Goal: Task Accomplishment & Management: Complete application form

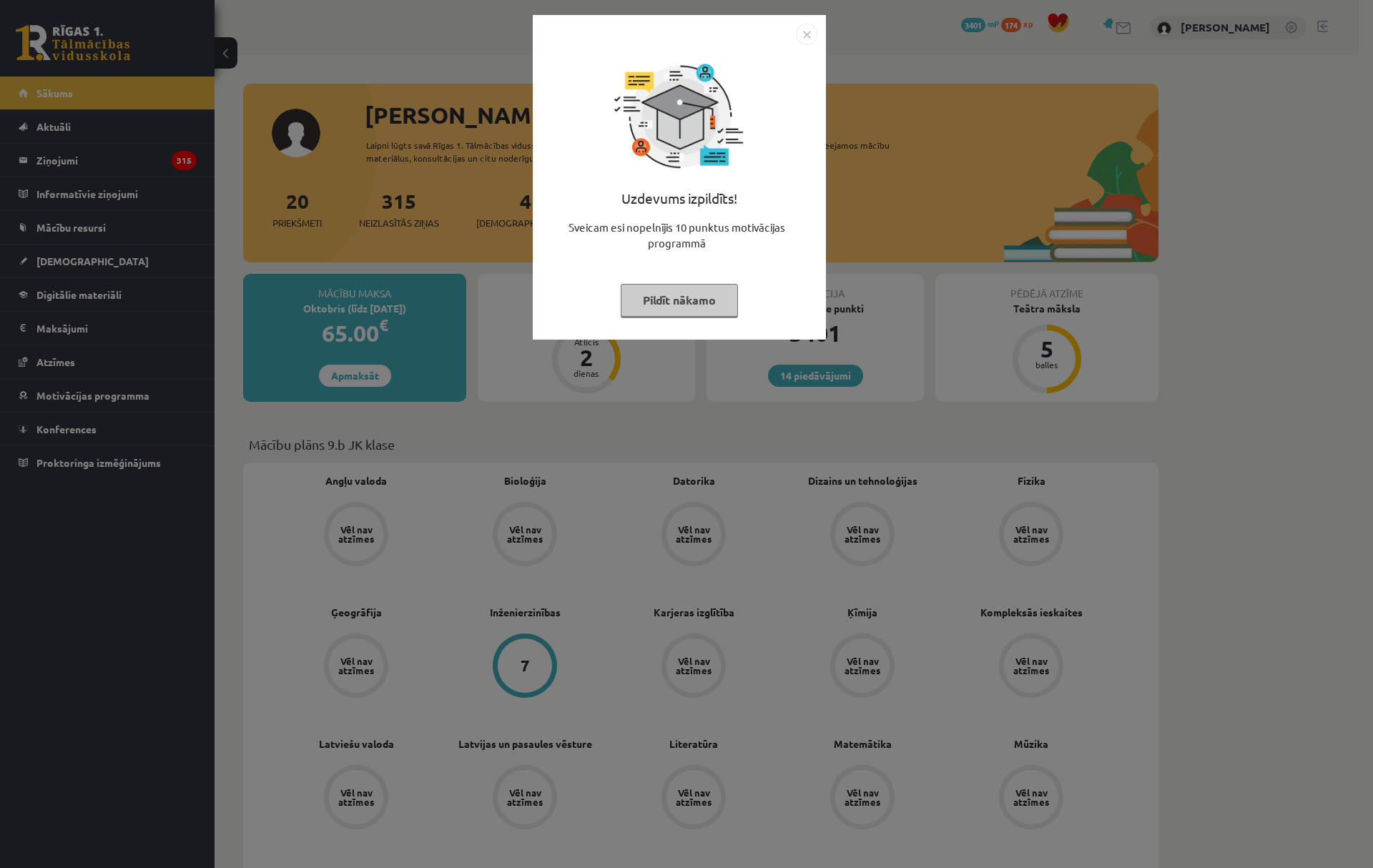
click at [667, 293] on button "Pildīt nākamo" at bounding box center [679, 300] width 118 height 33
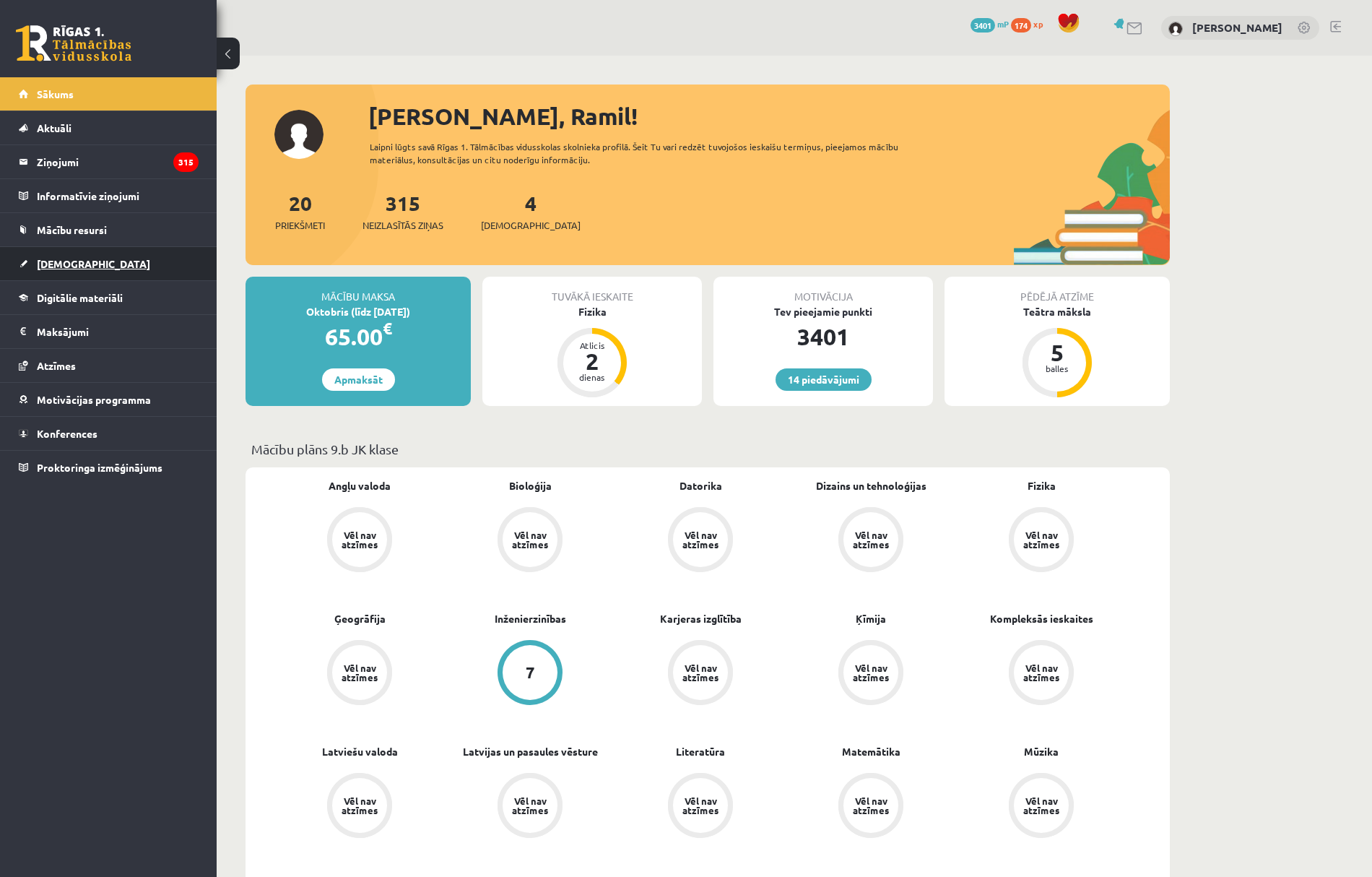
click at [151, 263] on link "[DEMOGRAPHIC_DATA]" at bounding box center [108, 263] width 180 height 33
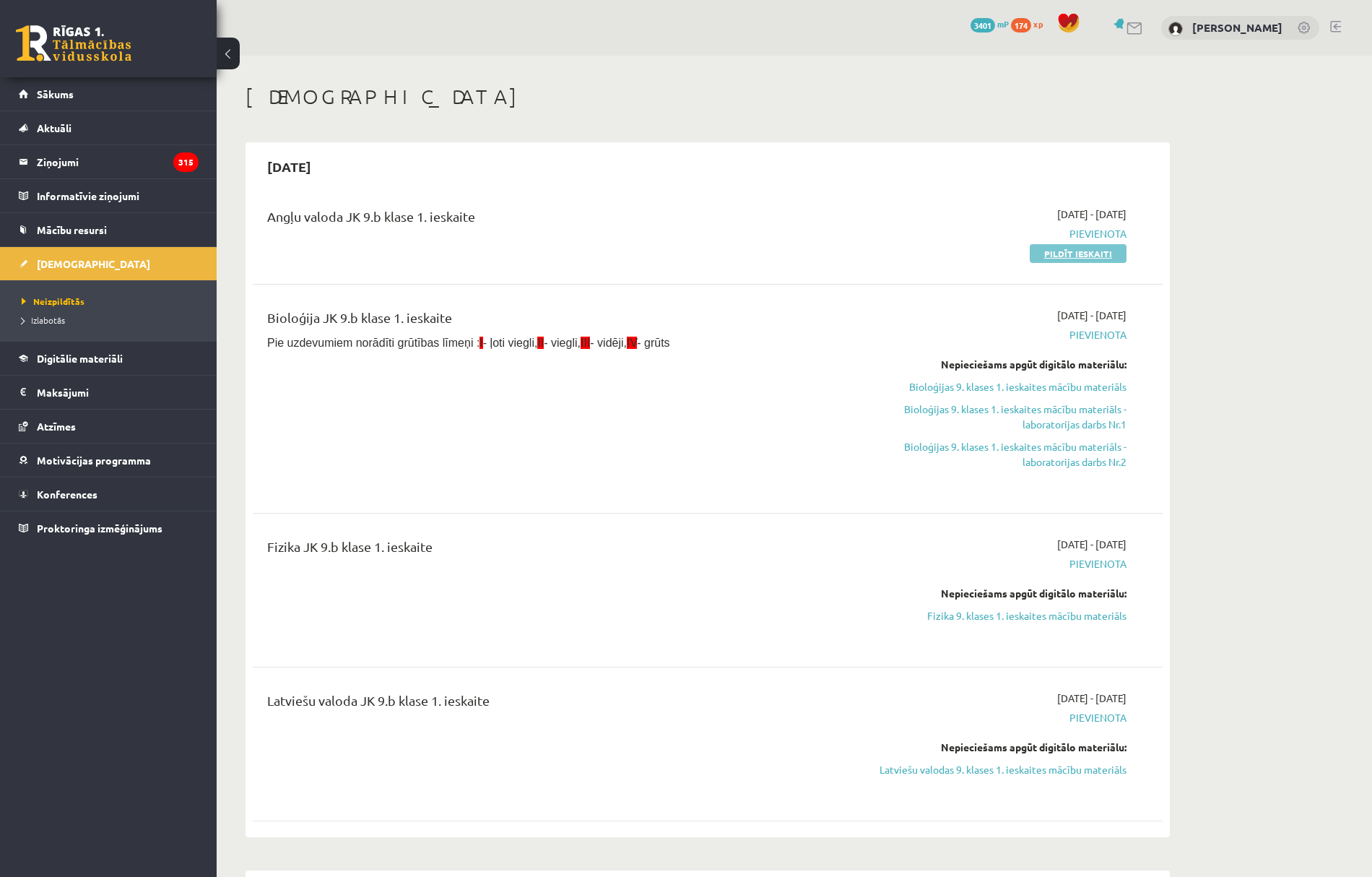
click at [1090, 246] on link "Pildīt ieskaiti" at bounding box center [1078, 253] width 97 height 18
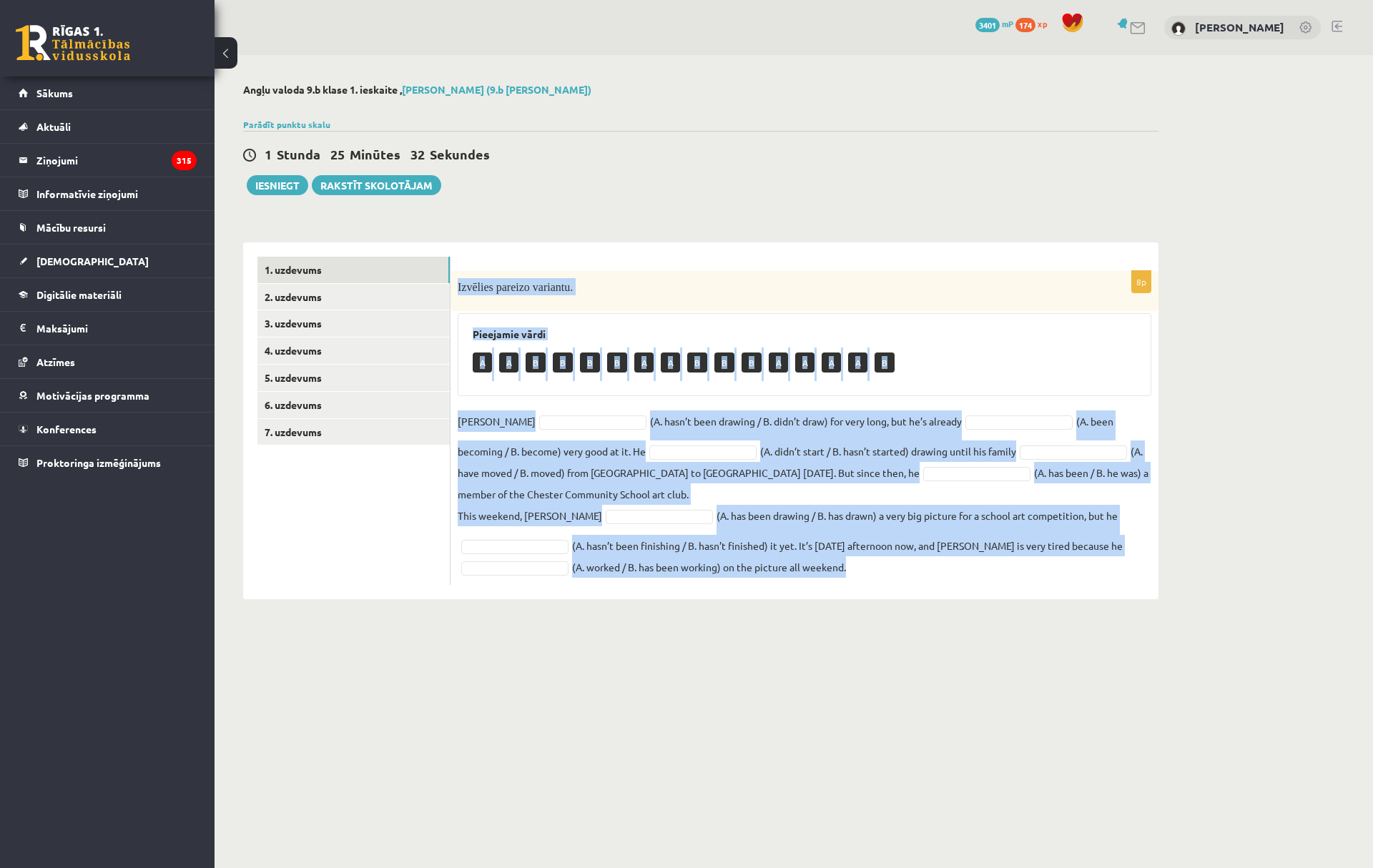
drag, startPoint x: 456, startPoint y: 283, endPoint x: 930, endPoint y: 583, distance: 561.0
click at [930, 583] on div "8p Izvēlies pareizo variantu. Pieejamie vārdi A A B B B B A A B B B A A A A B […" at bounding box center [805, 428] width 708 height 314
copy div "Loremips dolorsi ametcons. Adipiscin elits D E T I U L E D M A E A M V Q N Exer…"
click at [559, 396] on div "8p Izvēlies pareizo variantu. Pieejamie vārdi A A B B B B A A B B B A A A A B […" at bounding box center [805, 428] width 708 height 314
click at [554, 407] on div "8p Izvēlies pareizo variantu. Pieejamie vārdi A A B B B B A A B B B A A A A B […" at bounding box center [805, 428] width 708 height 314
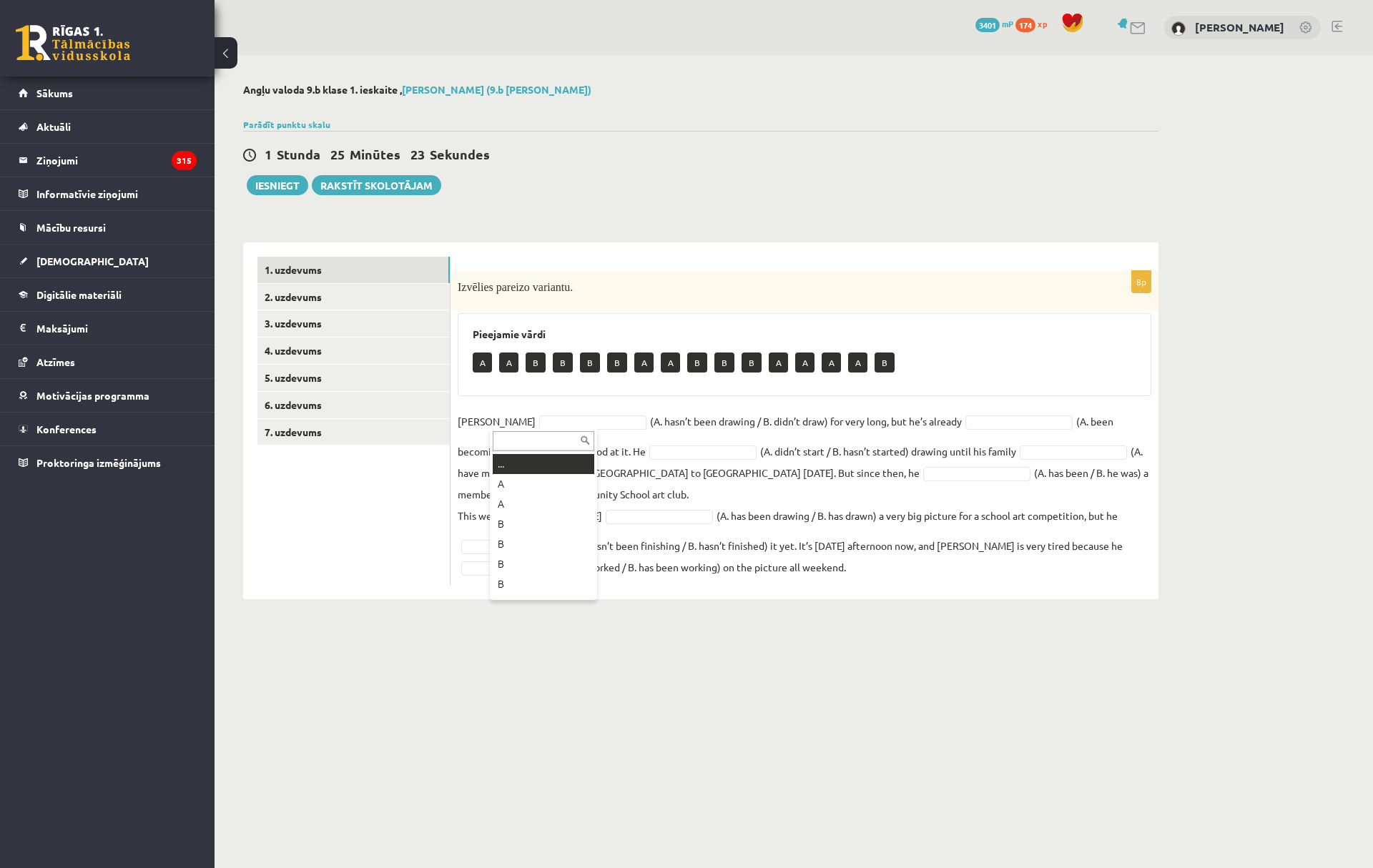
type input "*"
click at [556, 449] on input "*" at bounding box center [543, 441] width 102 height 20
type input "*"
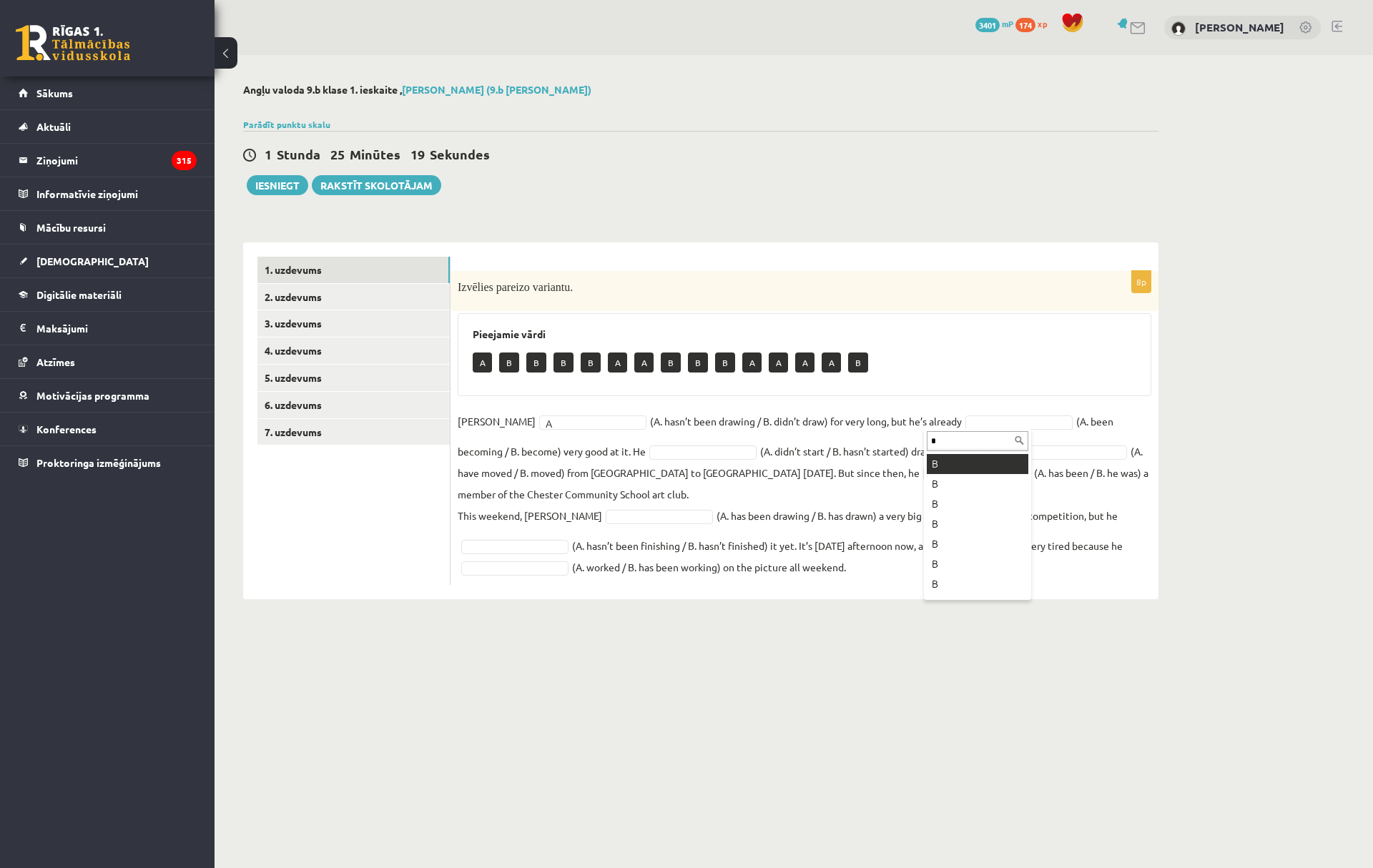
type input "*"
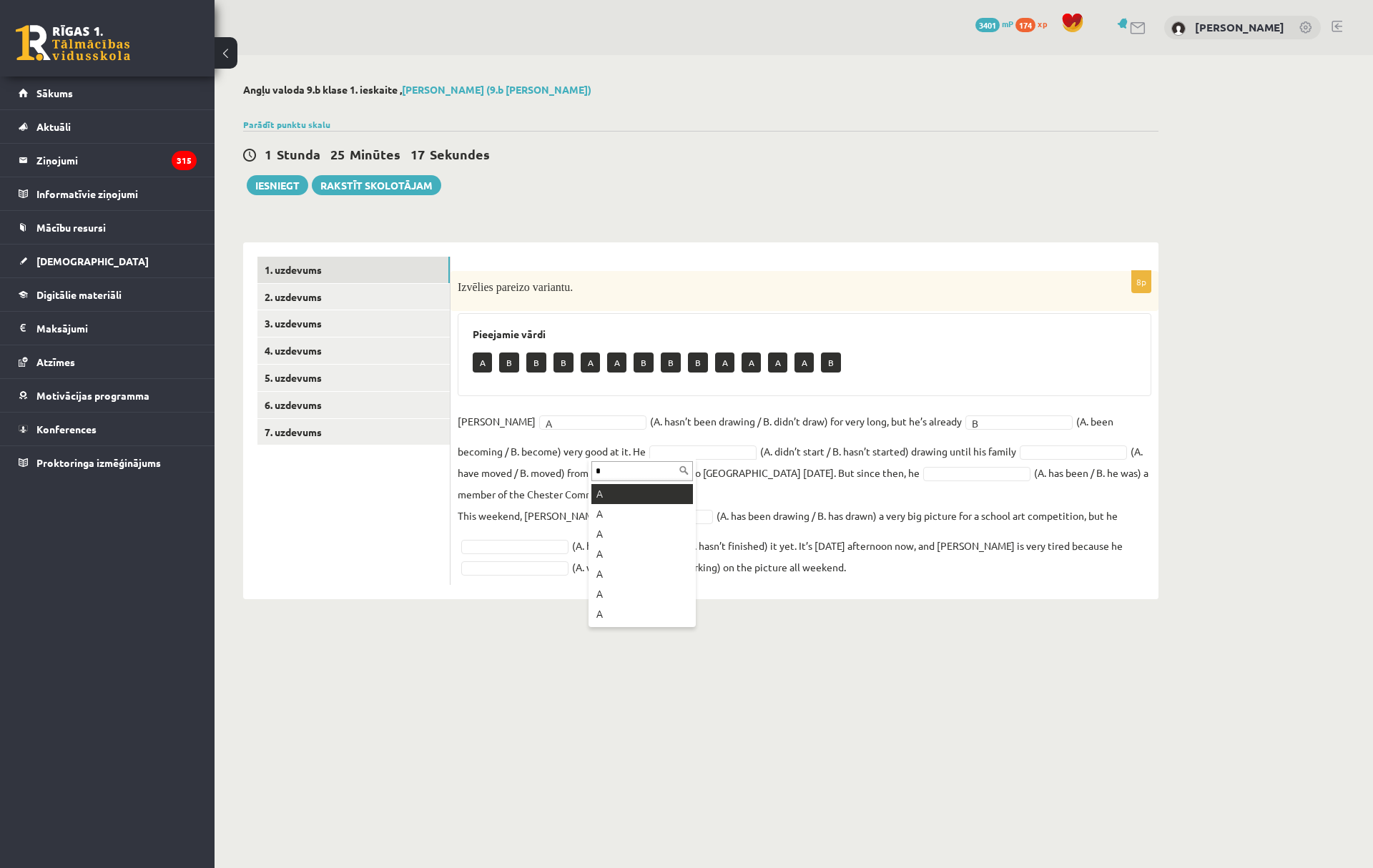
type input "*"
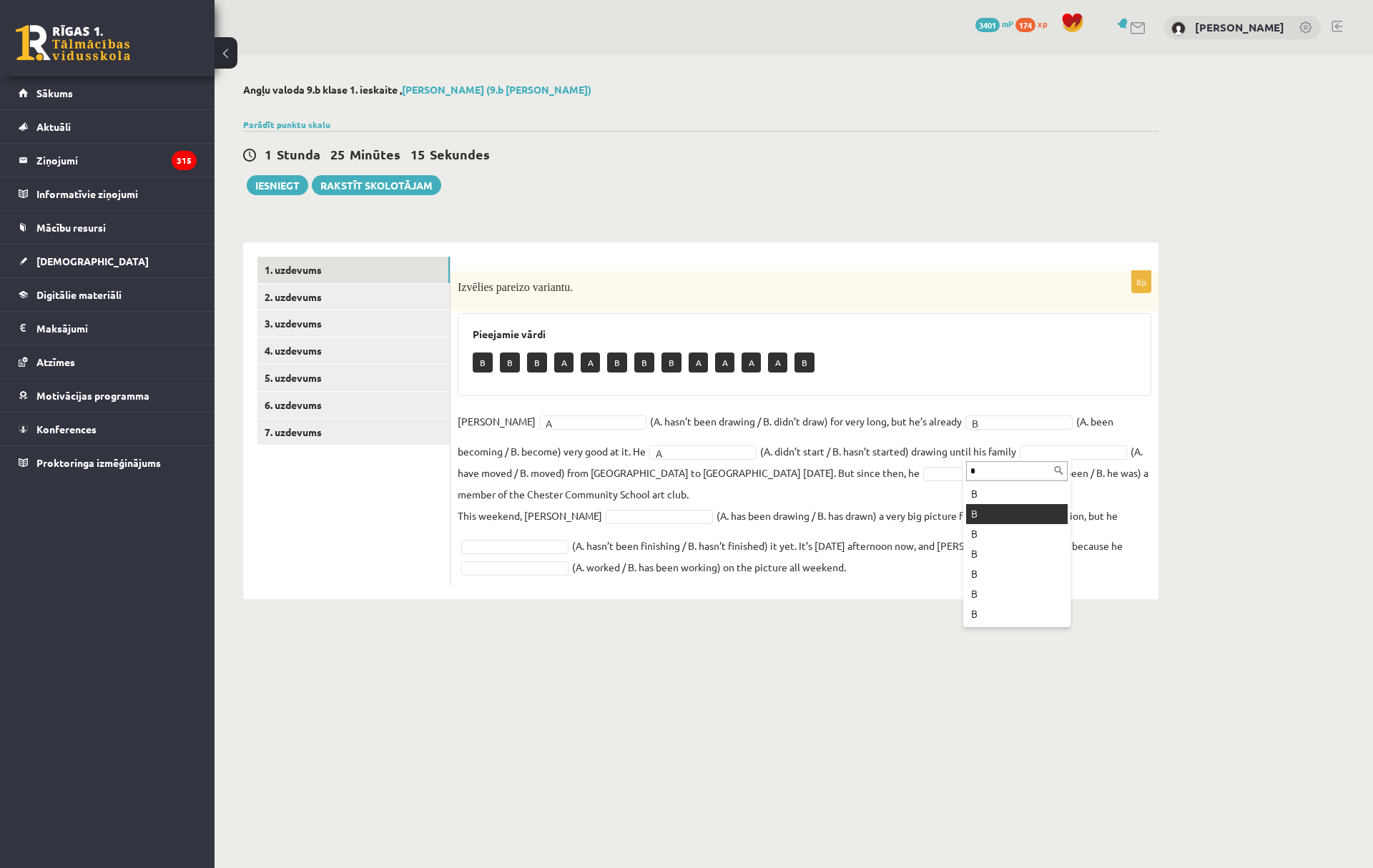
type input "*"
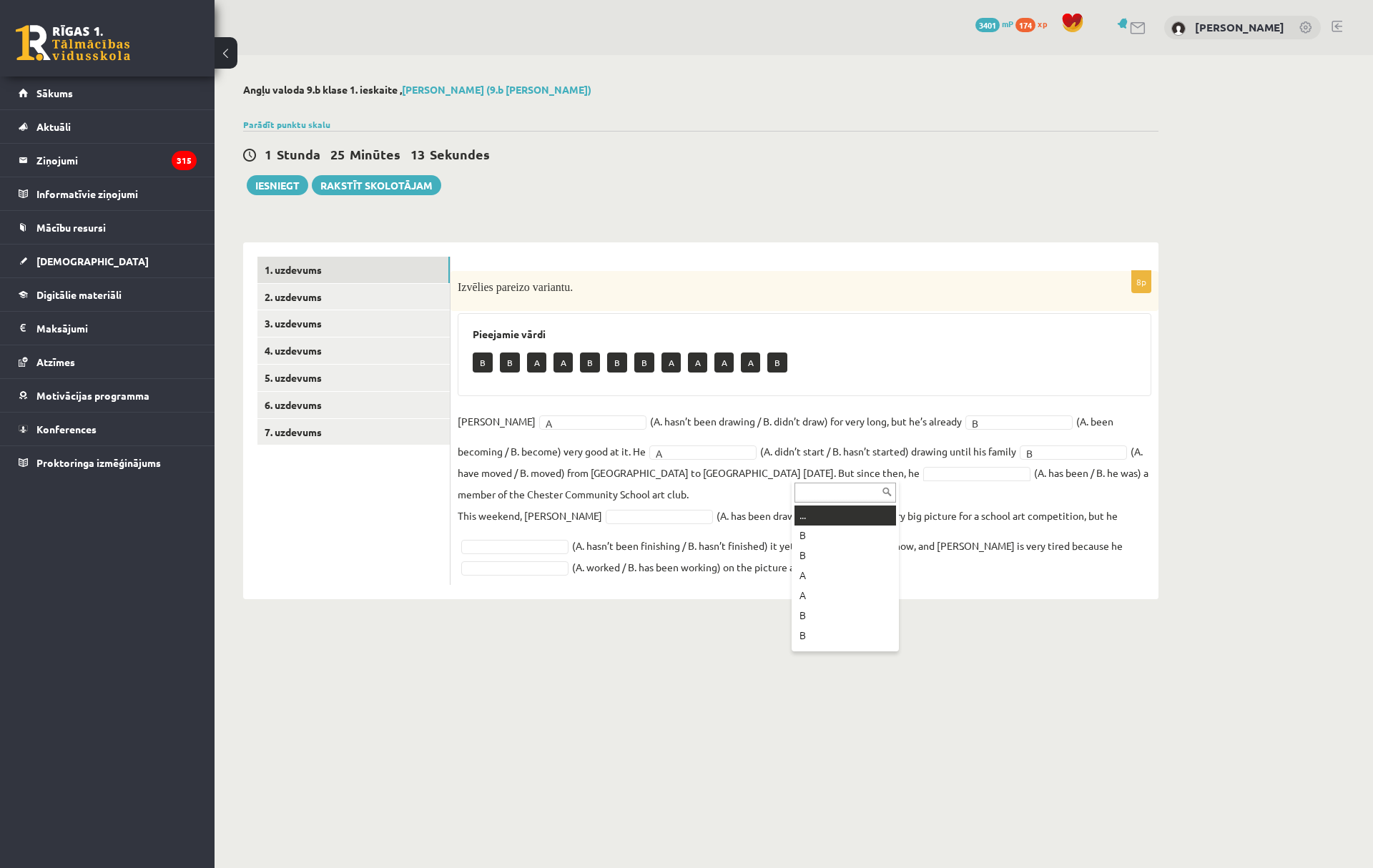
type input "*"
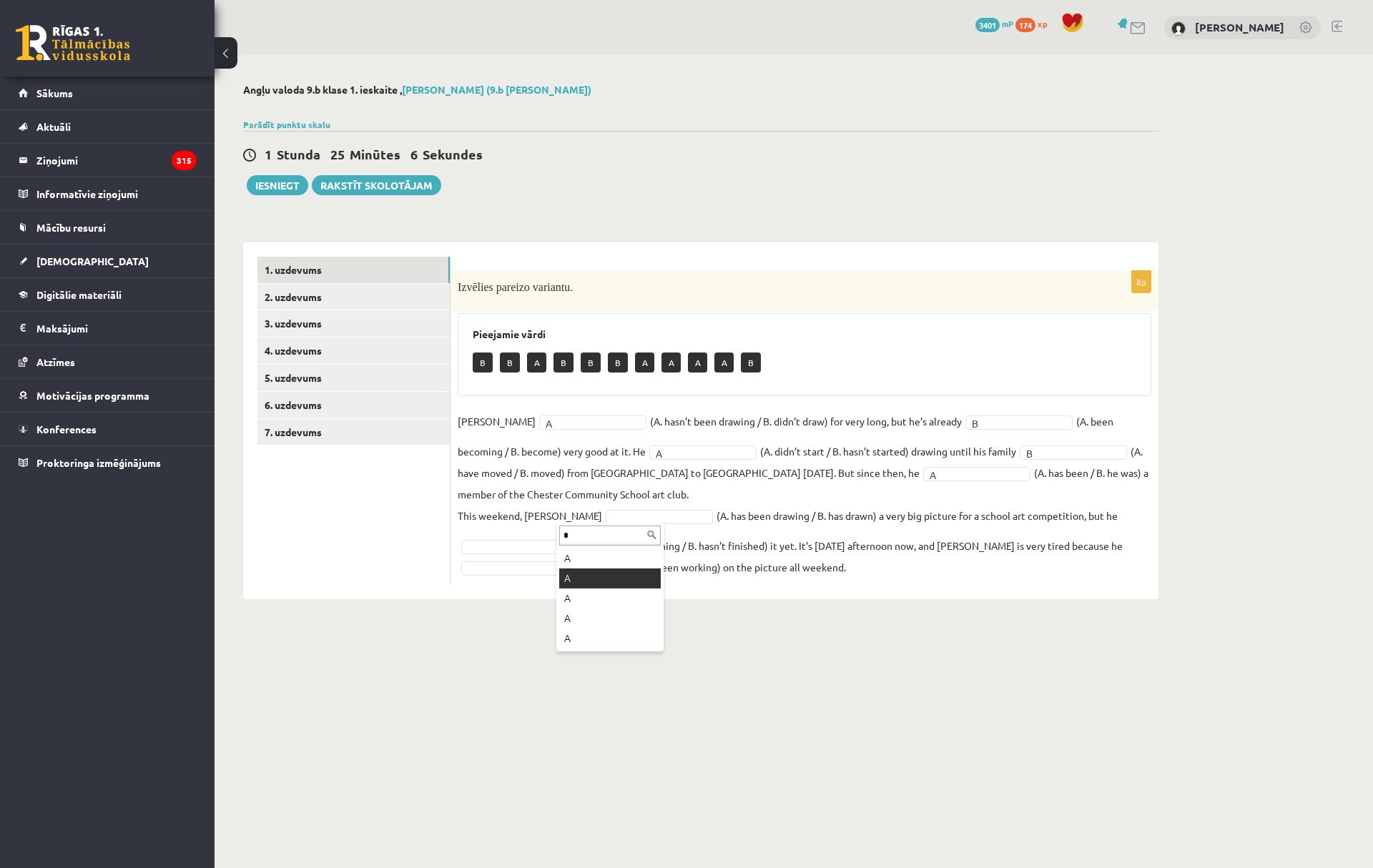
type input "*"
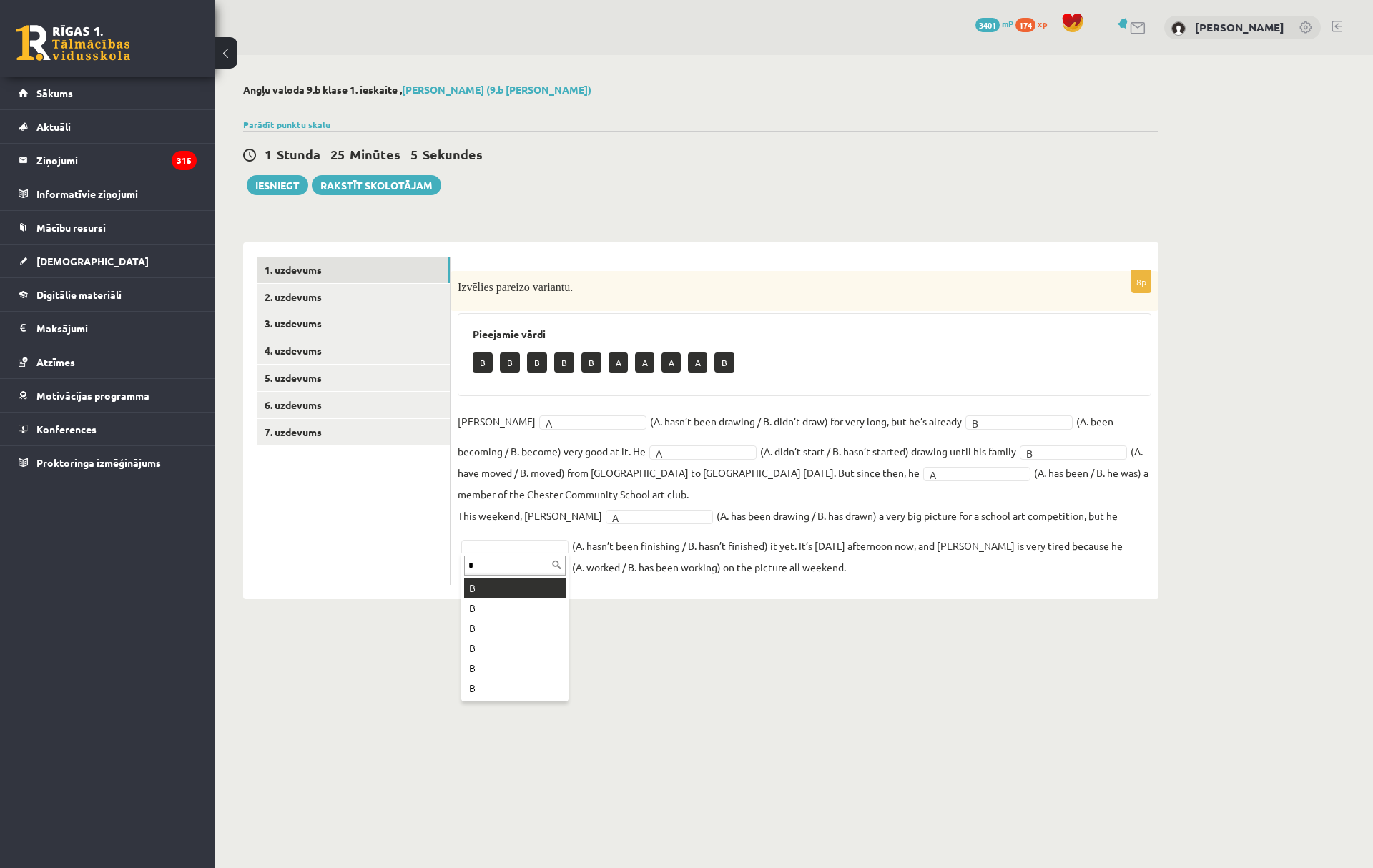
type input "*"
click at [534, 577] on div "8p Izvēlies pareizo variantu. Pieejamie vārdi B B B B A A A A B [PERSON_NAME] A…" at bounding box center [805, 428] width 708 height 314
type input "*"
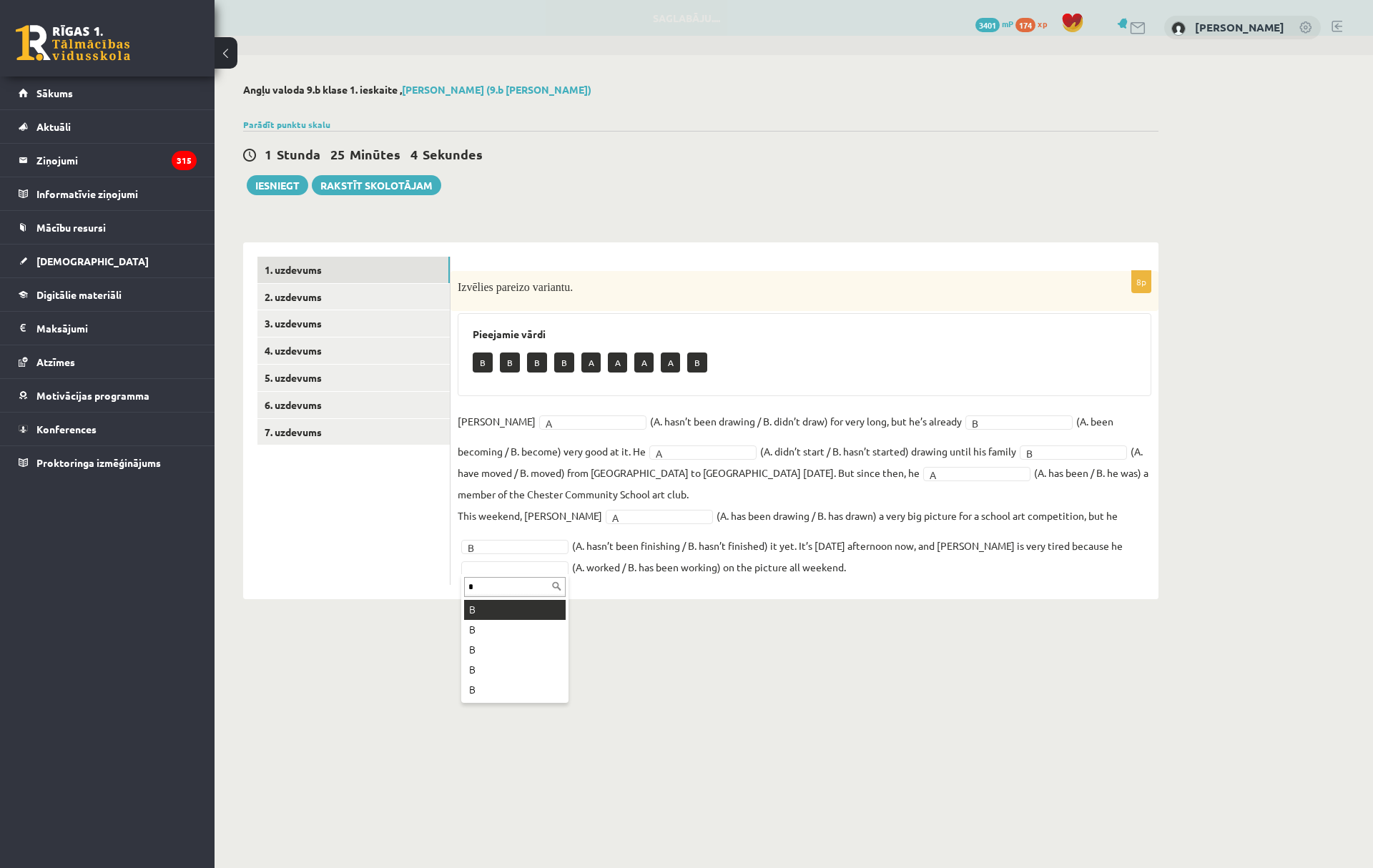
type input "*"
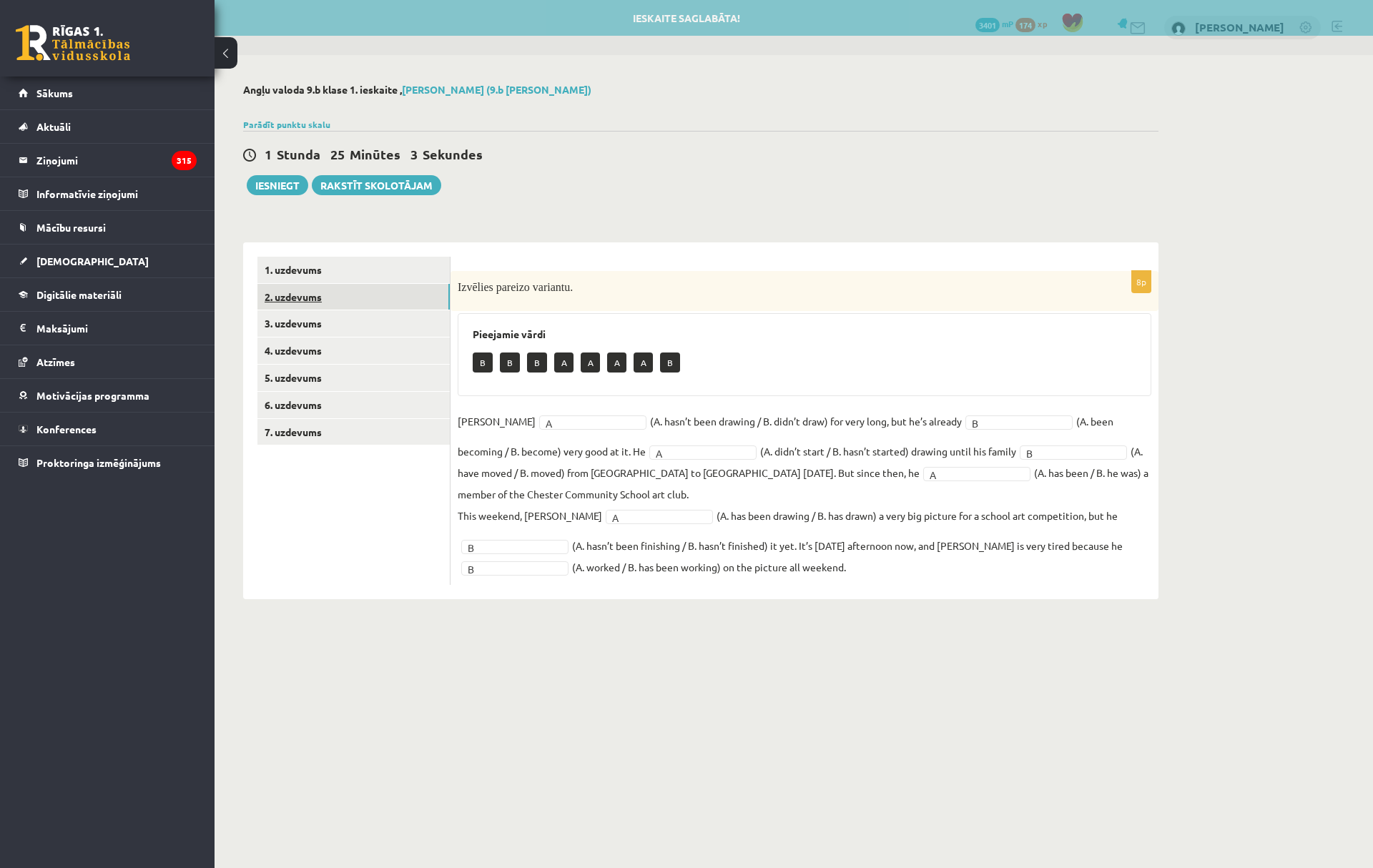
click at [332, 287] on link "2. uzdevums" at bounding box center [353, 297] width 192 height 26
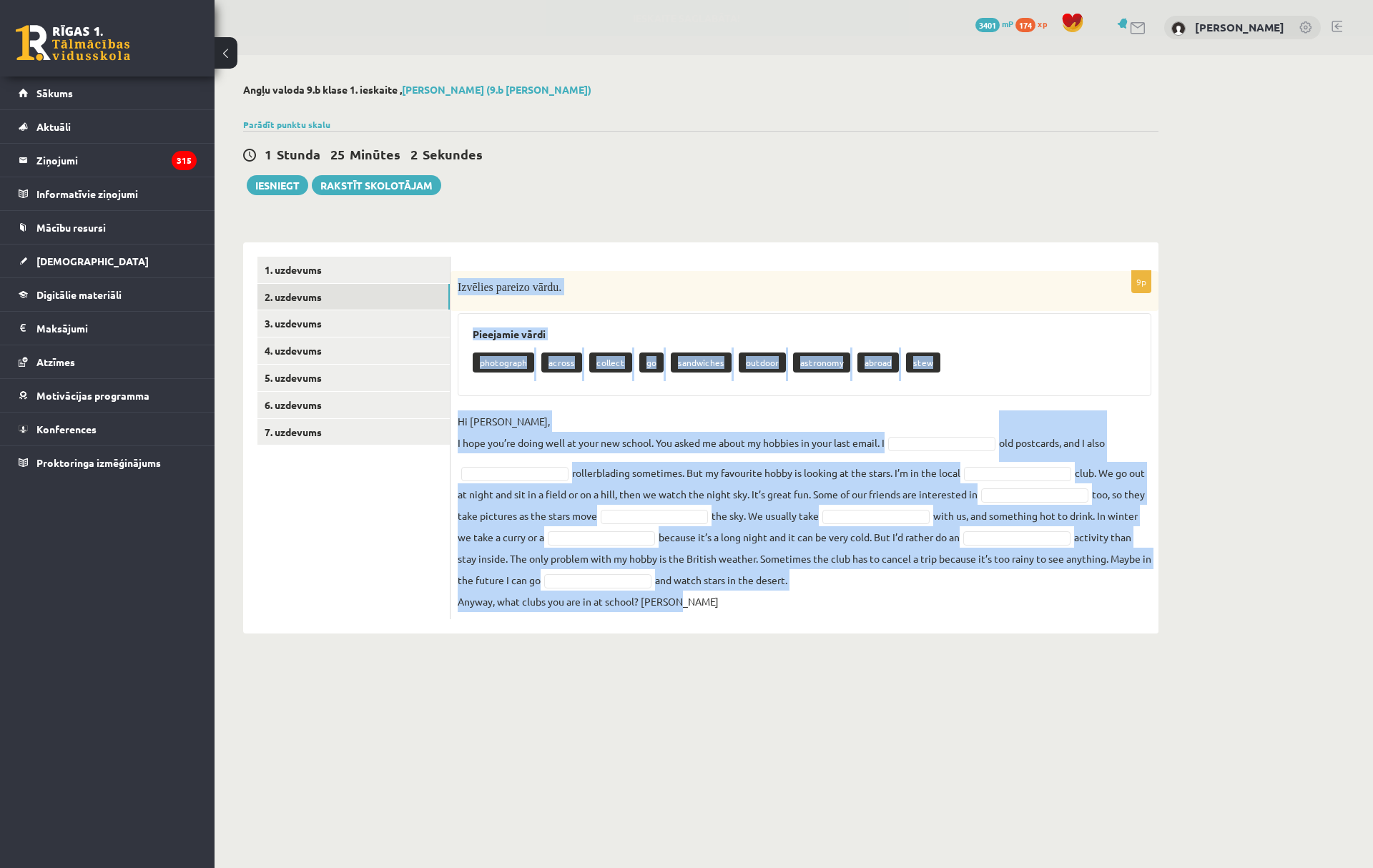
drag, startPoint x: 456, startPoint y: 285, endPoint x: 813, endPoint y: 655, distance: 514.1
click at [813, 655] on div "Angļu valoda 9.b [PERSON_NAME] 1. ieskaite , Ramil Lachynian (9.b [PERSON_NAME]…" at bounding box center [701, 358] width 973 height 607
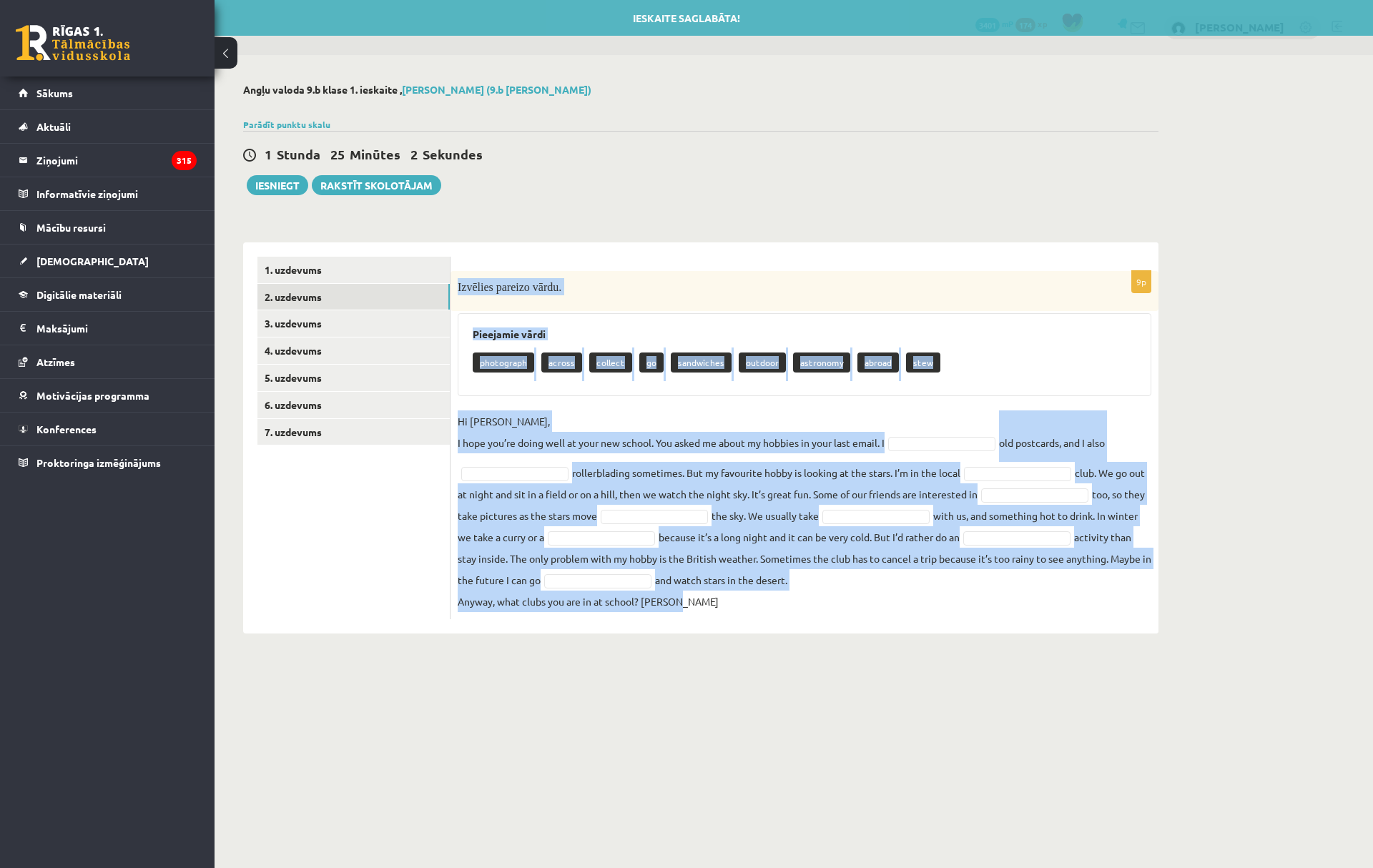
copy div "Loremips dolorsi ametc. Adipiscin elits doeiusmodt incidi utlabor et doloremagn…"
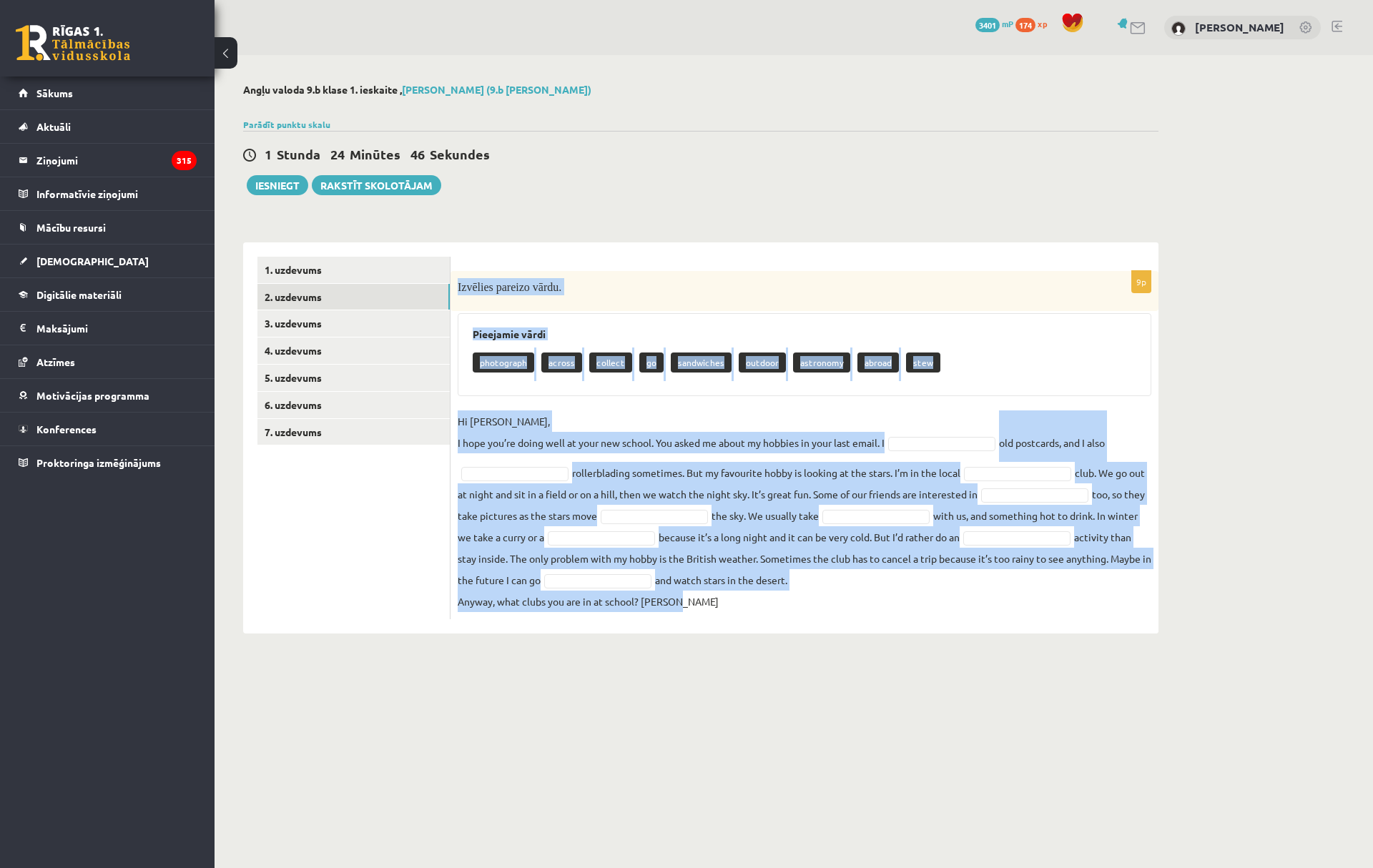
click at [538, 406] on div "9p Izvēlies pareizo vārdu. Pieejamie vārdi photograph across collect go sandwic…" at bounding box center [805, 445] width 708 height 348
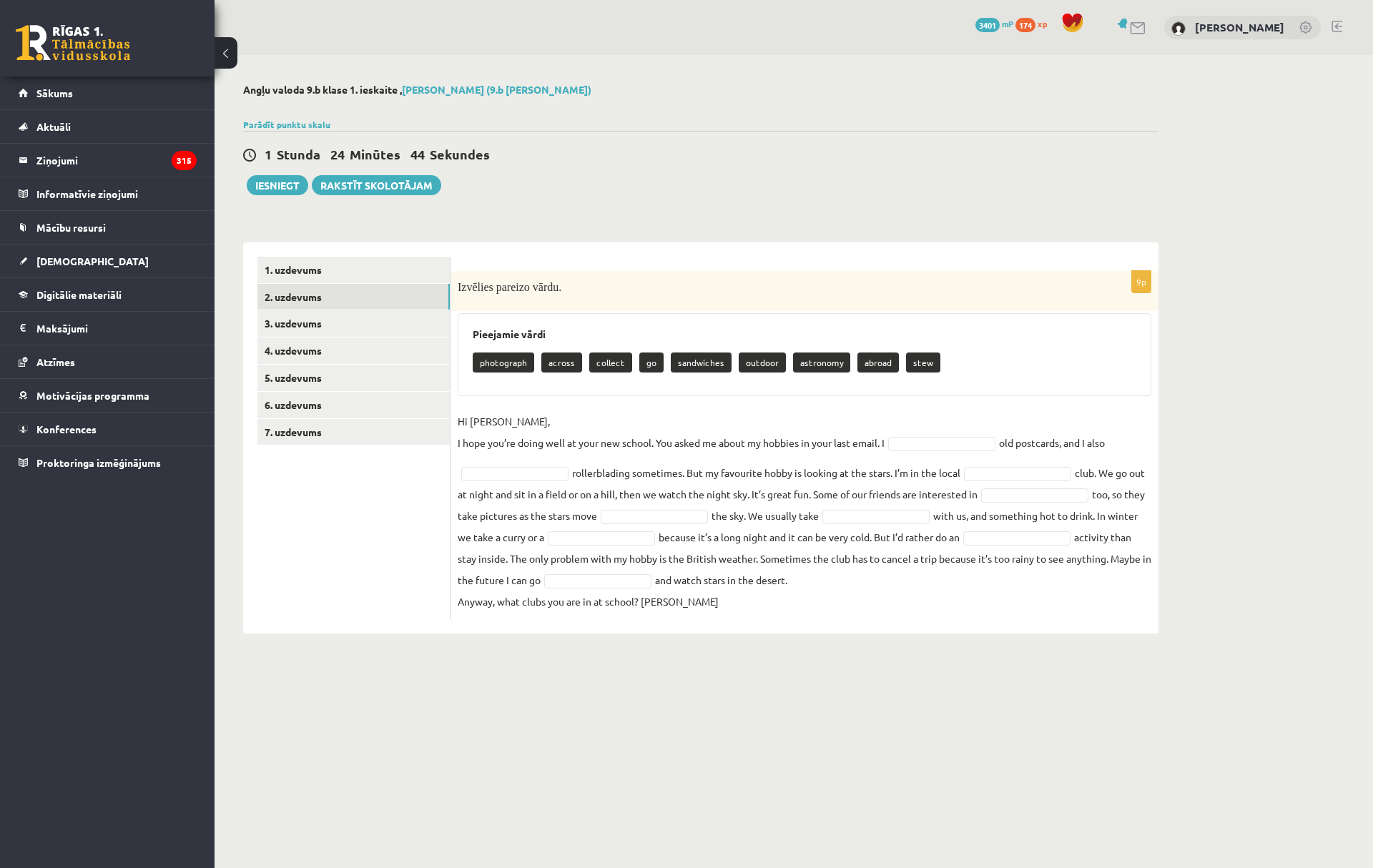
click at [544, 424] on p "Hi [PERSON_NAME], I hope you’re doing well at your new school. You asked me abo…" at bounding box center [671, 431] width 427 height 43
drag, startPoint x: 928, startPoint y: 442, endPoint x: 930, endPoint y: 449, distance: 7.3
type input "*"
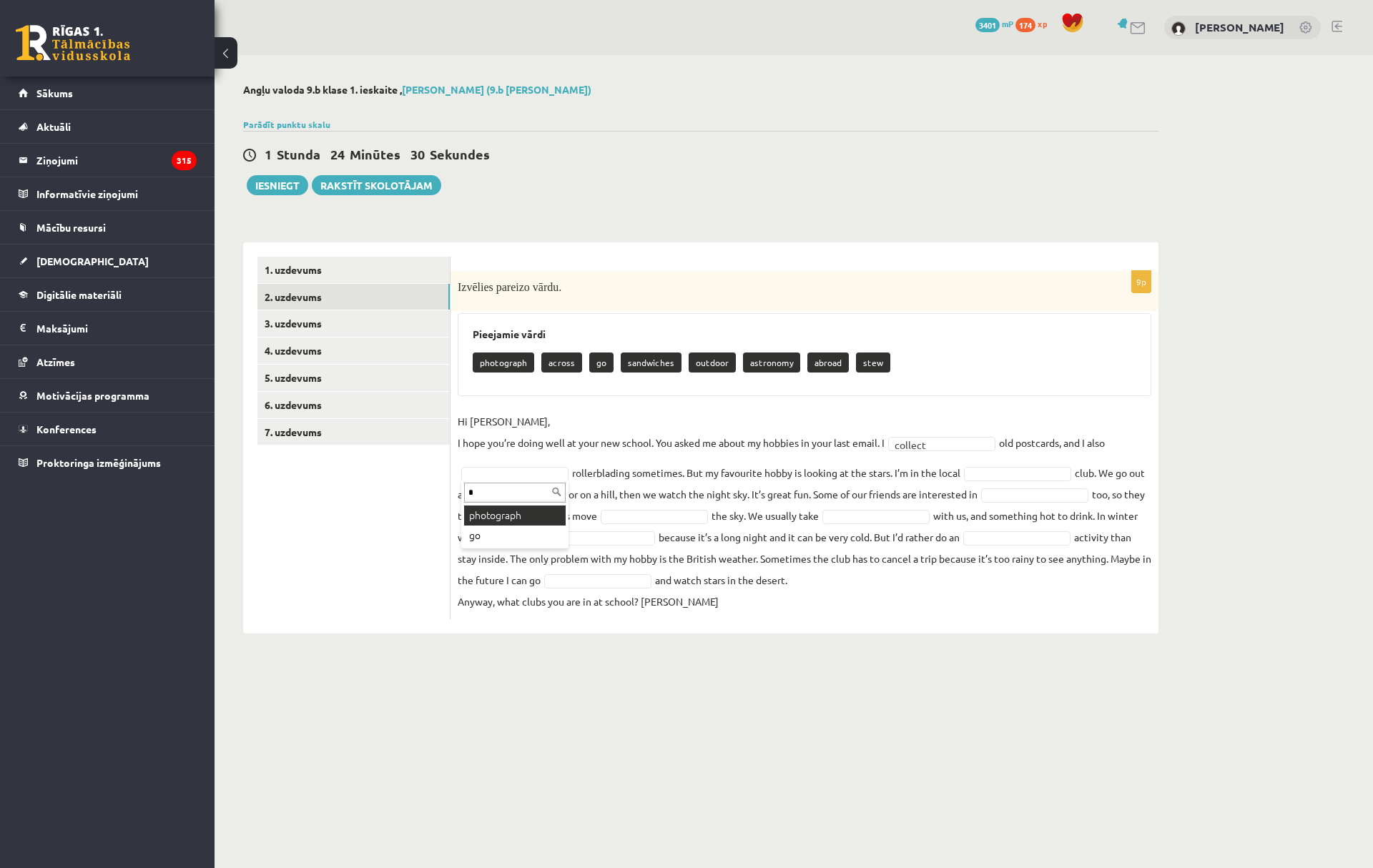
type input "*"
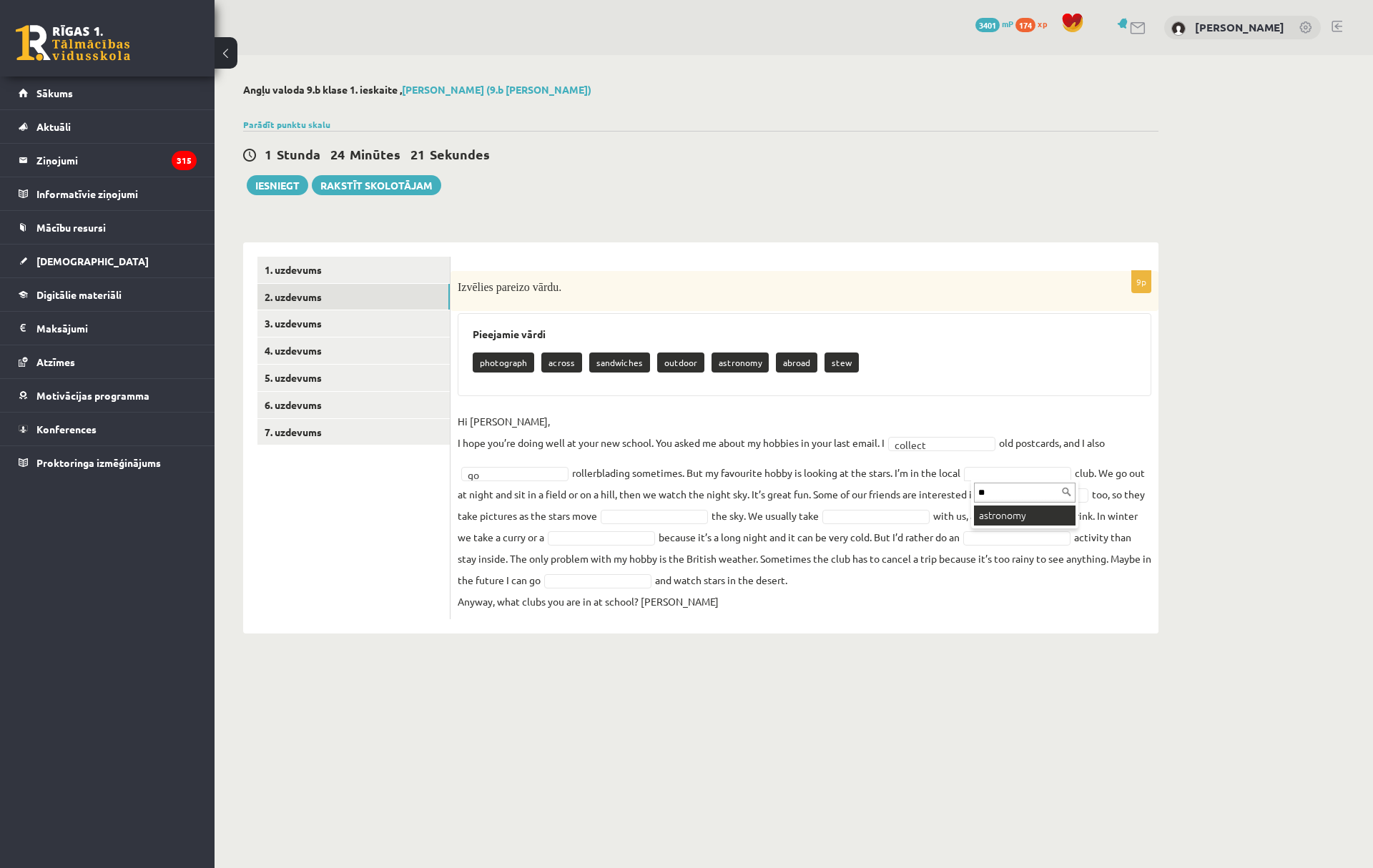
type input "**"
type input "*"
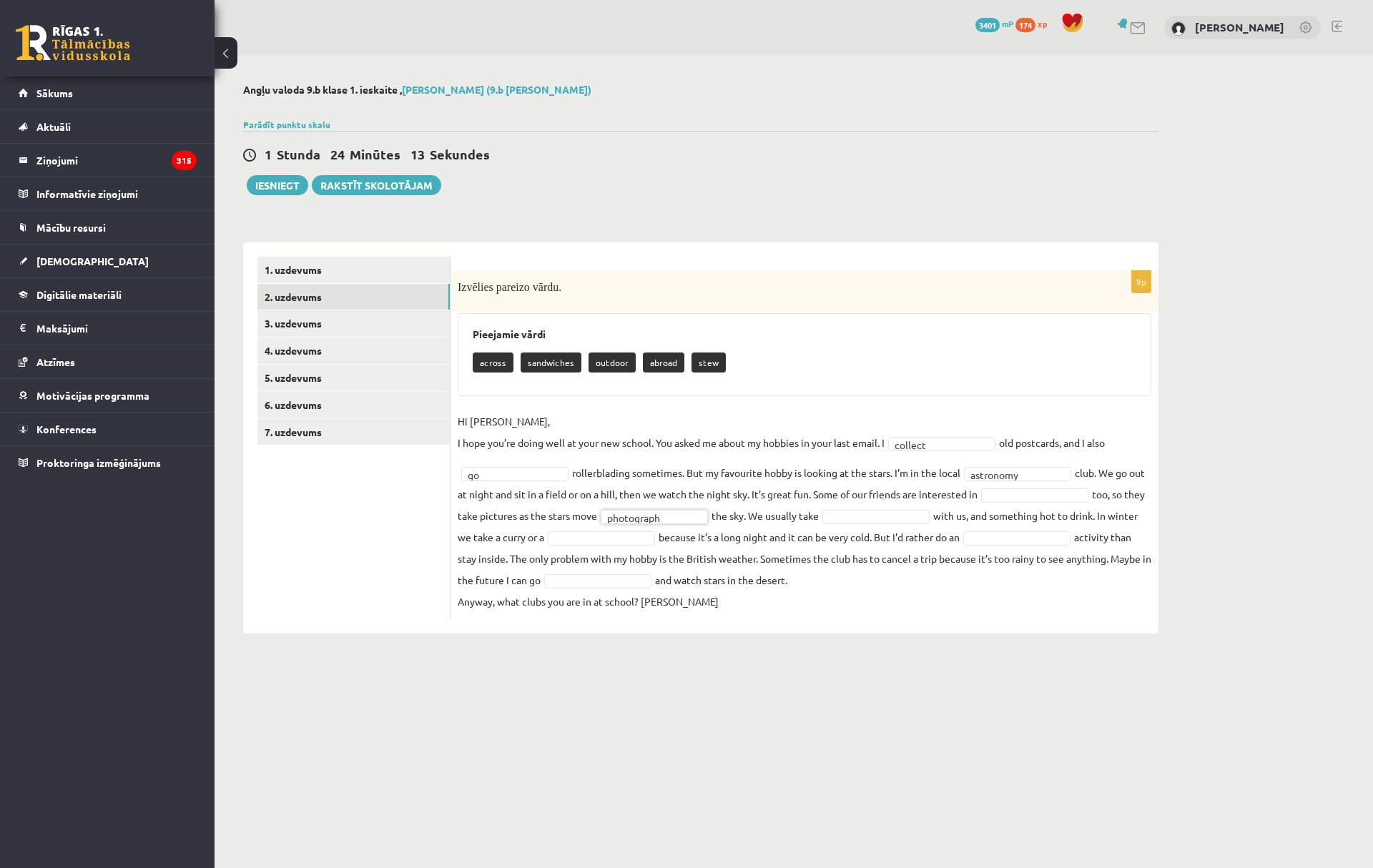
type input "*"
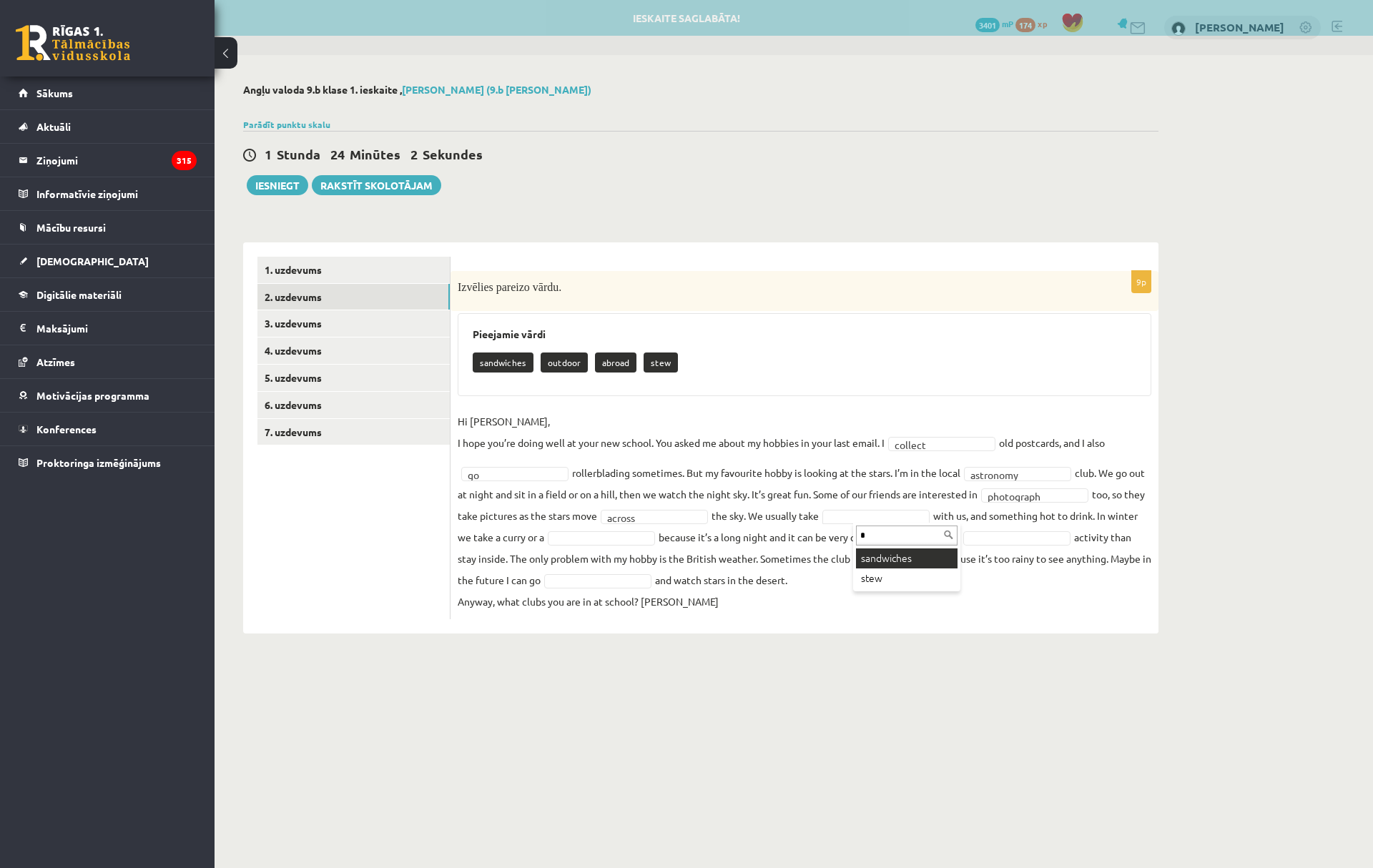
type input "*"
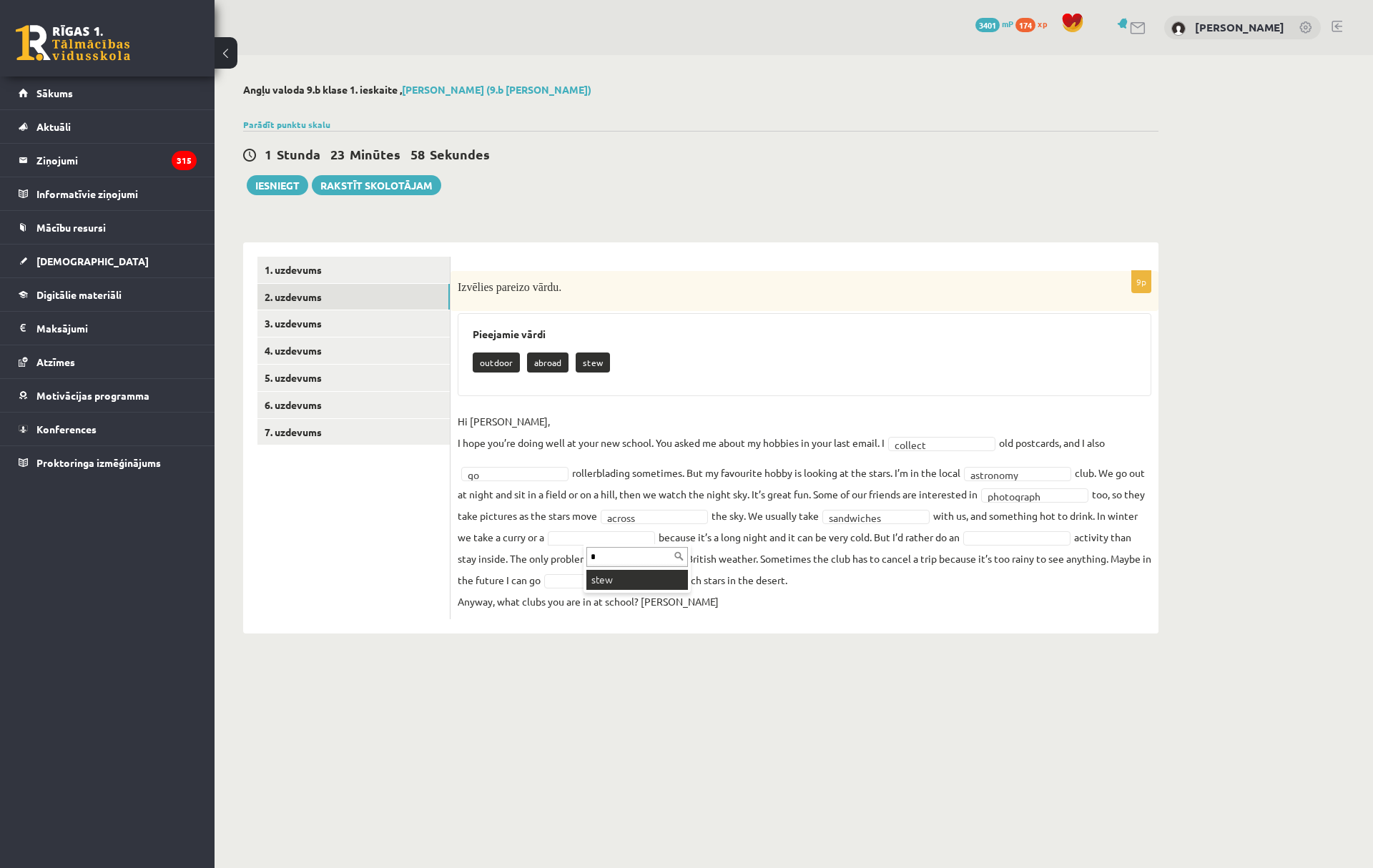
type input "*"
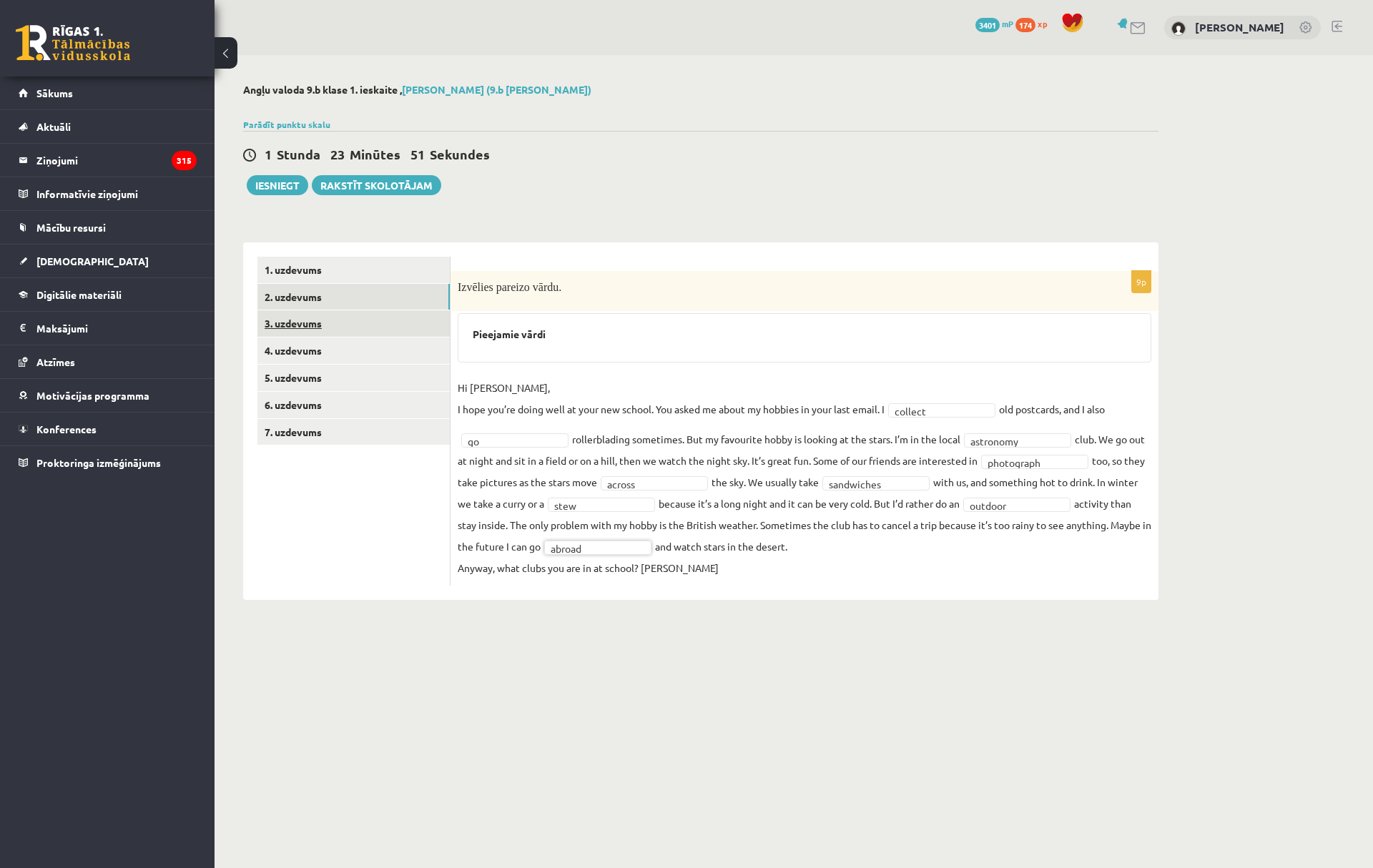
click at [318, 328] on link "3. uzdevums" at bounding box center [353, 323] width 192 height 26
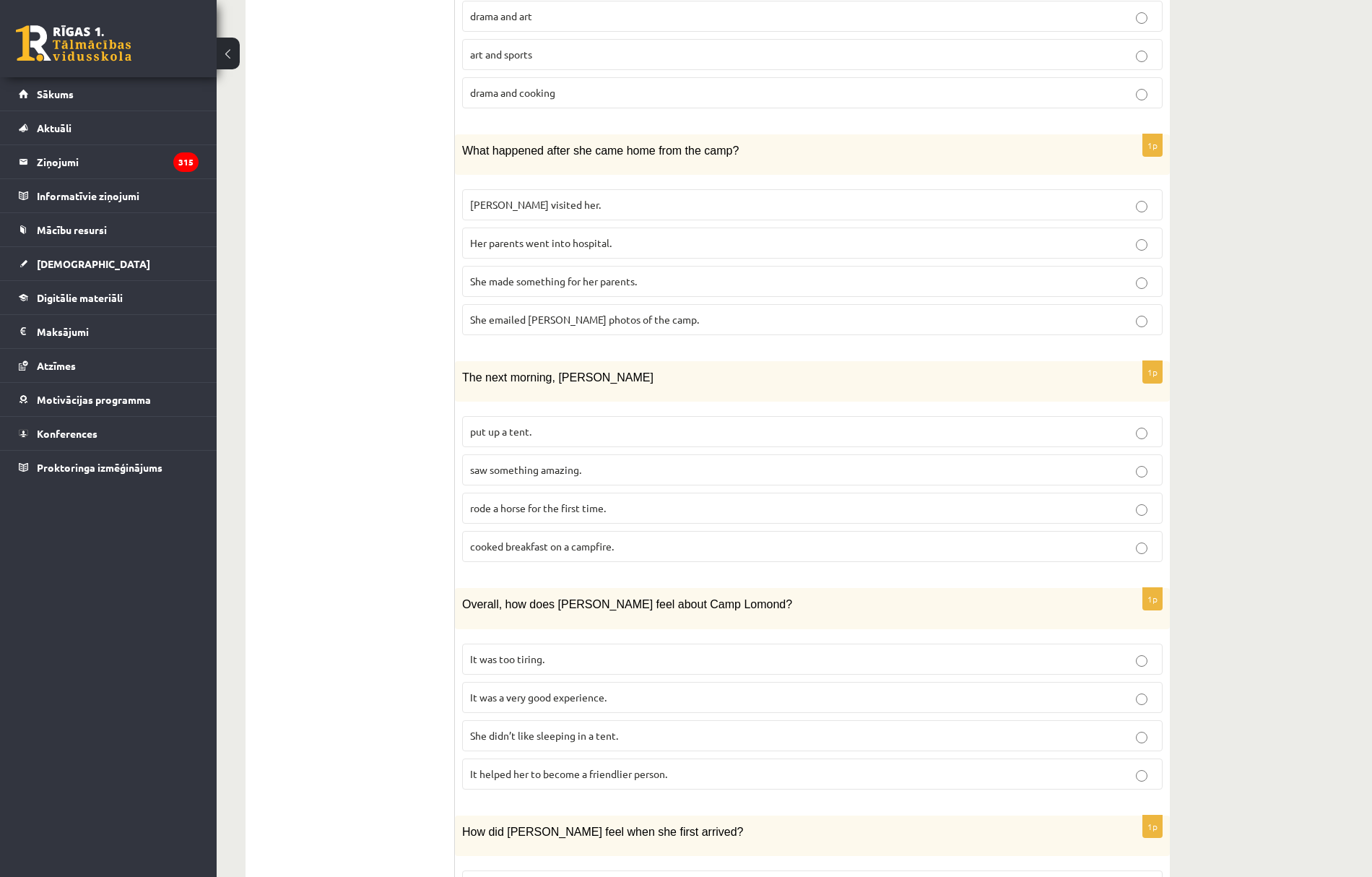
scroll to position [927, 0]
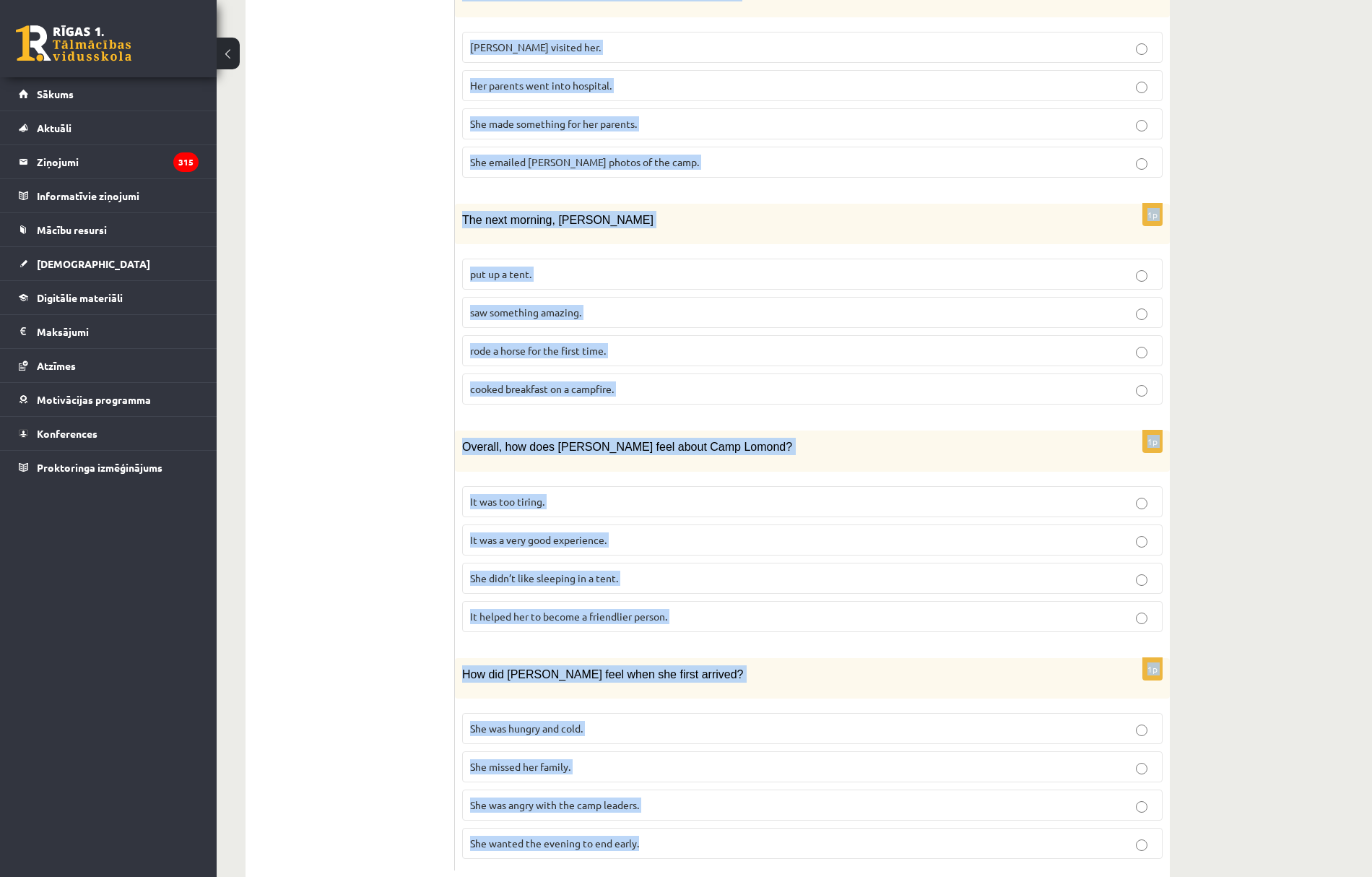
drag, startPoint x: 468, startPoint y: 269, endPoint x: 743, endPoint y: 796, distance: 594.4
click at [743, 796] on div "Lasi tekstu un izvēlies pareizo variantu. A Scottish summer camp Summer camps a…" at bounding box center [812, 101] width 715 height 1567
copy form "Lore ipsumd si ametcons adipisc elitsedd. E Temporin utlabo etdo Magnaa enima m…"
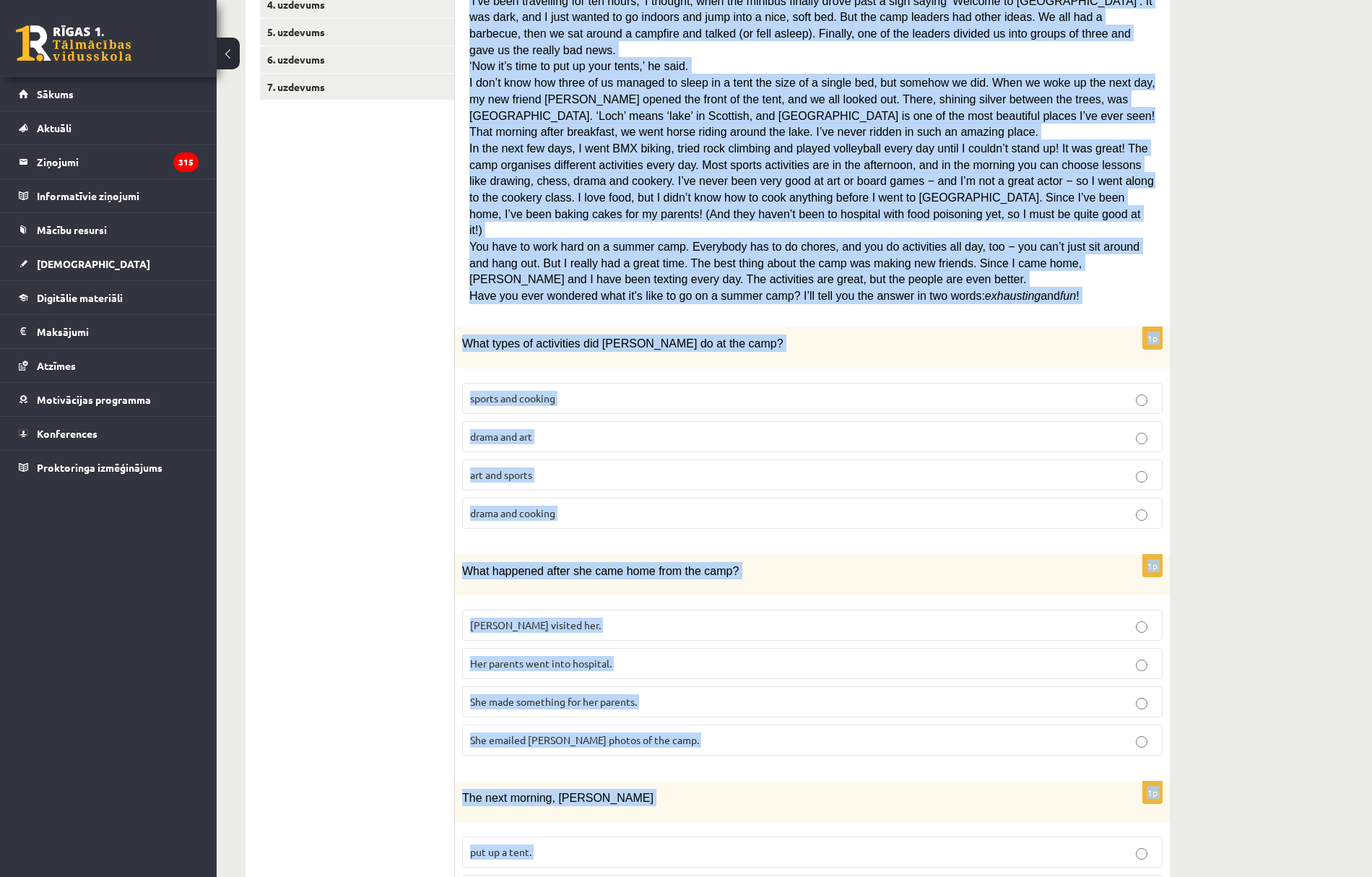
scroll to position [0, 0]
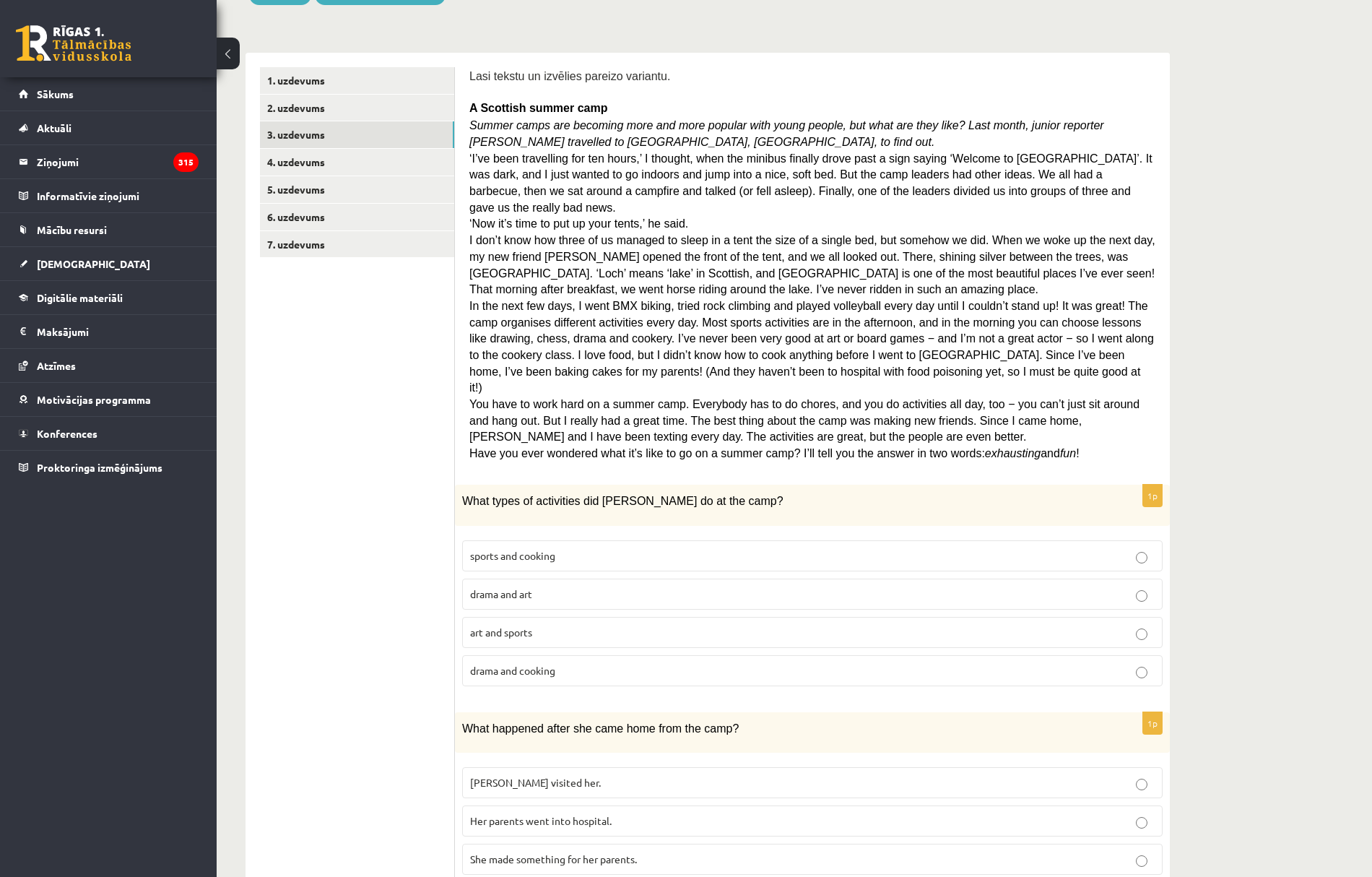
click at [495, 549] on span "sports and cooking" at bounding box center [513, 555] width 86 height 13
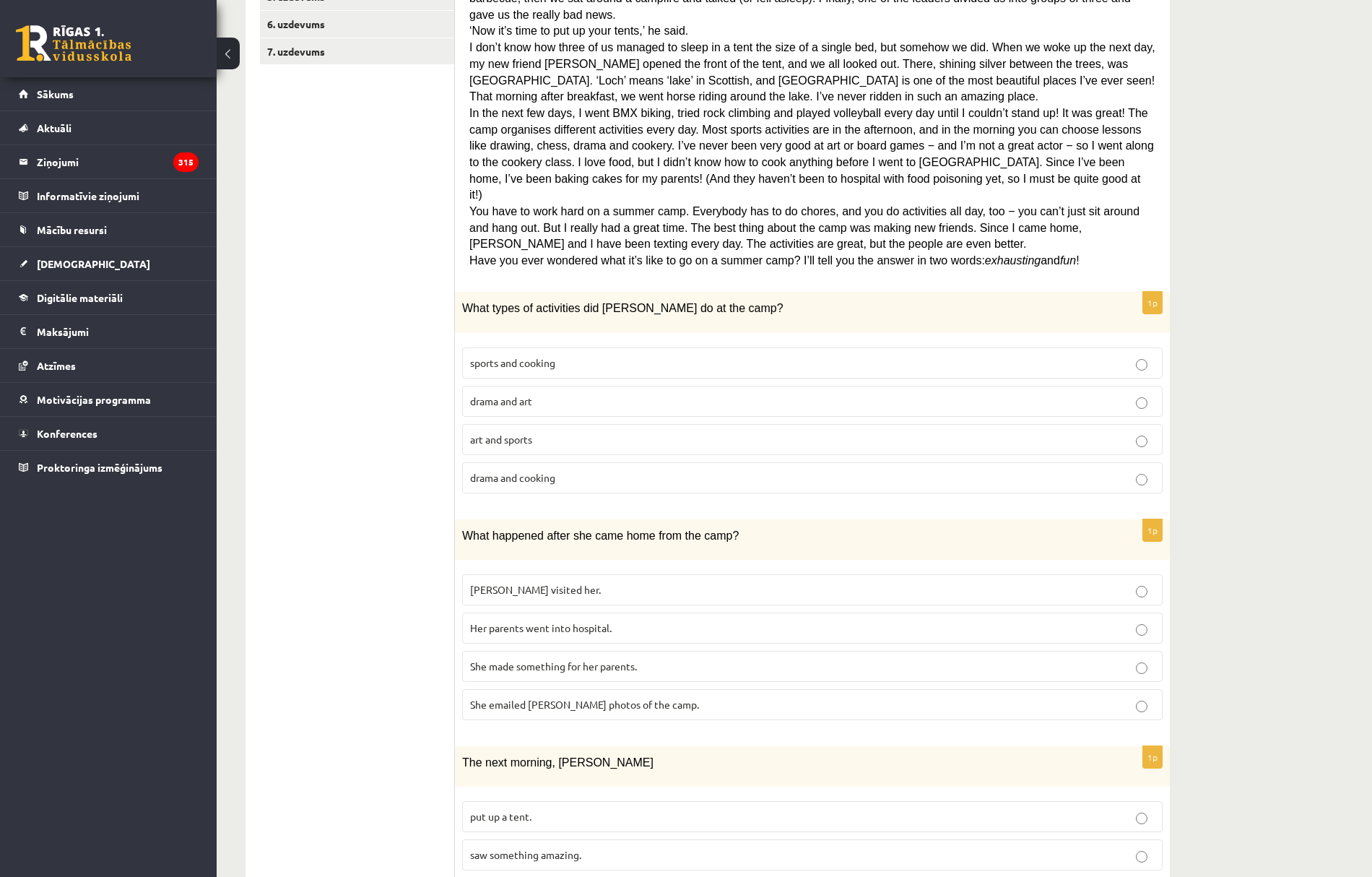
click at [546, 659] on span "She made something for her parents." at bounding box center [554, 666] width 167 height 13
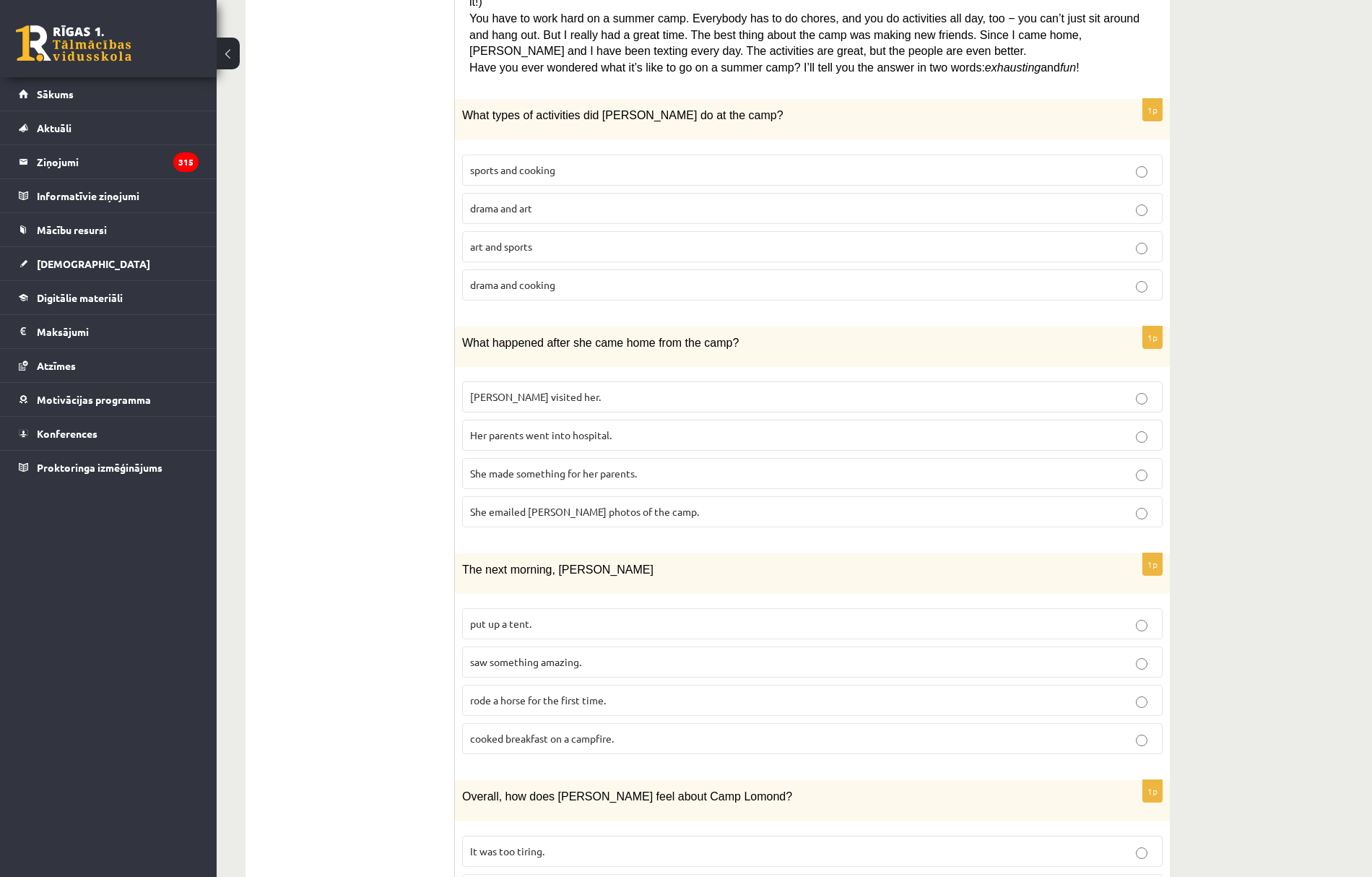
scroll to position [674, 0]
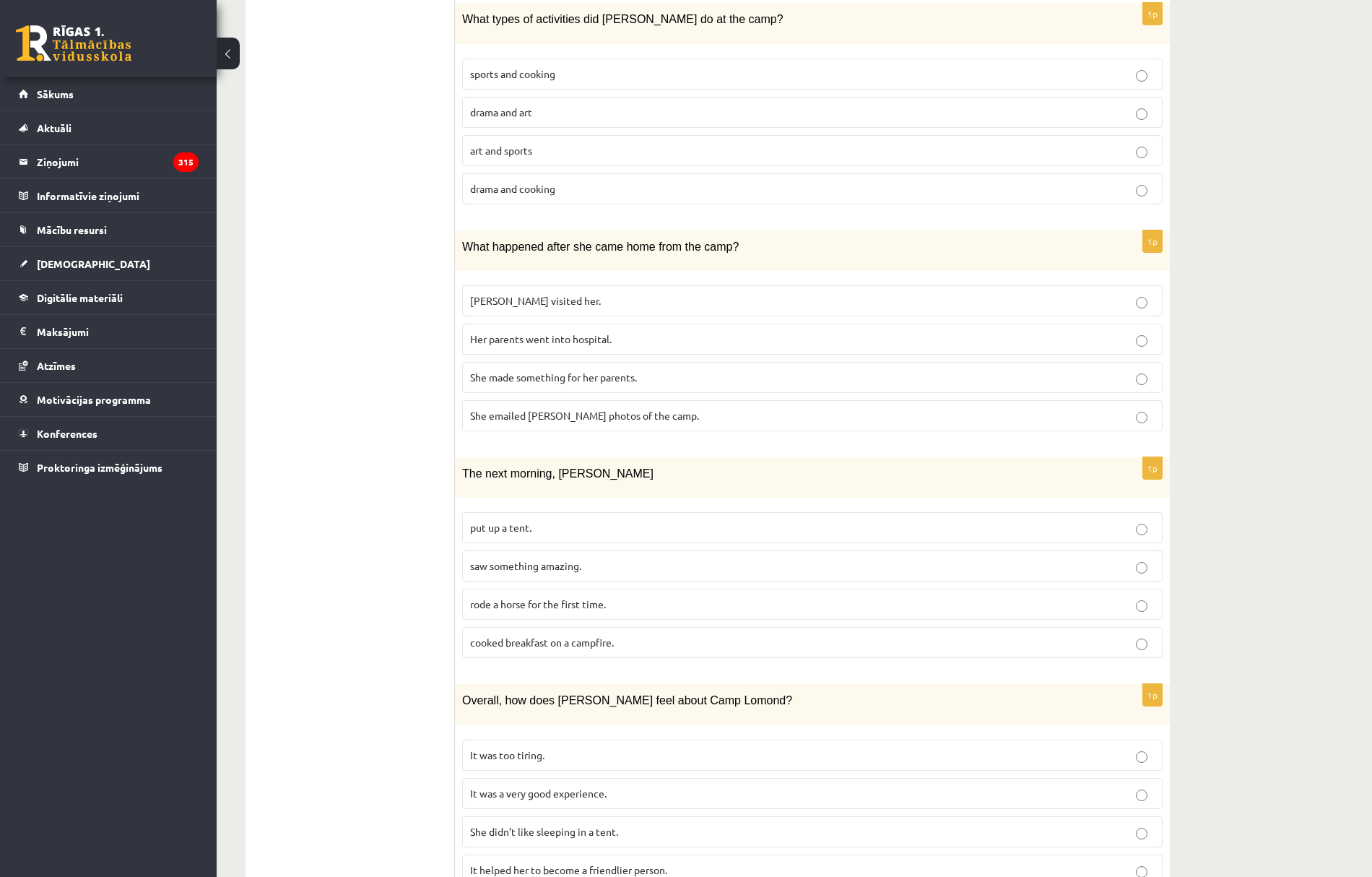
click at [500, 559] on span "saw something amazing." at bounding box center [526, 566] width 111 height 13
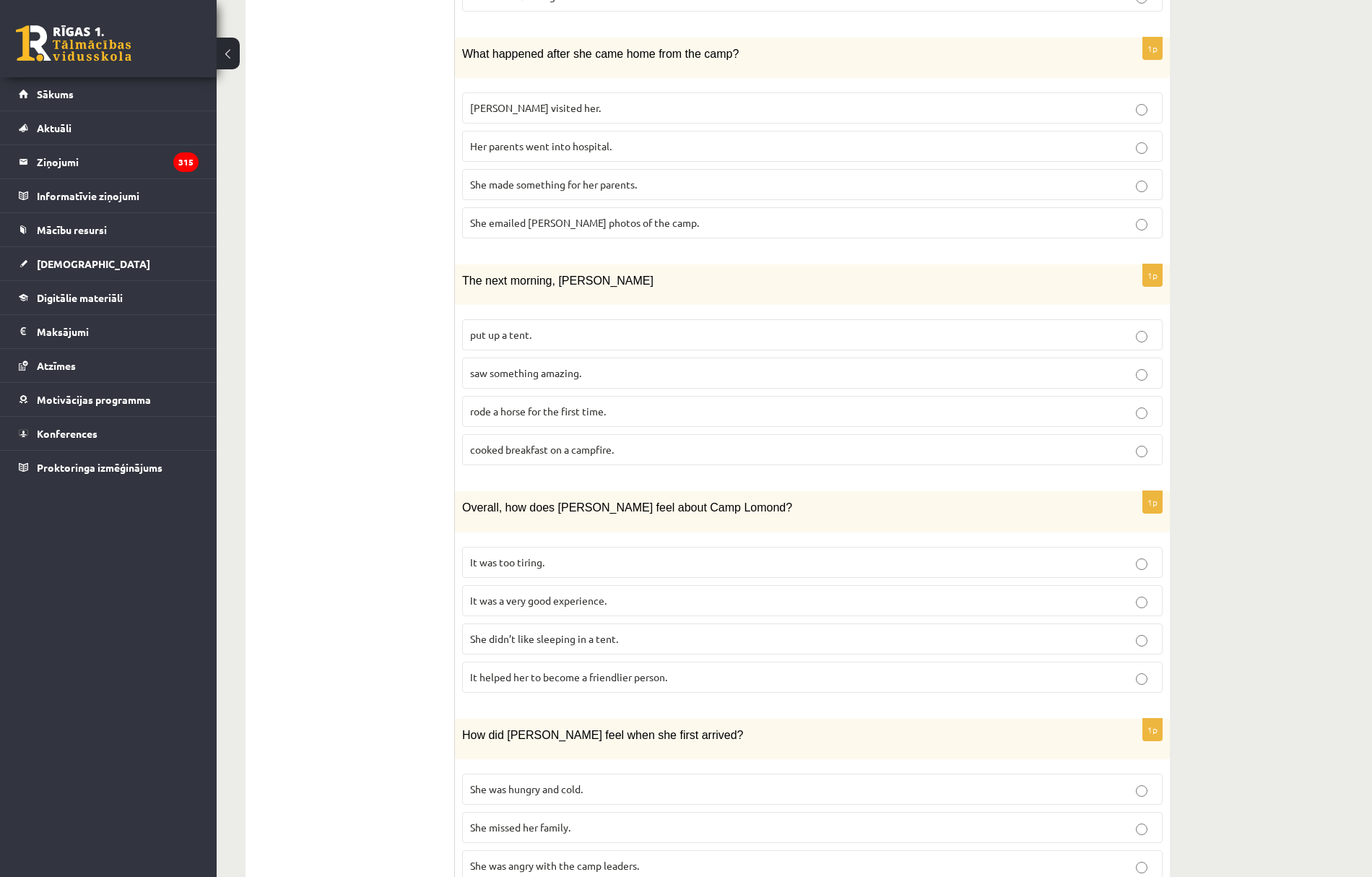
click at [593, 670] on span "It helped her to become a friendlier person." at bounding box center [568, 677] width 197 height 13
click at [553, 594] on span "It was a very good experience." at bounding box center [538, 600] width 136 height 13
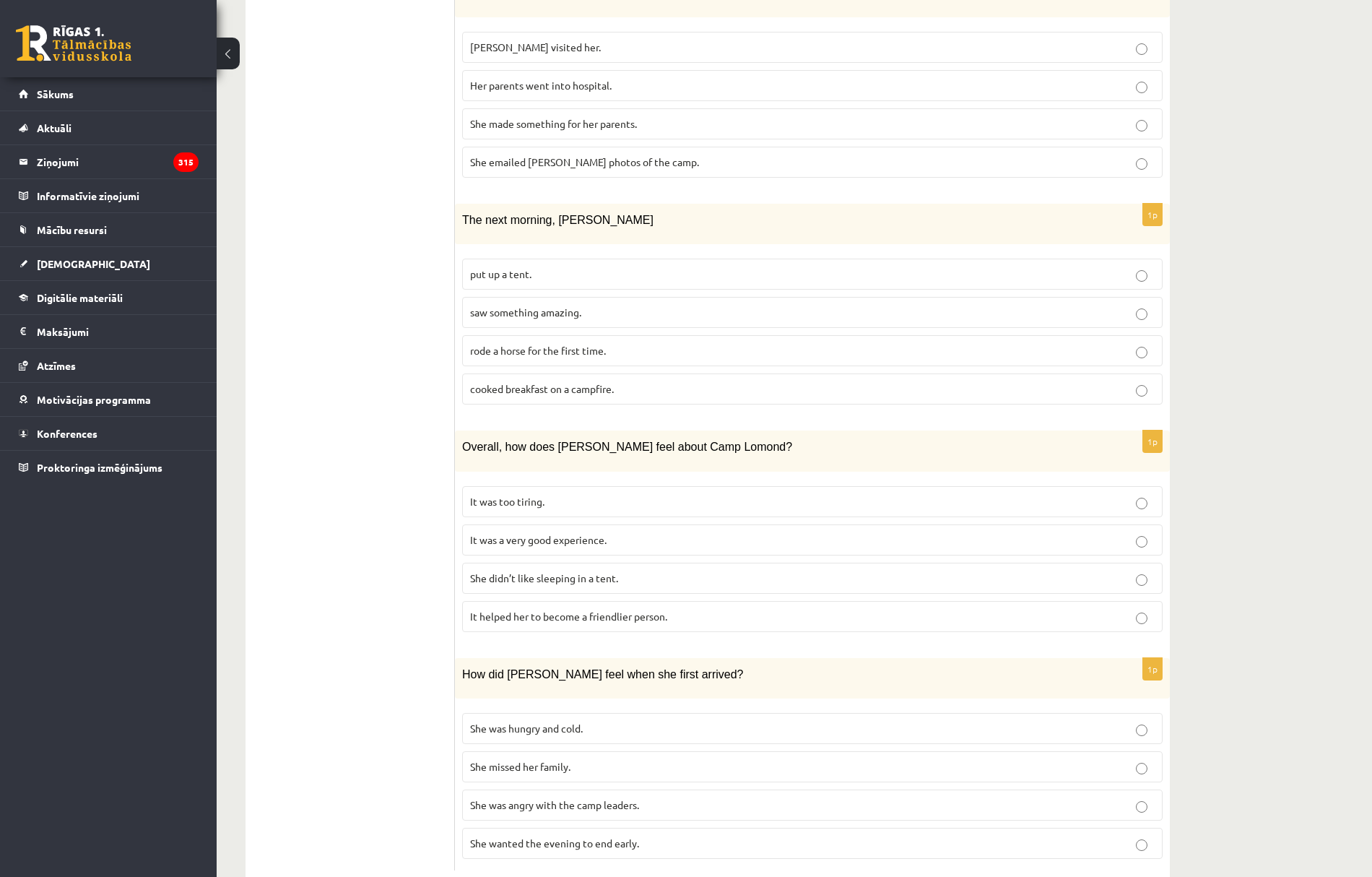
click at [619, 836] on span "She wanted the evening to end early." at bounding box center [554, 843] width 169 height 13
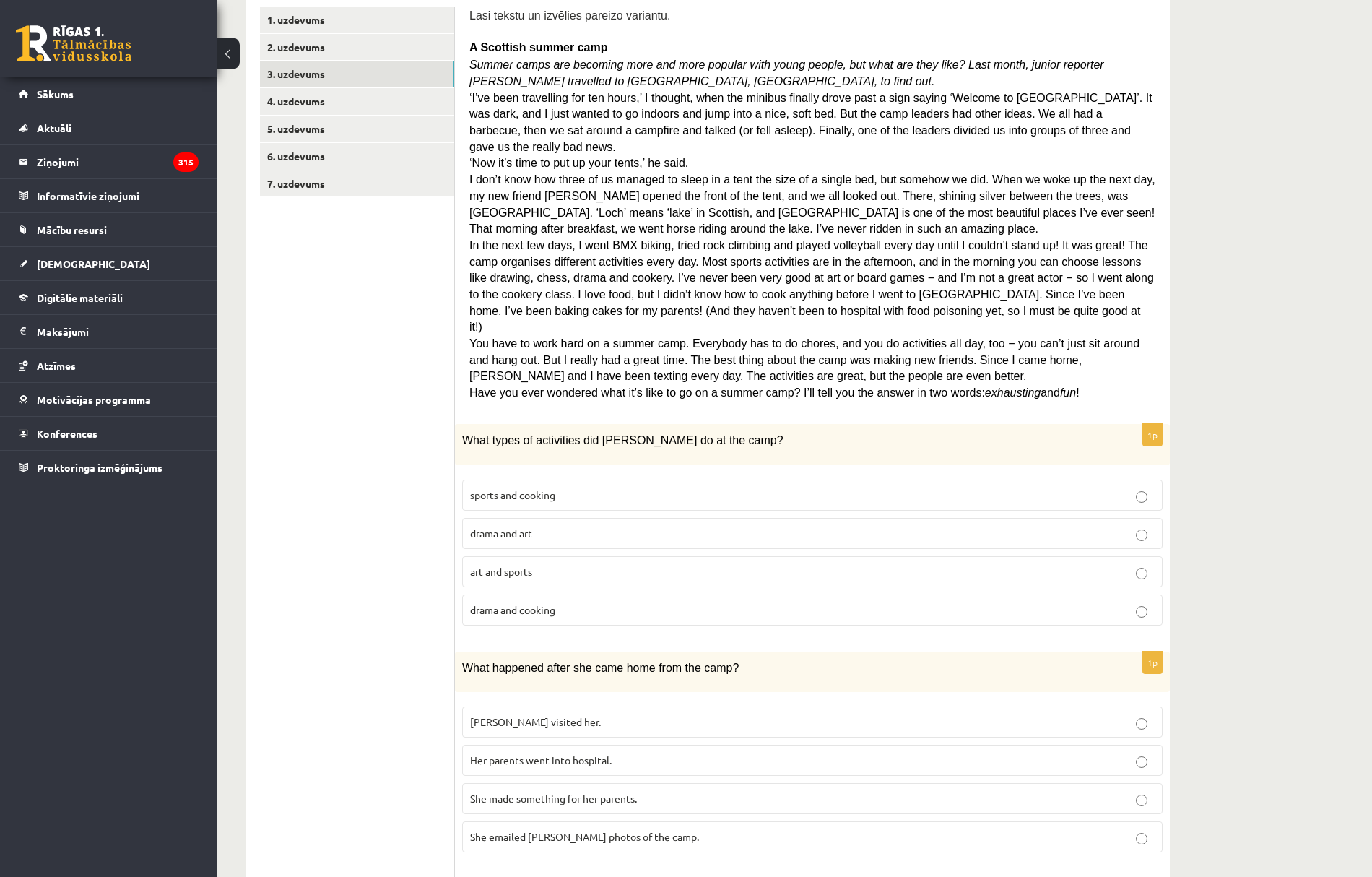
scroll to position [0, 0]
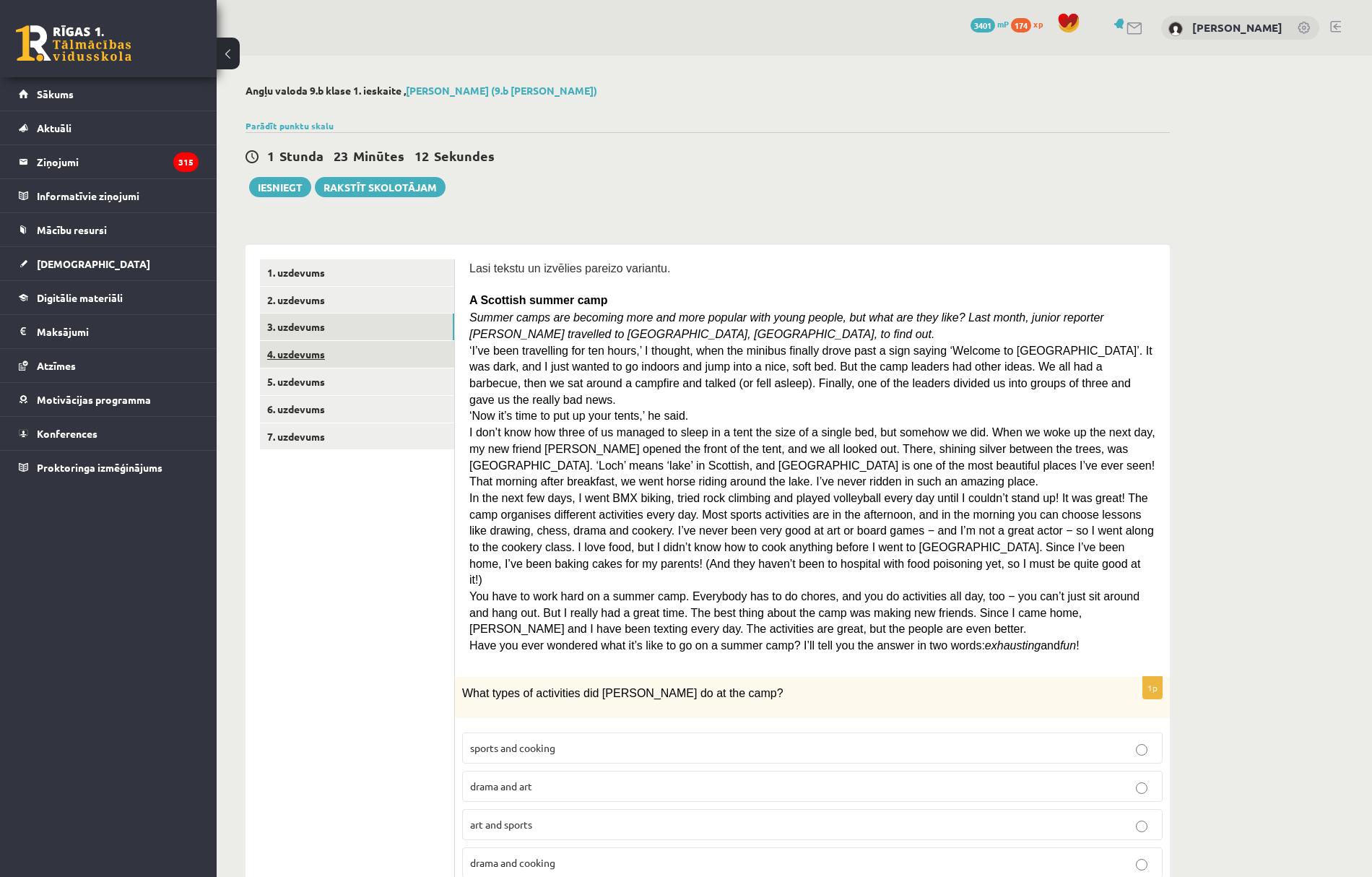
click at [332, 347] on link "4. uzdevums" at bounding box center [357, 354] width 194 height 27
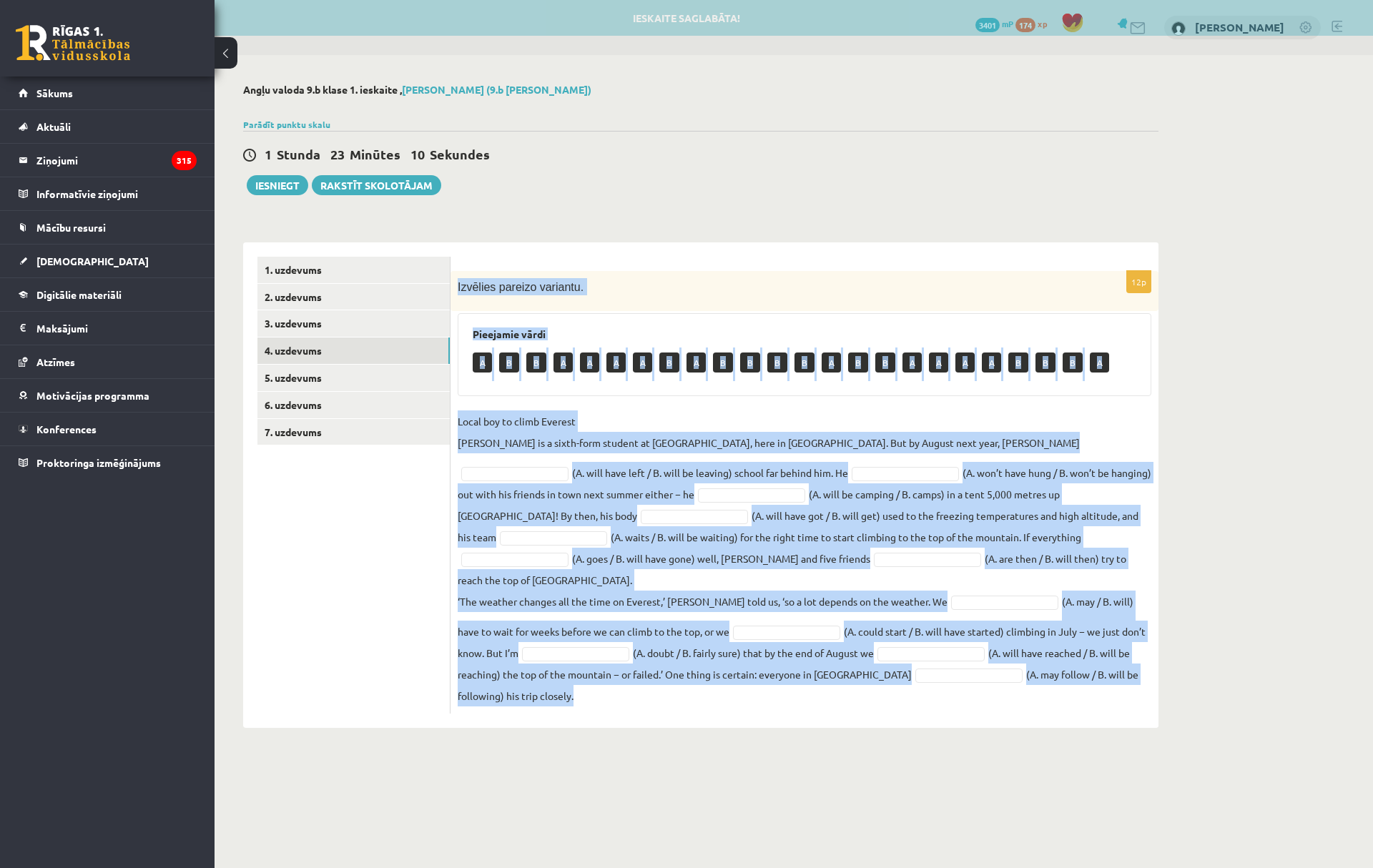
drag, startPoint x: 455, startPoint y: 280, endPoint x: 1042, endPoint y: 675, distance: 707.5
click at [1050, 676] on div "12p Izvēlies pareizo variantu. Pieejamie vārdi A B B A A A A B A B B B B A B B …" at bounding box center [805, 492] width 708 height 442
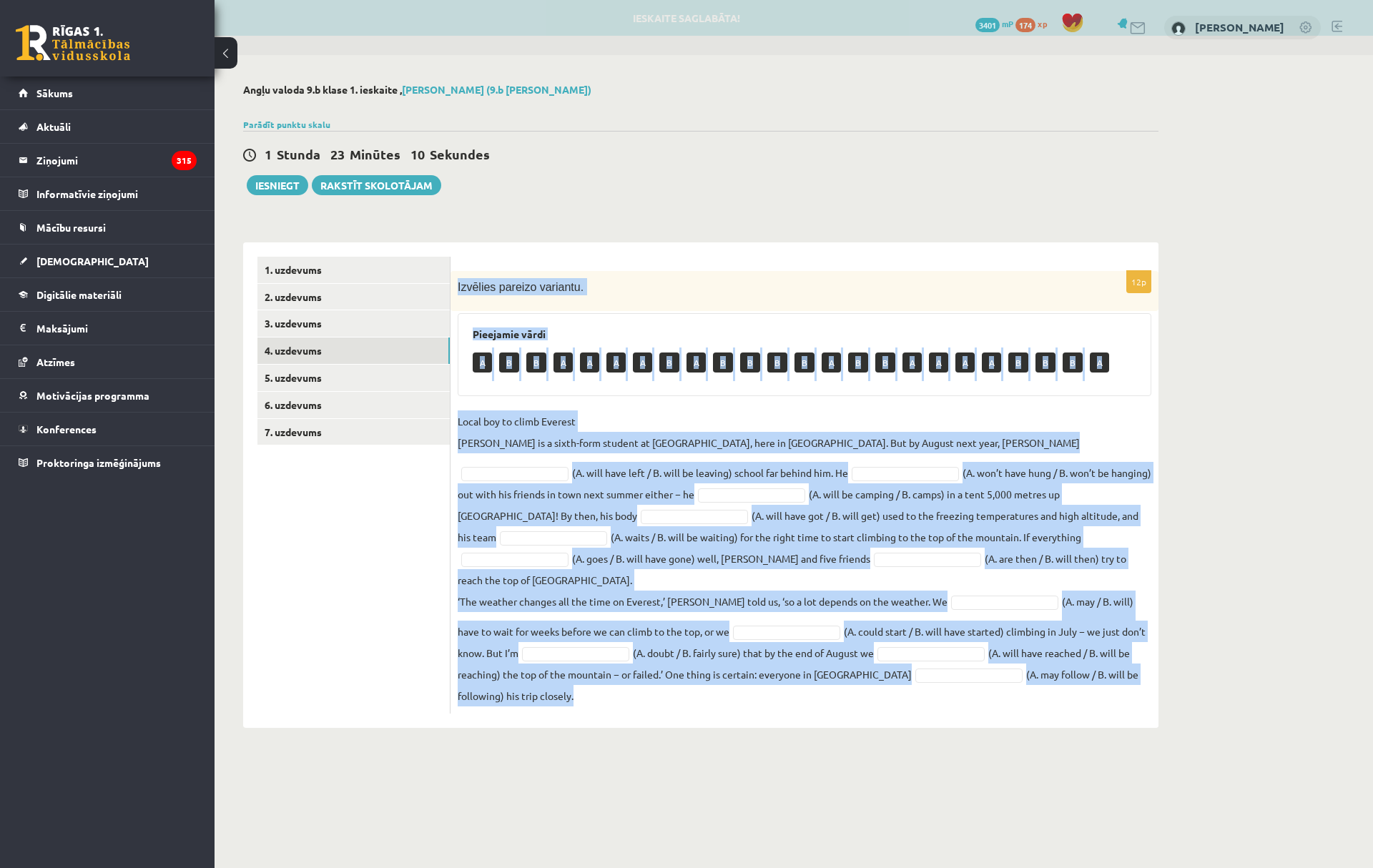
copy div "Loremips dolorsi ametcons. Adipiscin elits D E T I U L E D M A E A M V Q N E U …"
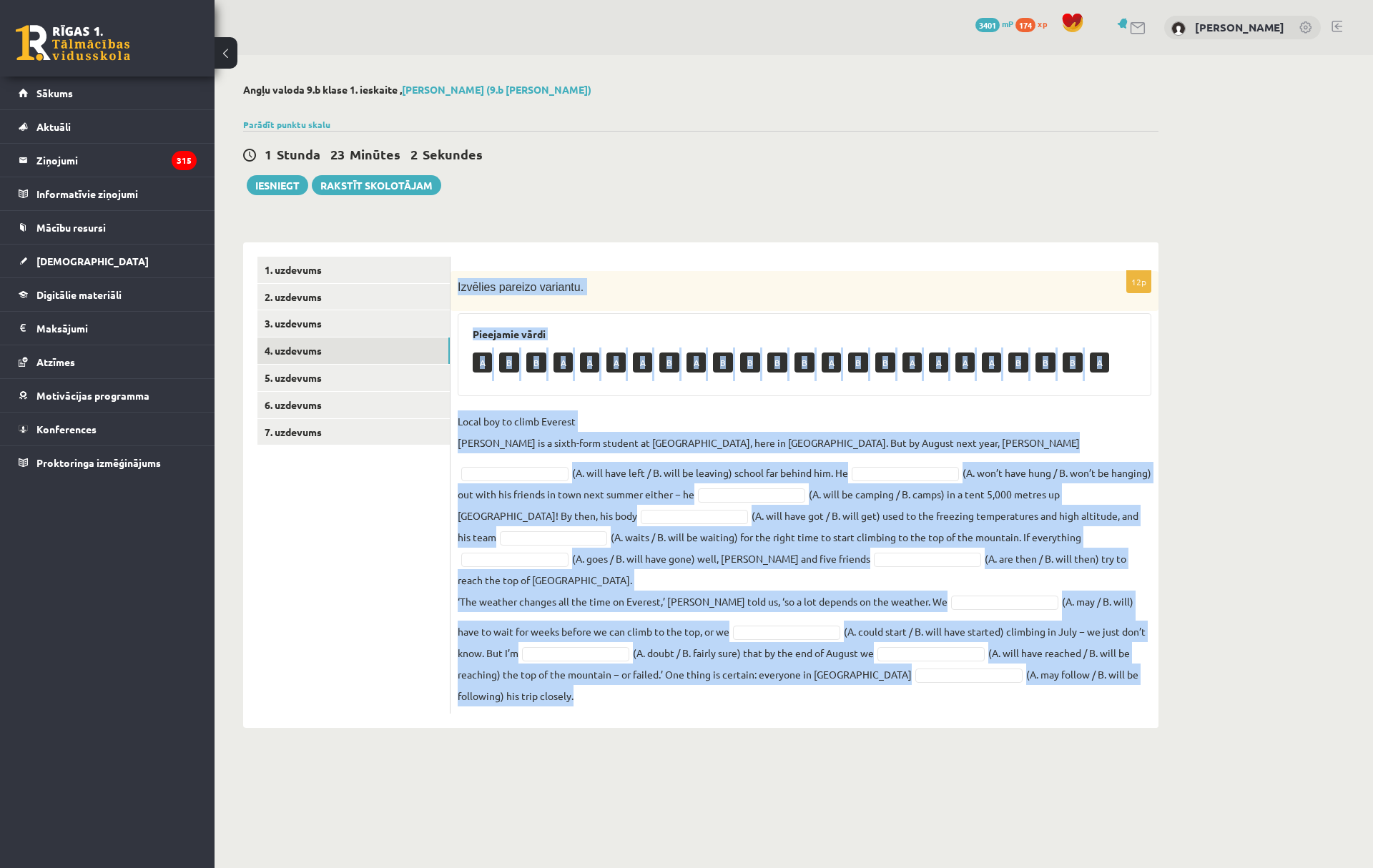
click at [619, 449] on p "Local boy to climb Everest [PERSON_NAME] is a sixth-form student at [GEOGRAPHIC…" at bounding box center [769, 431] width 622 height 43
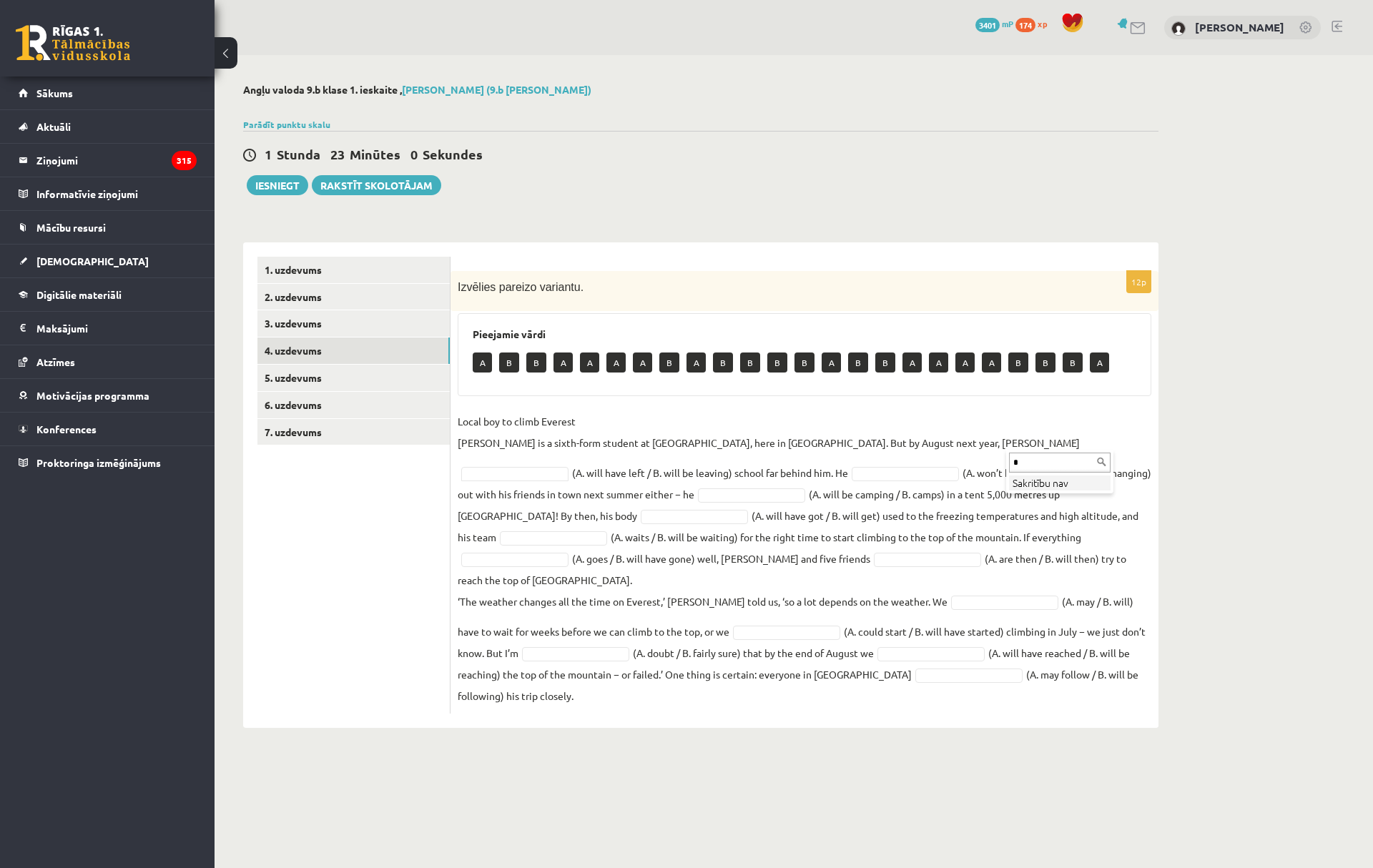
click at [1027, 479] on li "Sakritību nav" at bounding box center [1060, 483] width 102 height 15
drag, startPoint x: 1025, startPoint y: 461, endPoint x: 987, endPoint y: 464, distance: 38.1
click at [990, 461] on body "0 Dāvanas 3401 mP 174 xp Ramil Lachynian Sākums Aktuāli Kā mācīties [PERSON_NAM…" at bounding box center [686, 434] width 1373 height 868
type input "*"
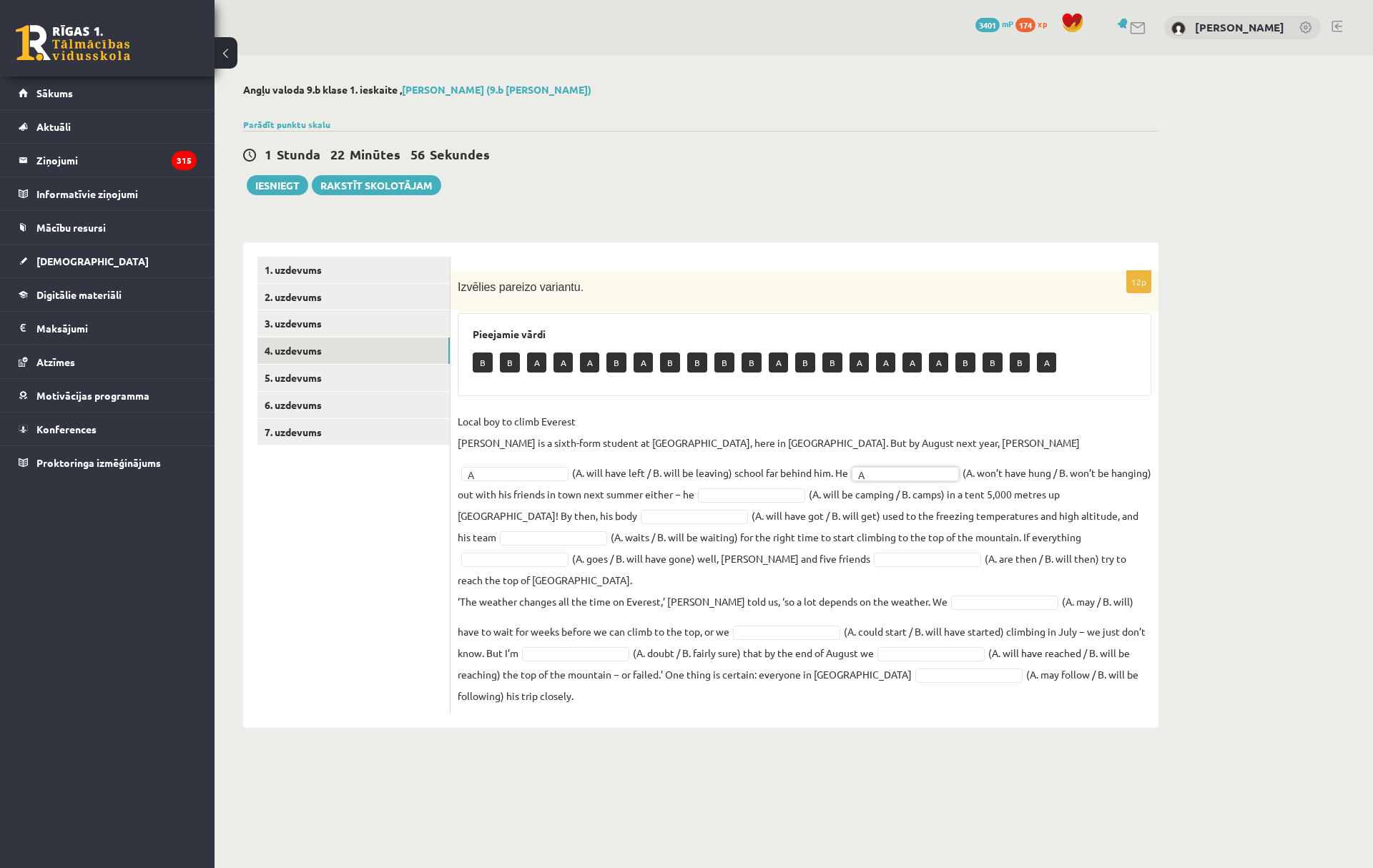
type input "*"
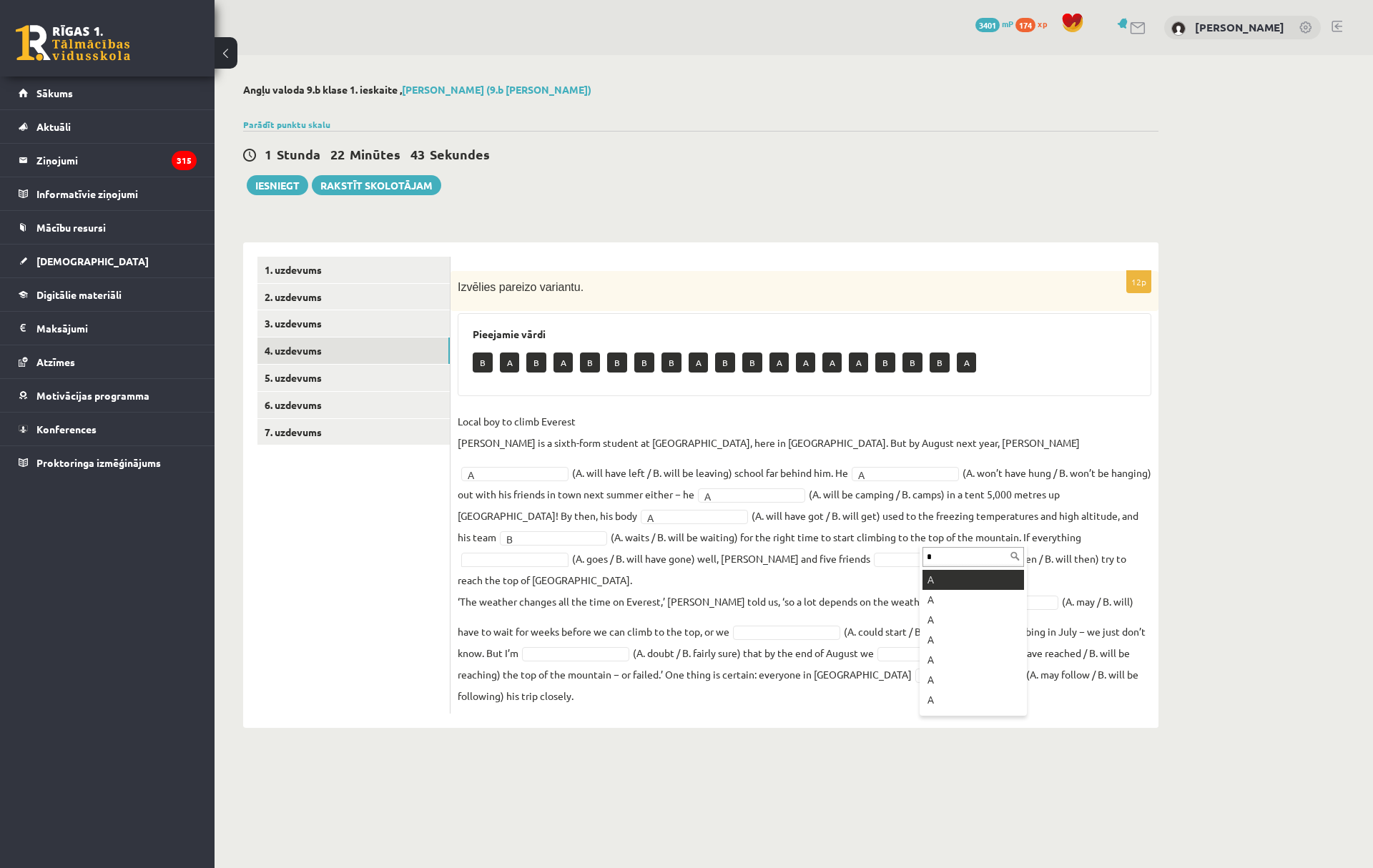
type input "*"
drag, startPoint x: 670, startPoint y: 561, endPoint x: 679, endPoint y: 566, distance: 10.3
type input "*"
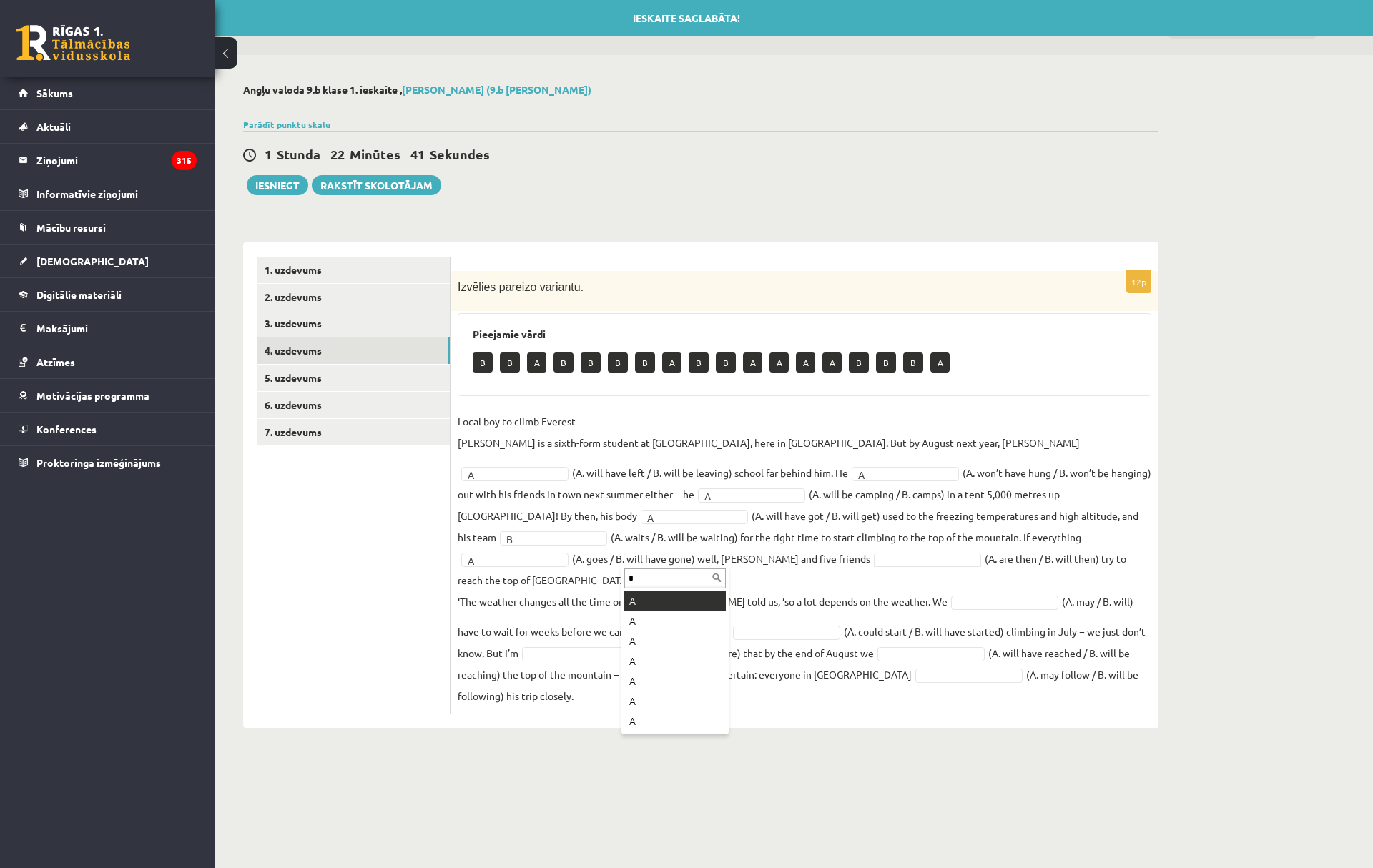
type input "*"
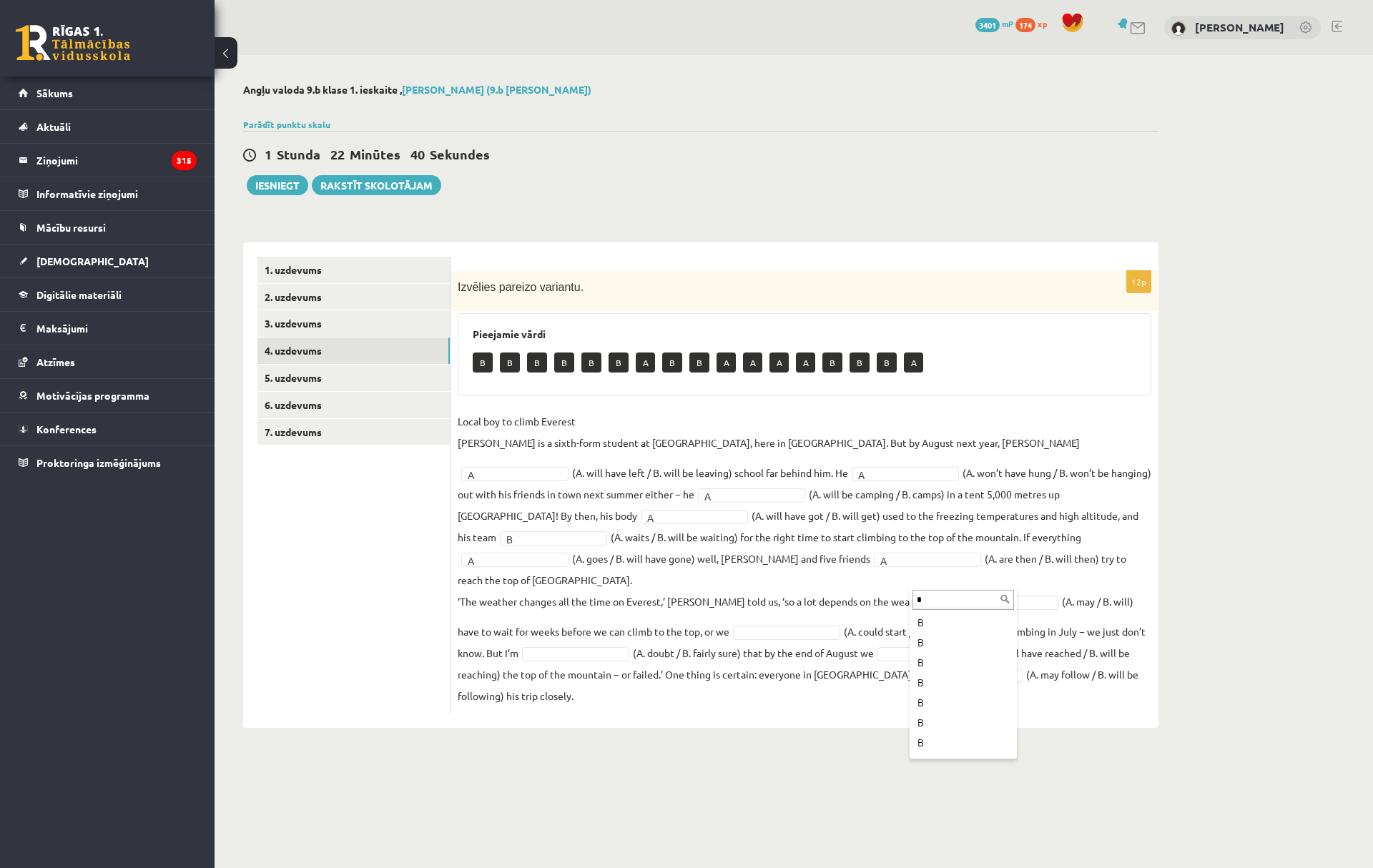
type input "*"
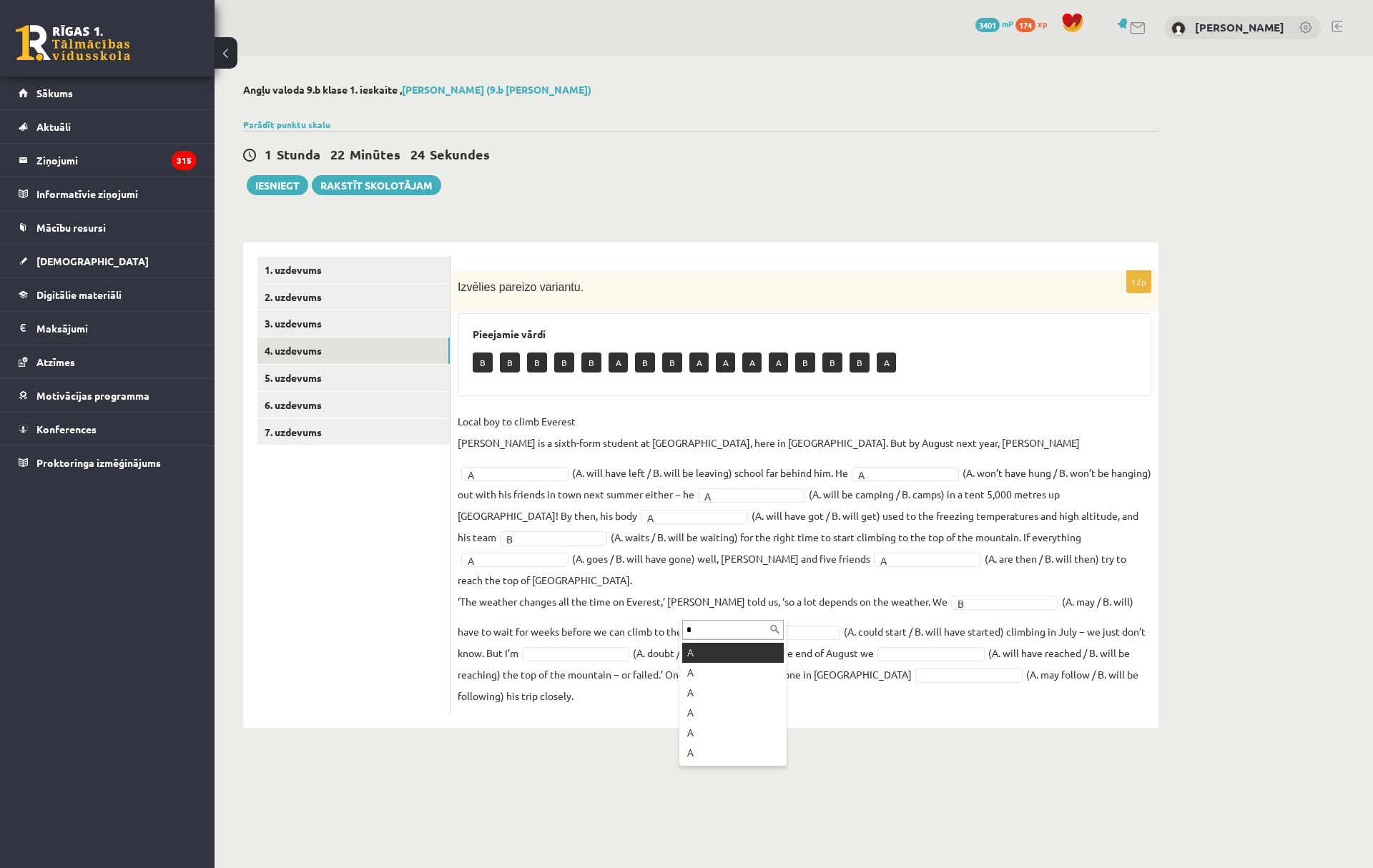
type input "*"
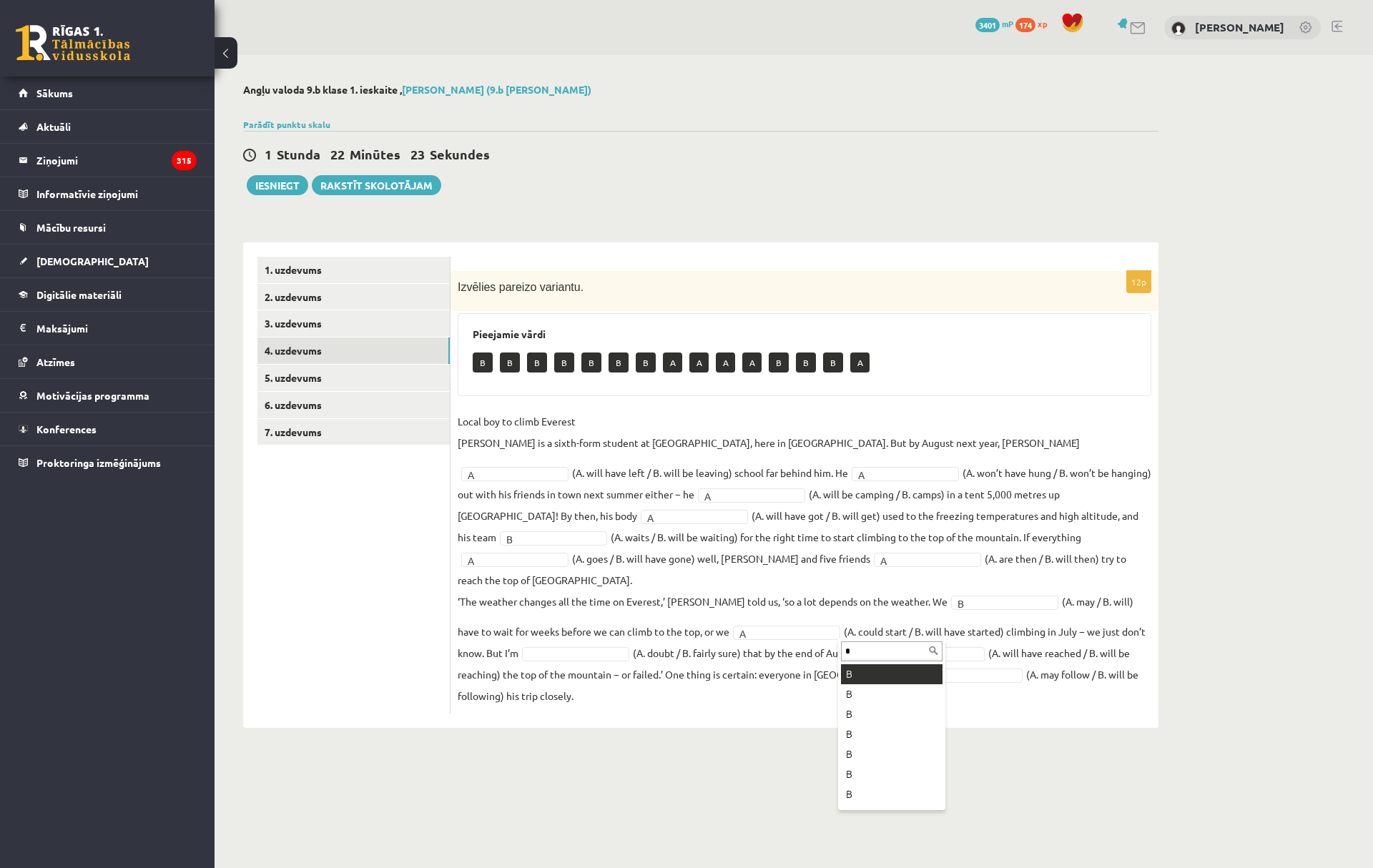
type input "*"
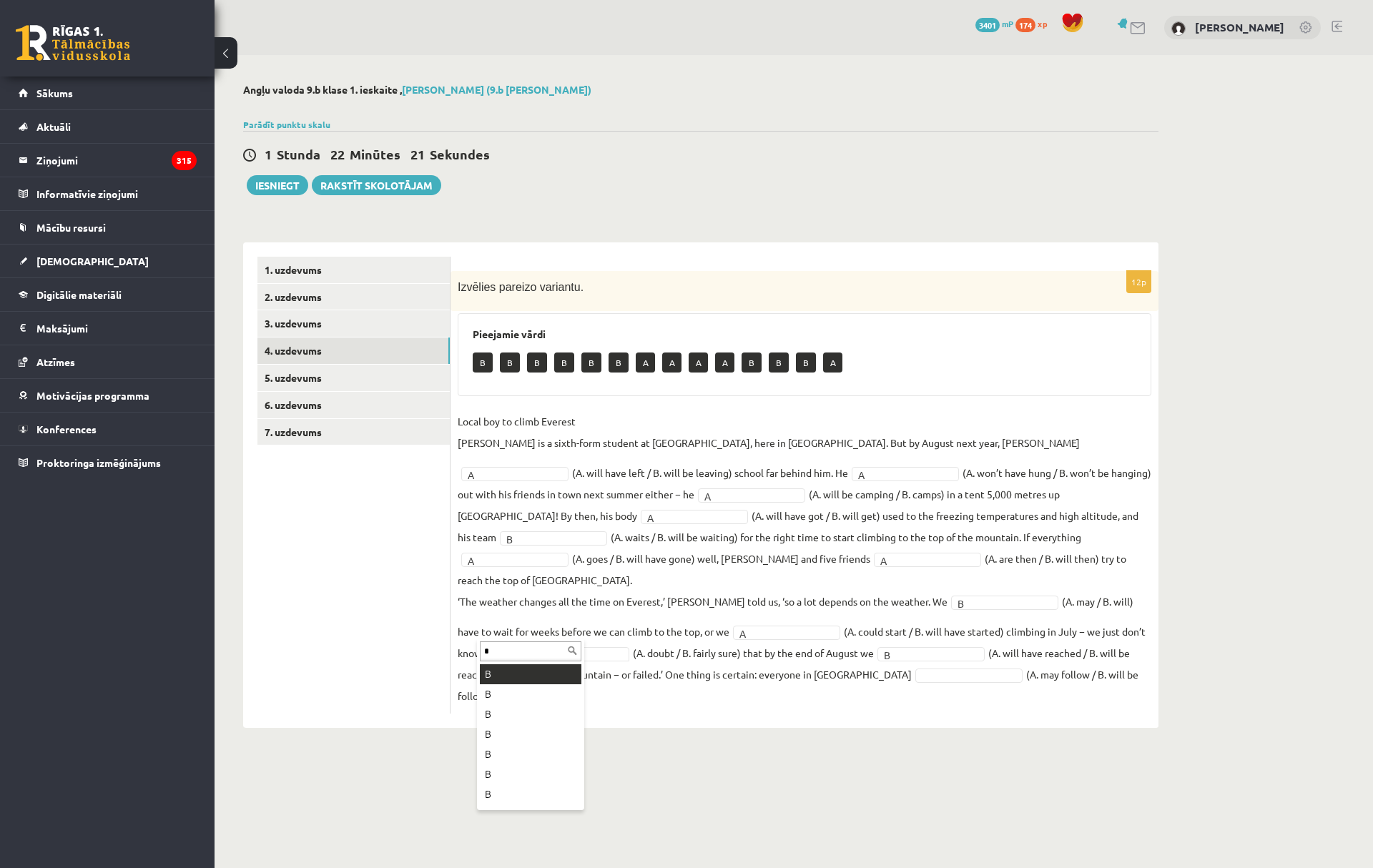
type input "*"
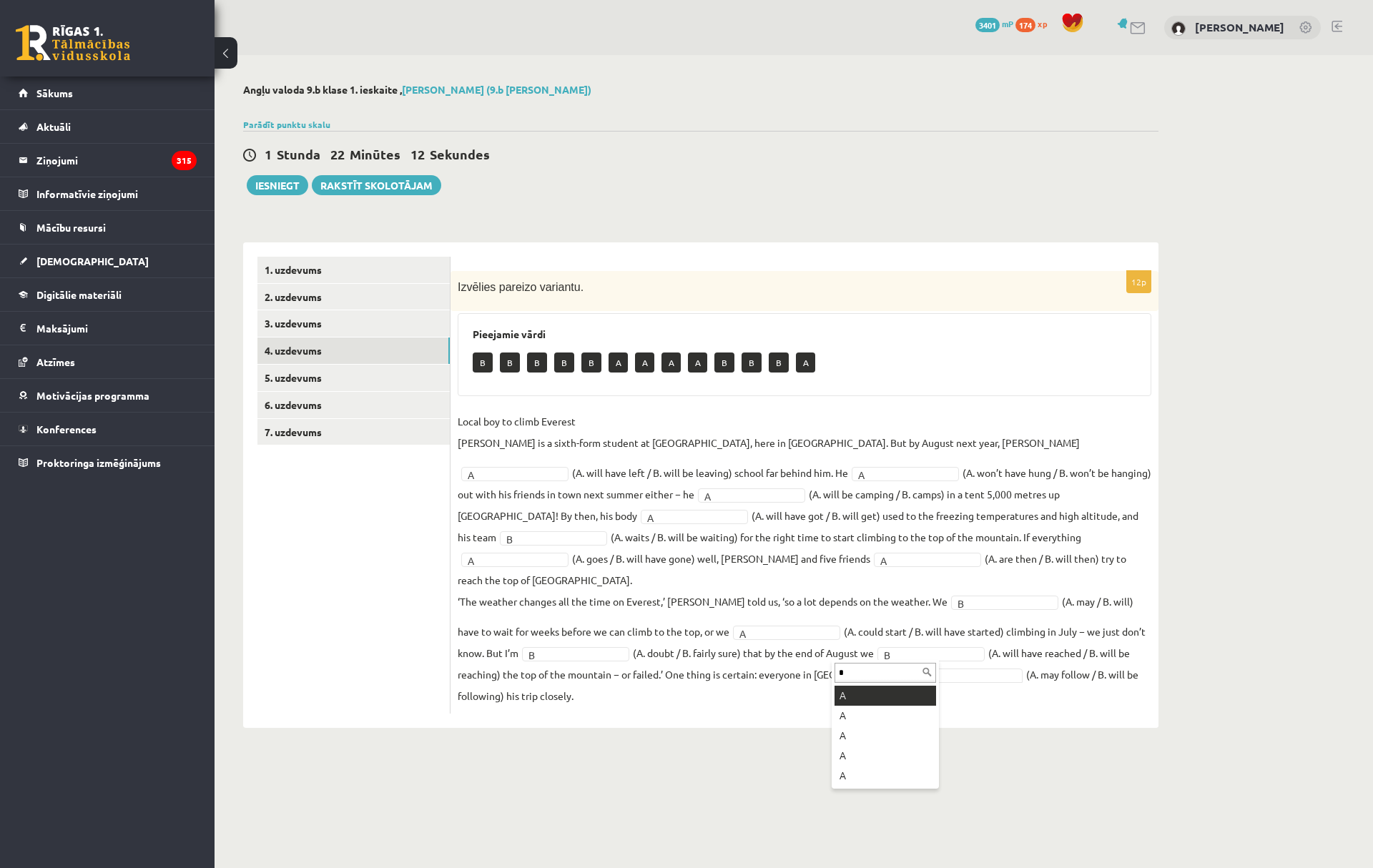
type input "*"
click at [528, 673] on fieldset "Local boy to climb Everest [PERSON_NAME] is a sixth-form student at [GEOGRAPHIC…" at bounding box center [805, 558] width 694 height 296
click at [324, 372] on link "5. uzdevums" at bounding box center [353, 377] width 192 height 26
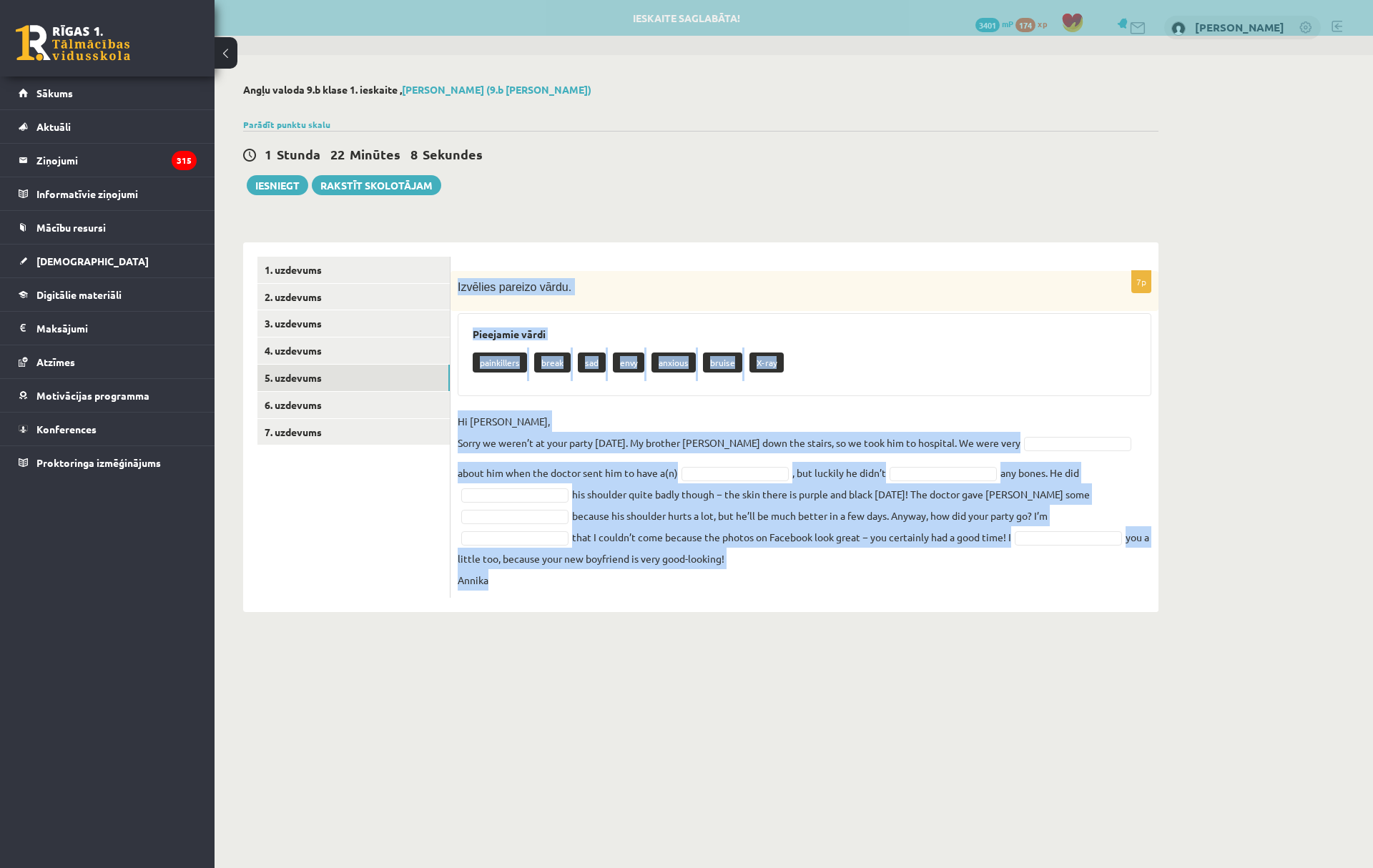
drag, startPoint x: 456, startPoint y: 283, endPoint x: 753, endPoint y: 583, distance: 422.1
click at [754, 583] on div "7p Izvēlies pareizo vārdu. Pieejamie vārdi painkillers break sad envy anxious b…" at bounding box center [805, 434] width 708 height 327
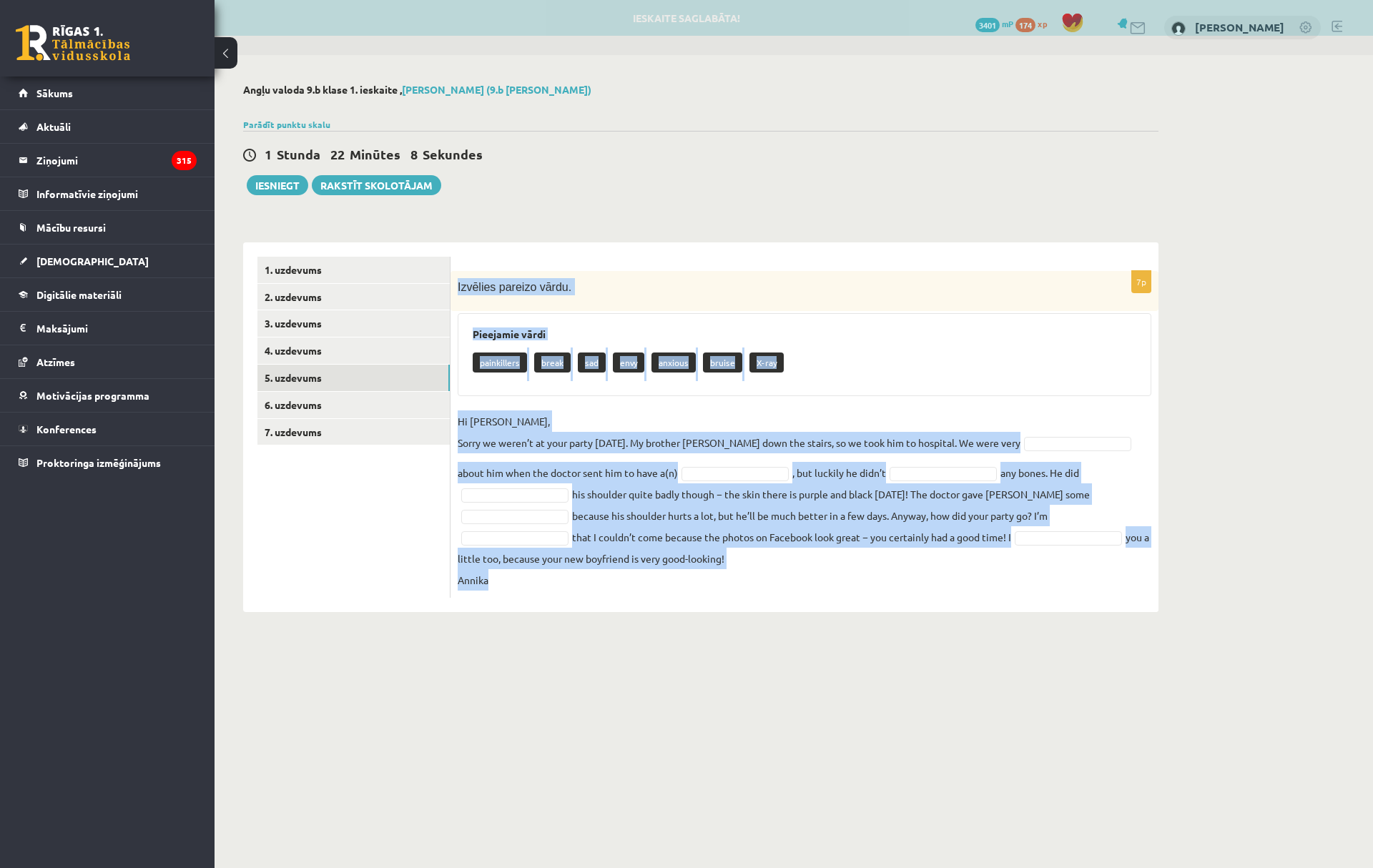
copy div "Loremips dolorsi ametc. Adipiscin elits doeiusmodte incid utl etdo magnaal enim…"
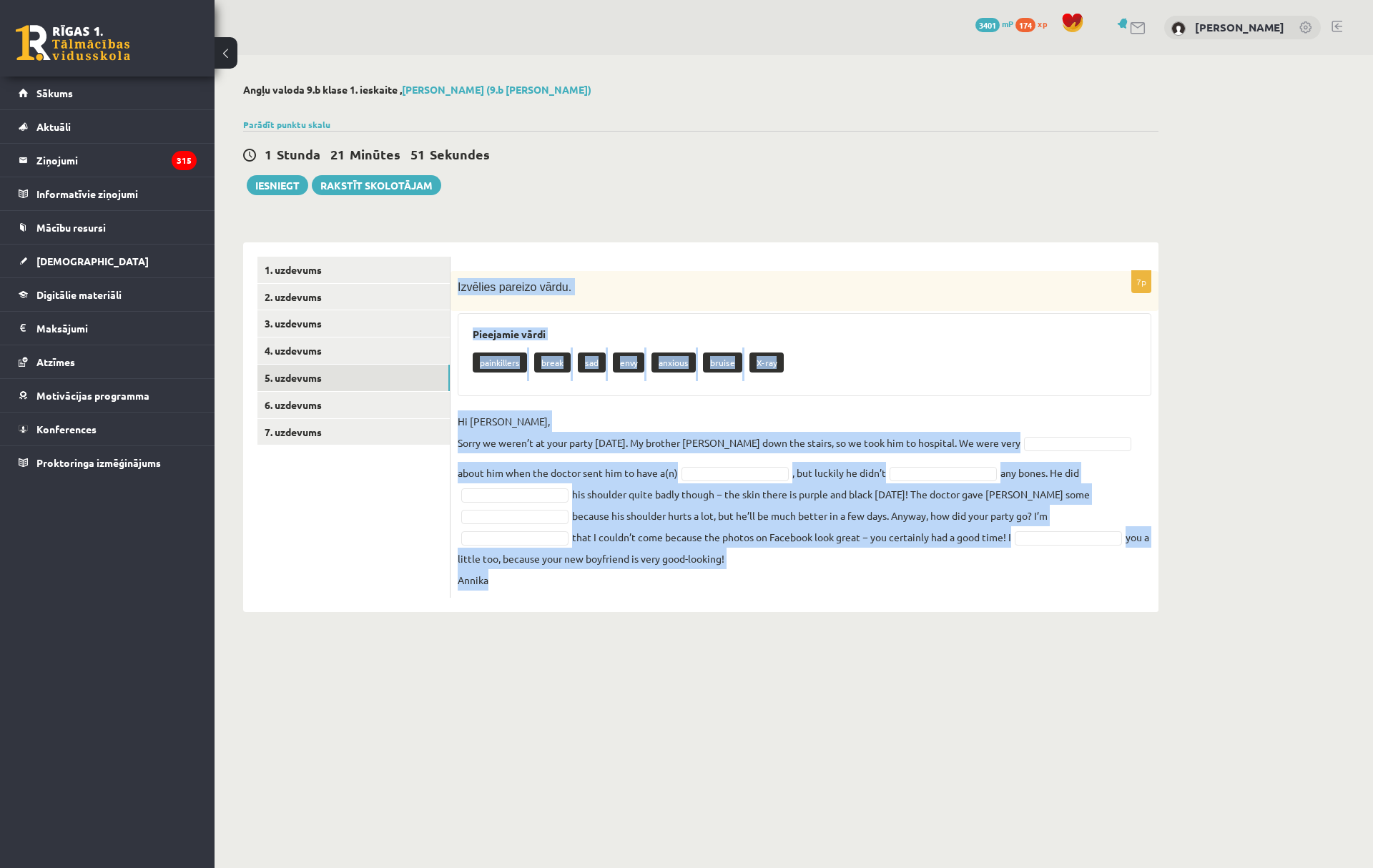
click at [616, 435] on p "Hi [PERSON_NAME], Sorry we weren’t at your party [DATE]. My brother [PERSON_NAM…" at bounding box center [739, 431] width 563 height 43
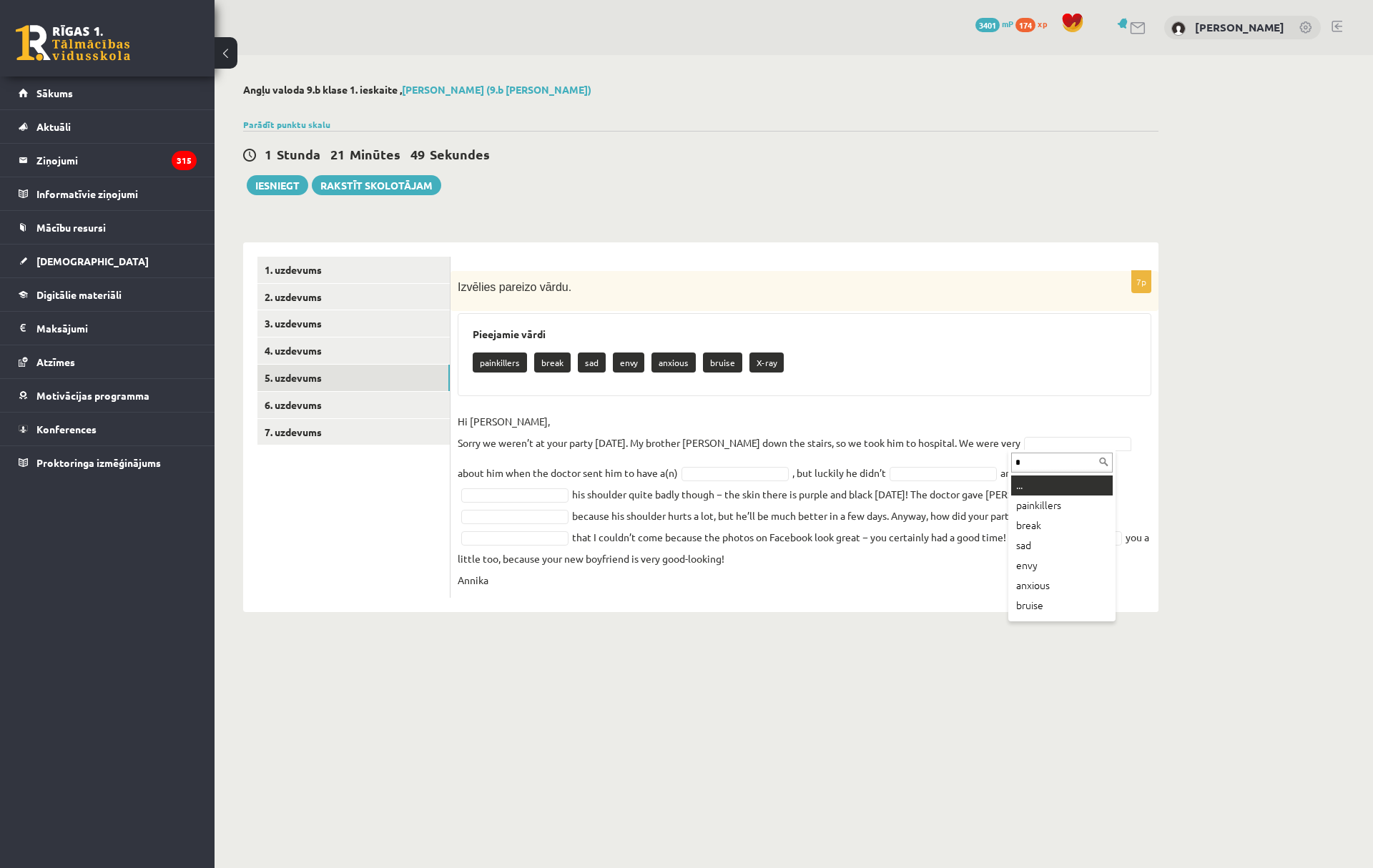
drag, startPoint x: 1040, startPoint y: 440, endPoint x: 1022, endPoint y: 462, distance: 28.4
type input "*"
drag, startPoint x: 712, startPoint y: 469, endPoint x: 716, endPoint y: 475, distance: 7.2
type input "*"
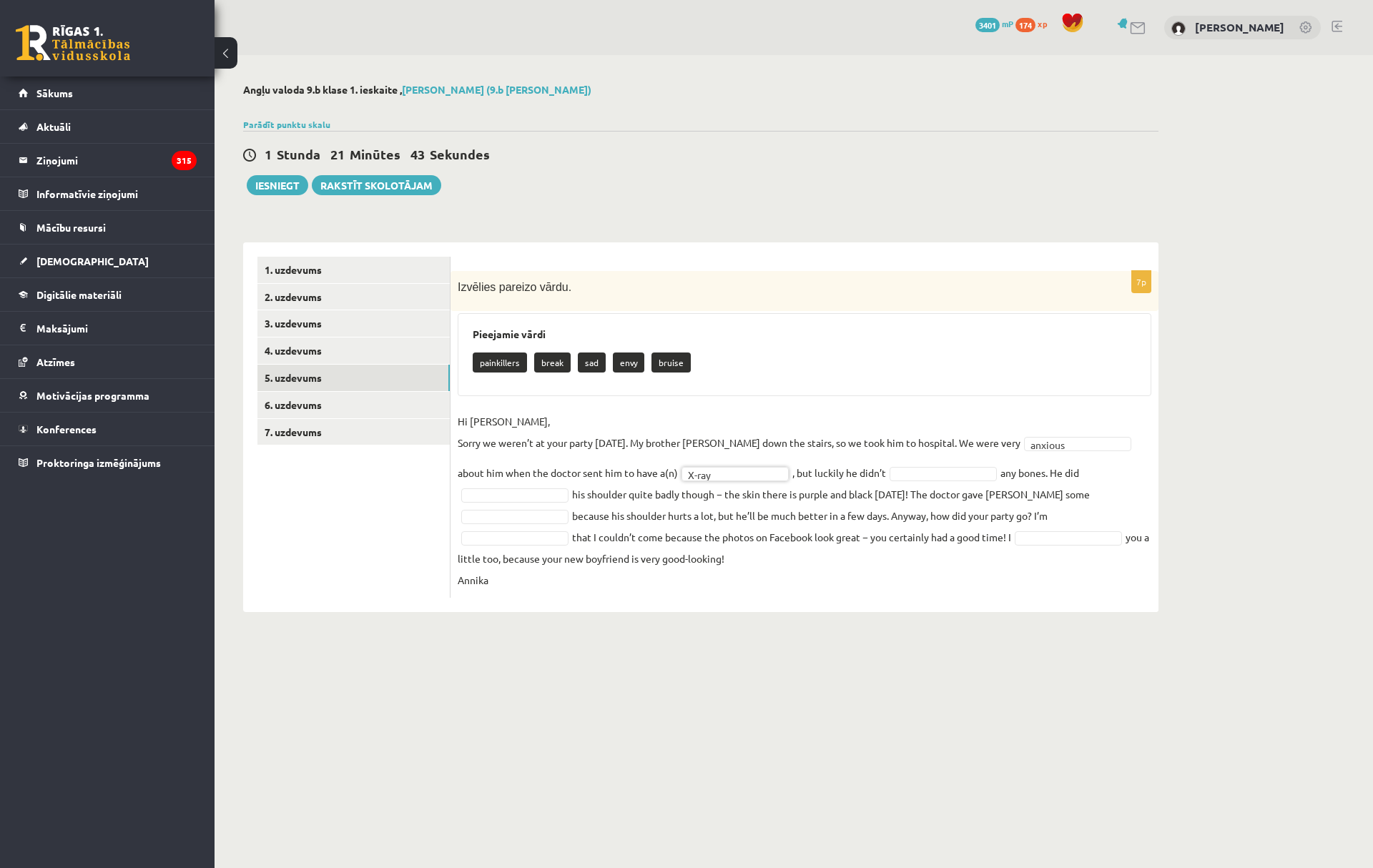
click at [887, 480] on fieldset "Hi [PERSON_NAME], Sorry we weren’t at your party [DATE]. My brother [PERSON_NAM…" at bounding box center [805, 500] width 694 height 180
type input "*"
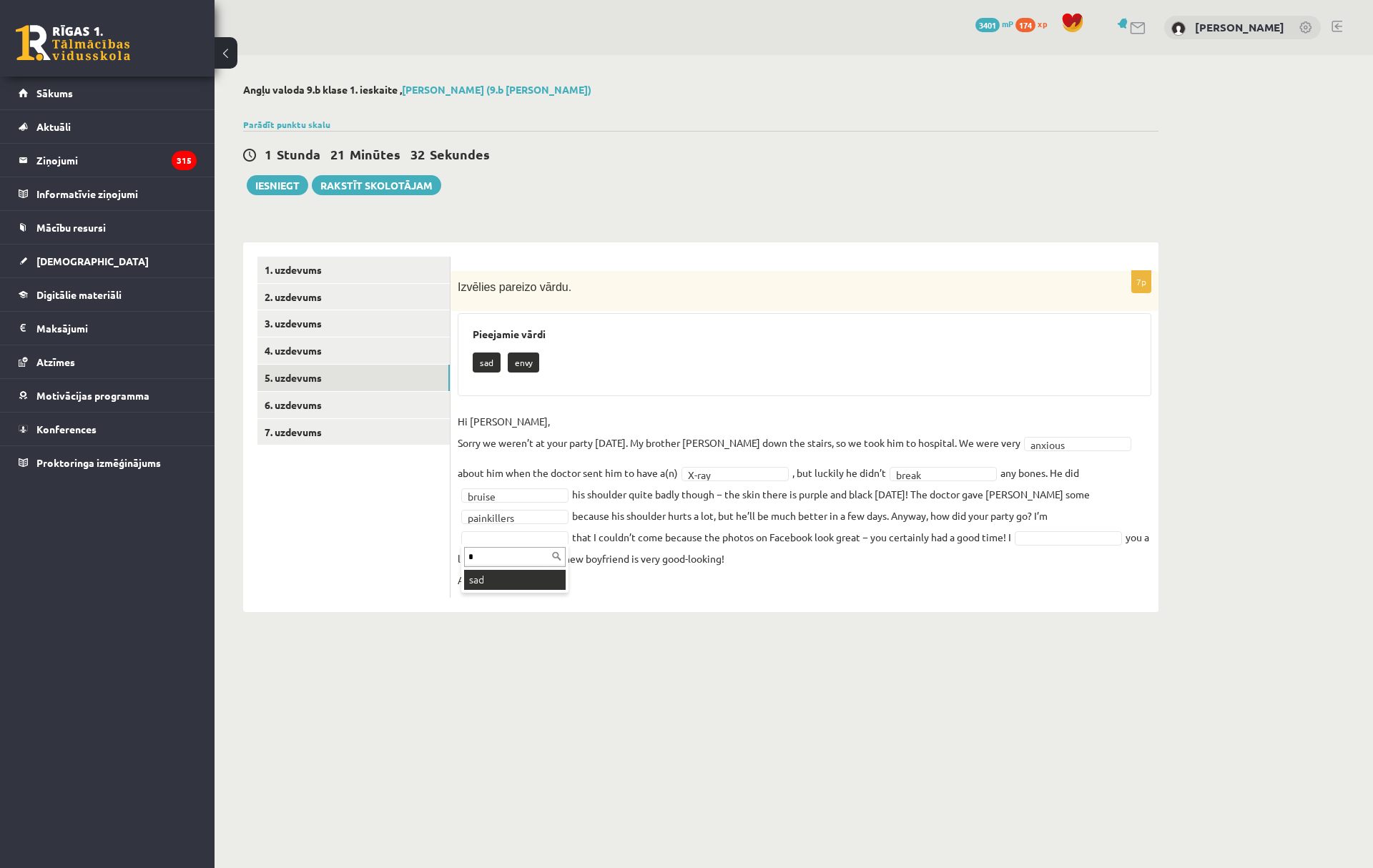
type input "*"
click at [525, 577] on fieldset "**********" at bounding box center [805, 500] width 694 height 180
drag, startPoint x: 761, startPoint y: 561, endPoint x: 788, endPoint y: 555, distance: 27.7
click at [762, 561] on fieldset "**********" at bounding box center [805, 500] width 694 height 180
click at [827, 550] on fieldset "**********" at bounding box center [805, 500] width 694 height 180
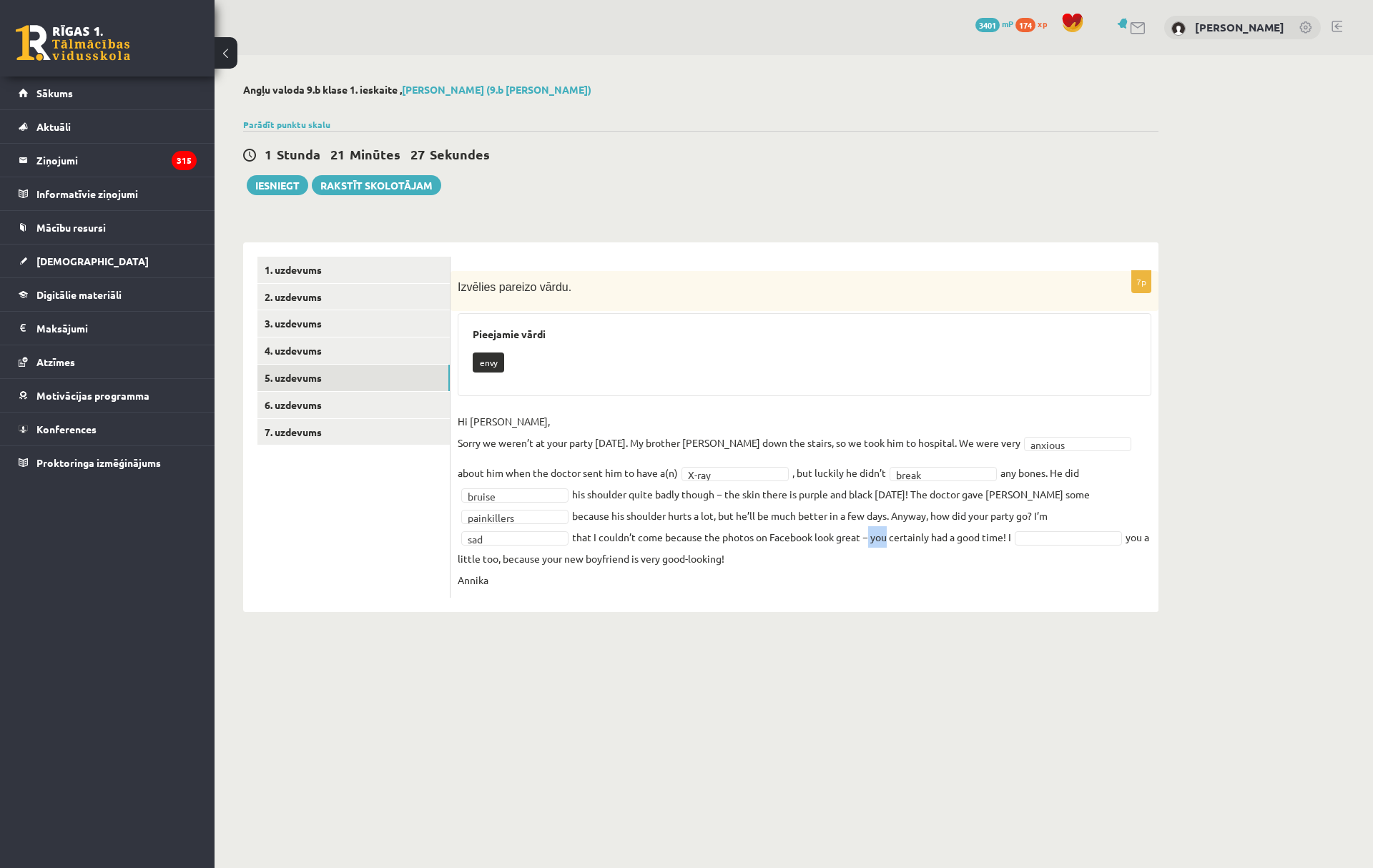
click at [913, 546] on fieldset "**********" at bounding box center [805, 500] width 694 height 180
click at [990, 545] on fieldset "**********" at bounding box center [805, 500] width 694 height 180
type input "*"
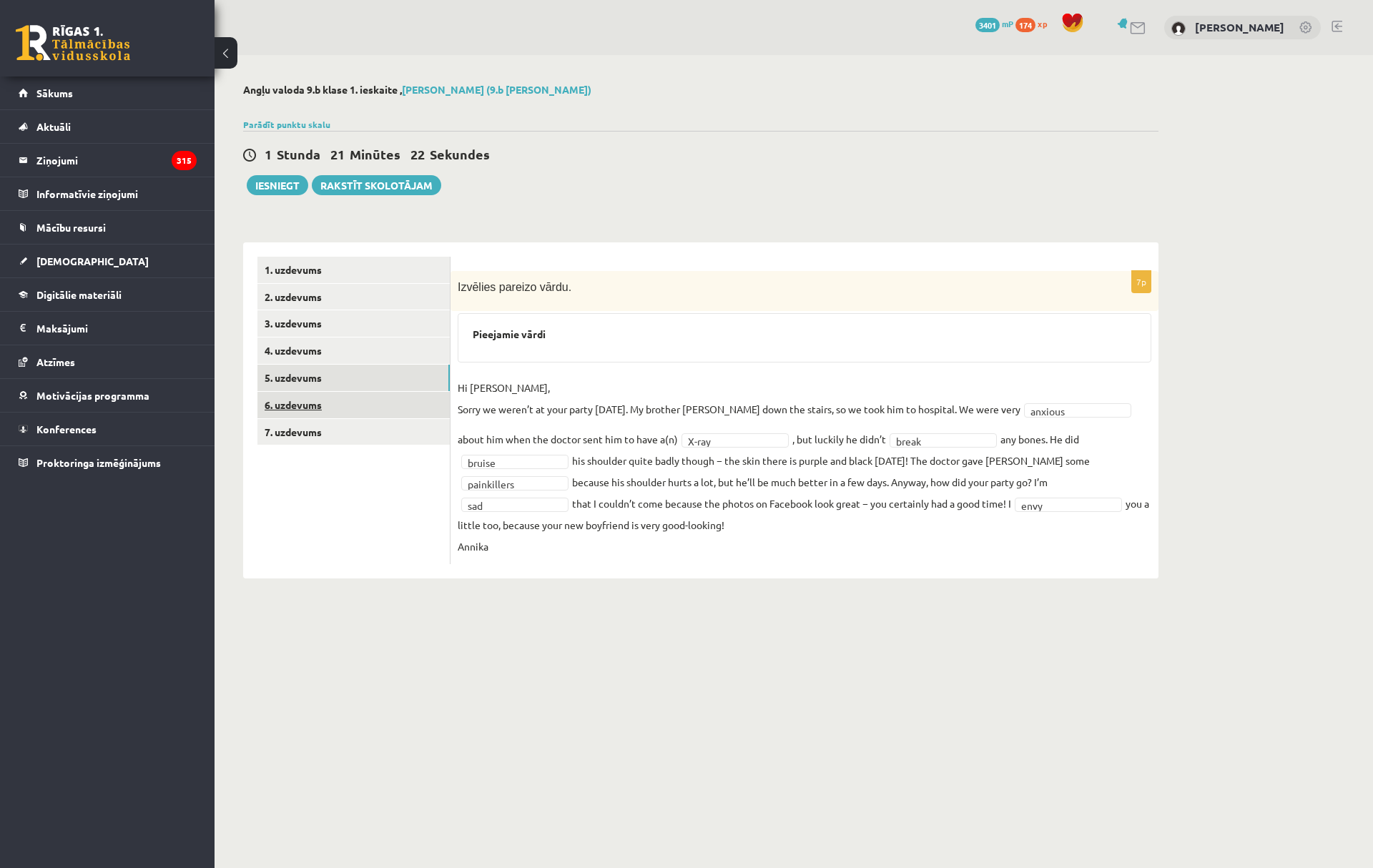
click at [362, 399] on link "6. uzdevums" at bounding box center [353, 405] width 192 height 26
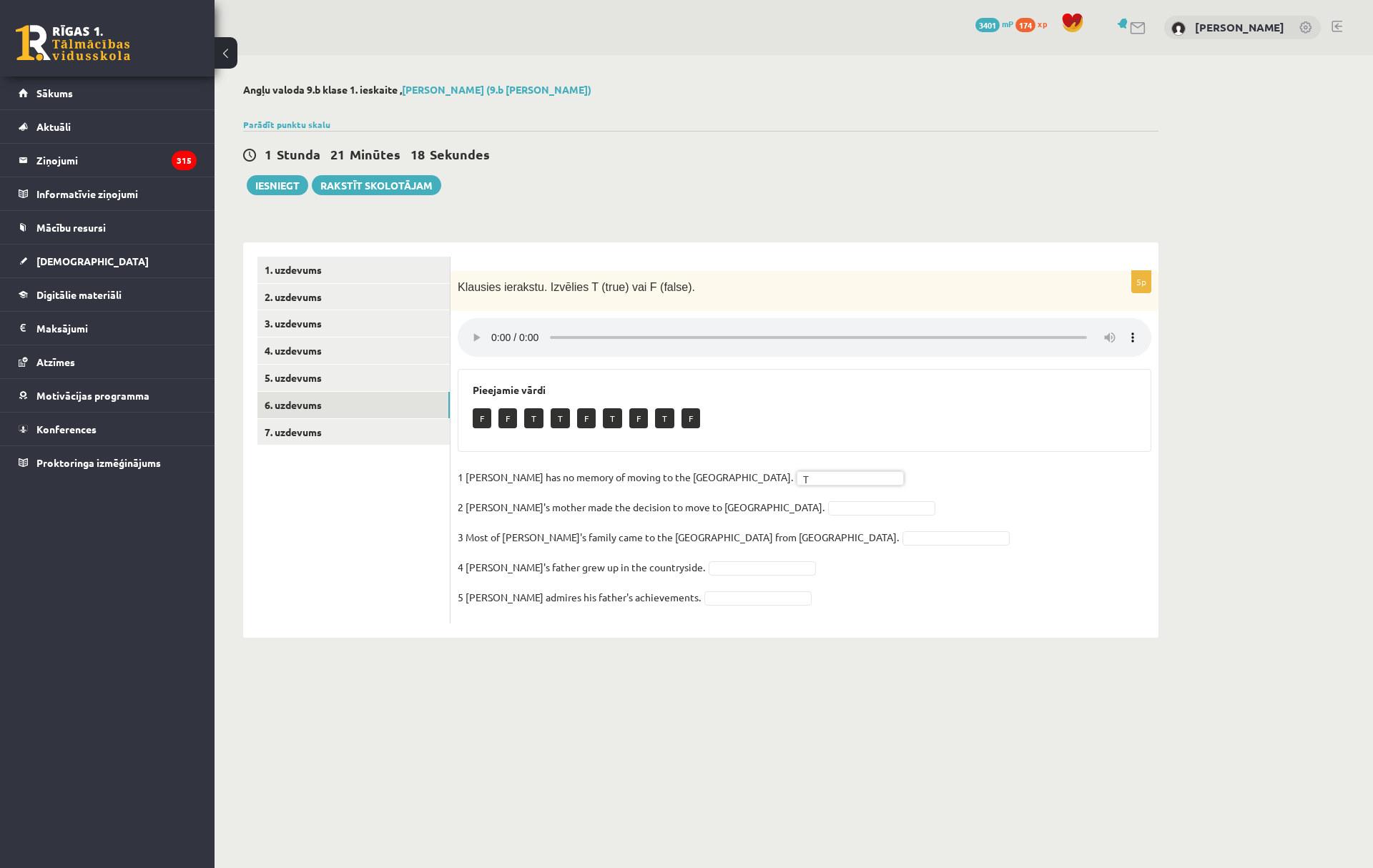
type input "*"
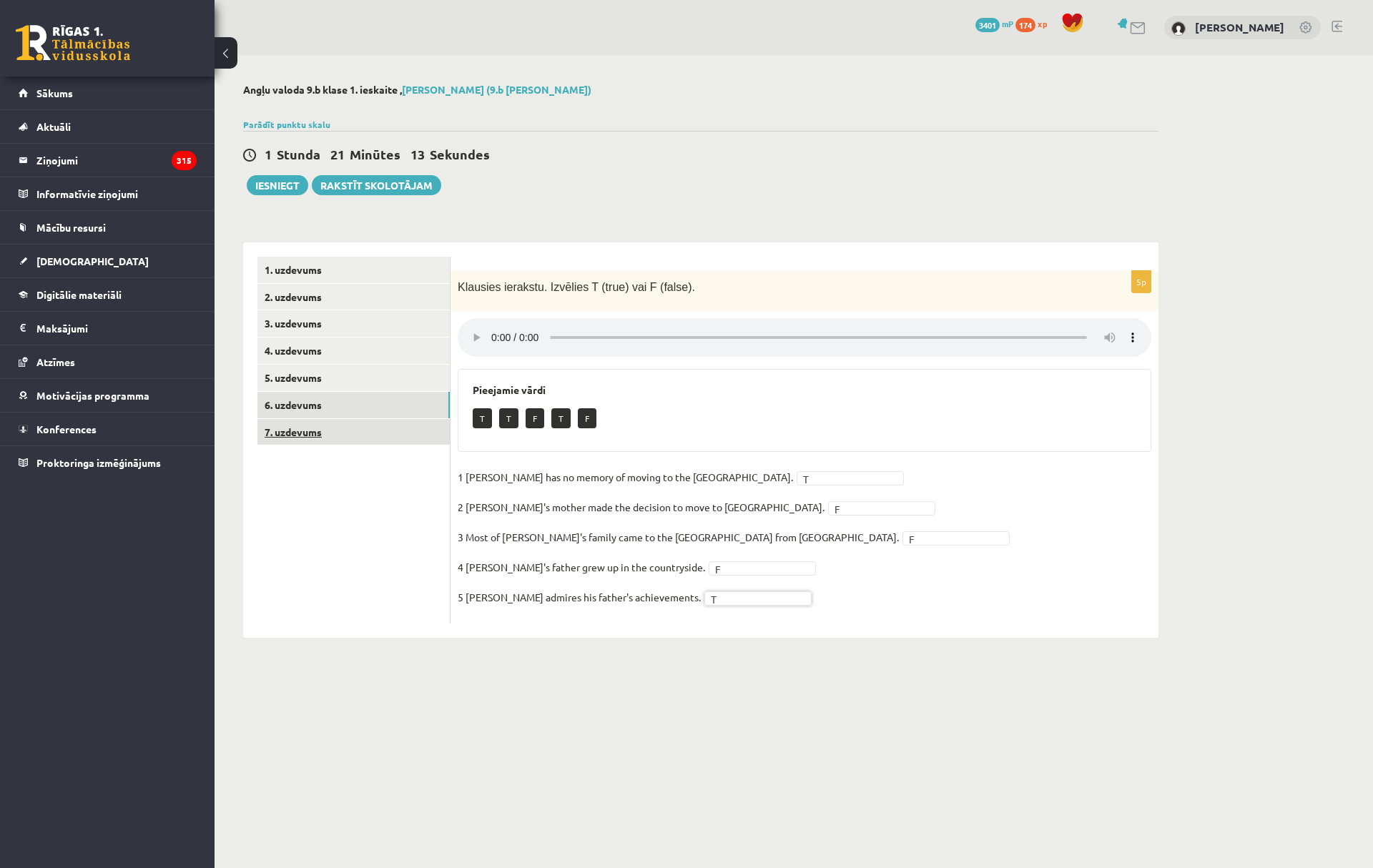
click at [353, 431] on link "7. uzdevums" at bounding box center [353, 432] width 192 height 26
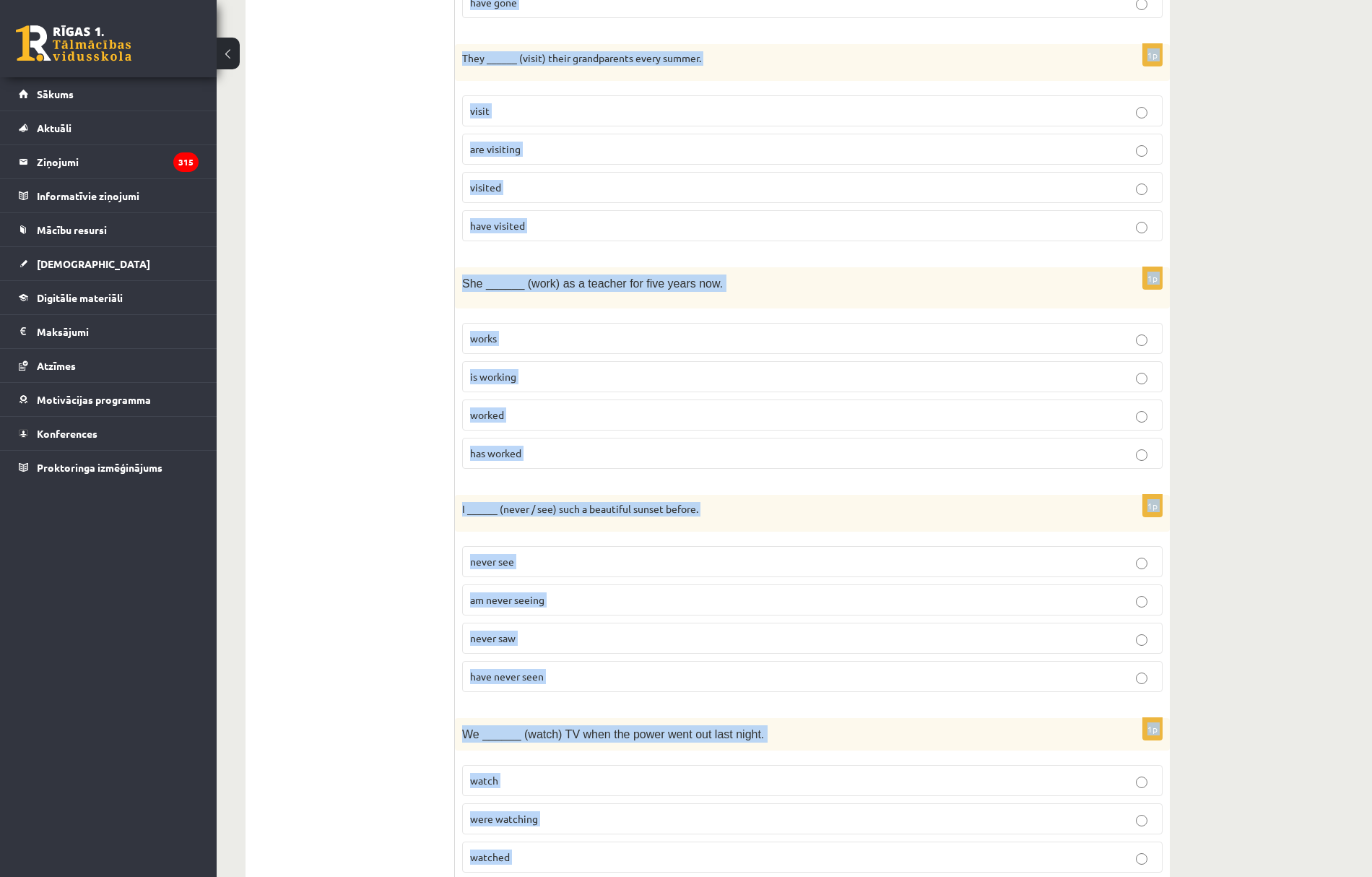
scroll to position [1677, 0]
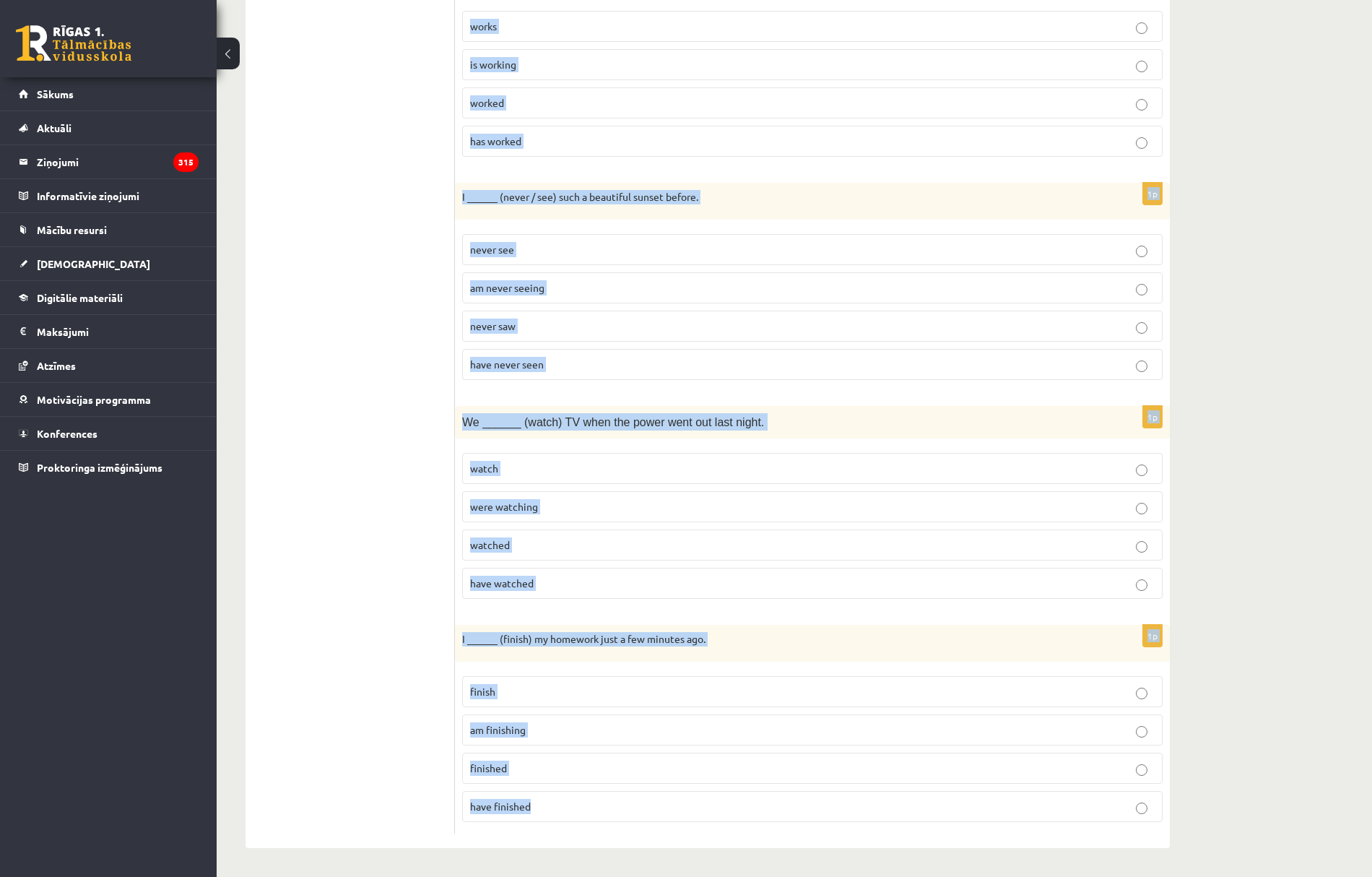
drag, startPoint x: 459, startPoint y: 287, endPoint x: 619, endPoint y: 798, distance: 535.5
copy form "I ______ (live) in this city since [DATE]. live am living lived have lived 1p S…"
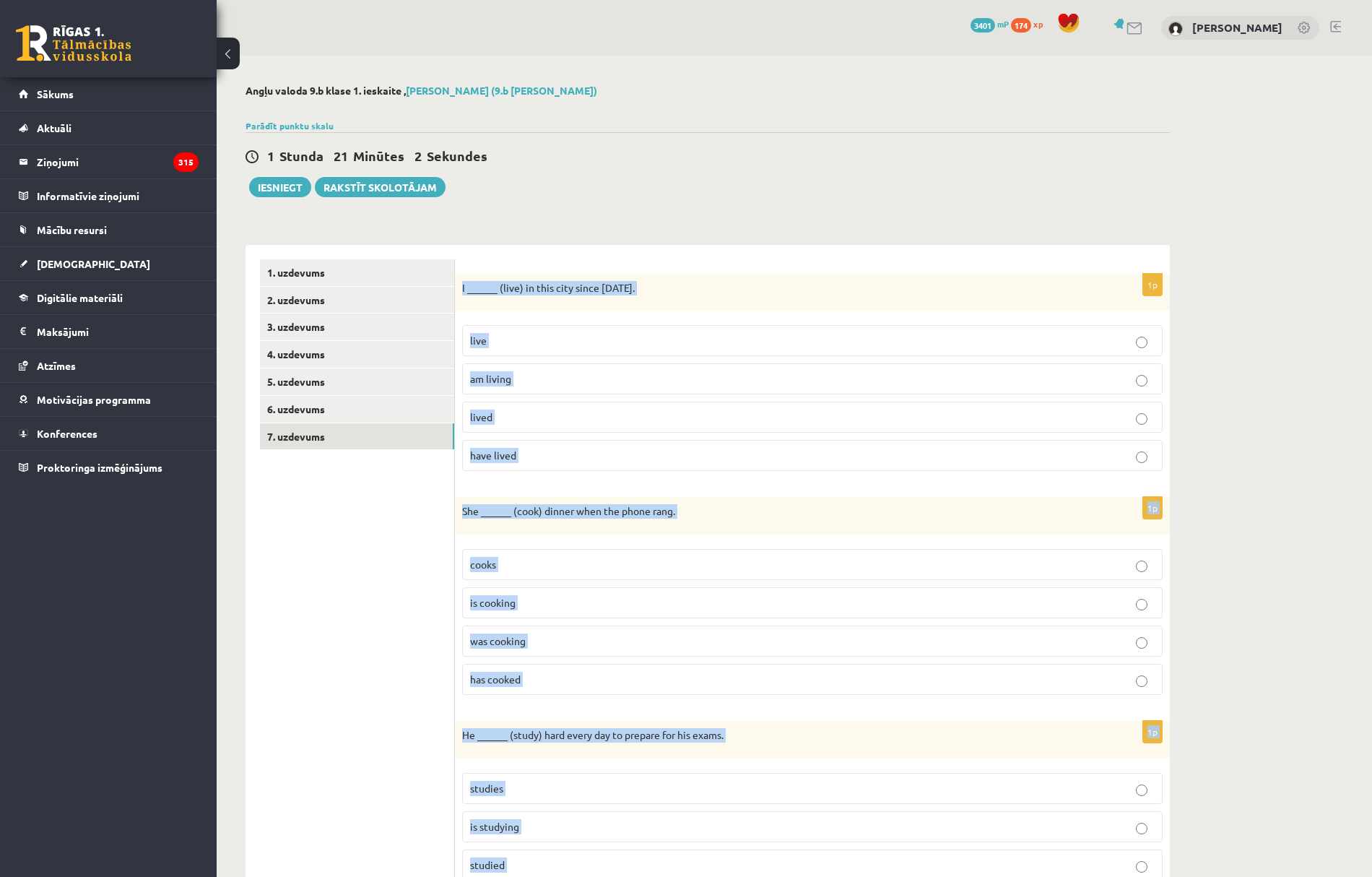
click at [575, 460] on p "have lived" at bounding box center [812, 455] width 684 height 15
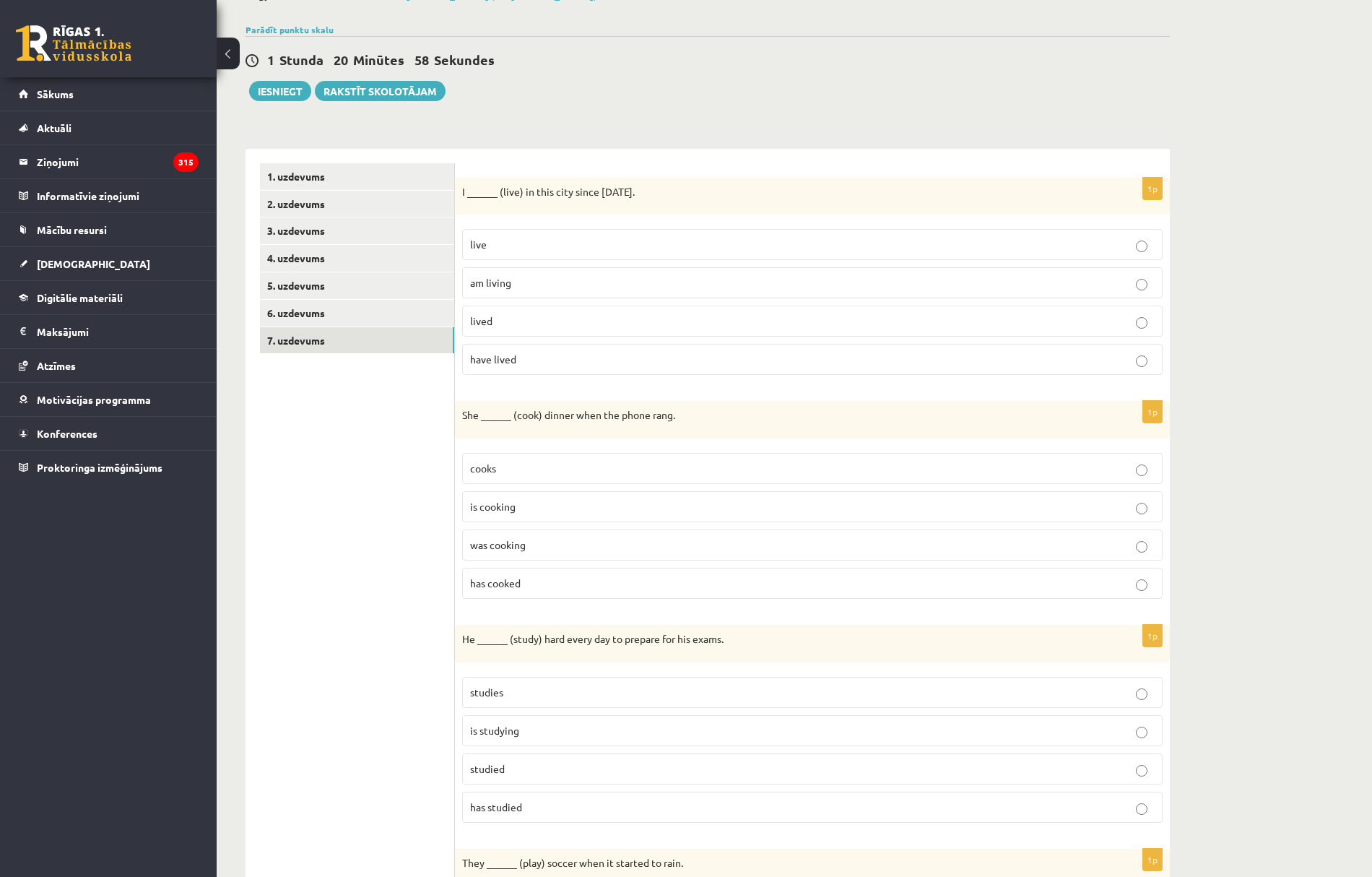
click at [509, 550] on span "was cooking" at bounding box center [498, 545] width 55 height 13
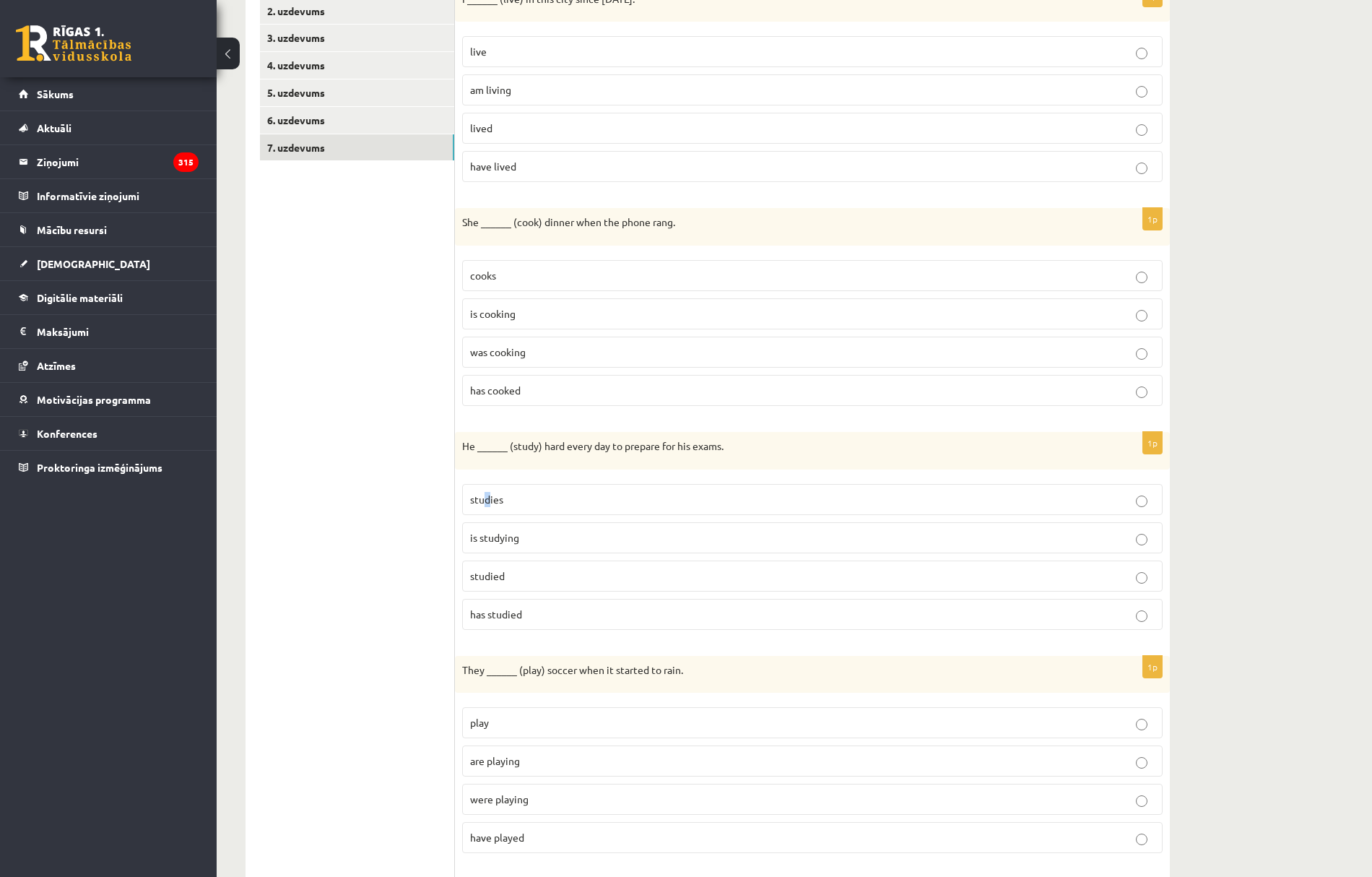
click at [487, 500] on span "studies" at bounding box center [487, 499] width 33 height 13
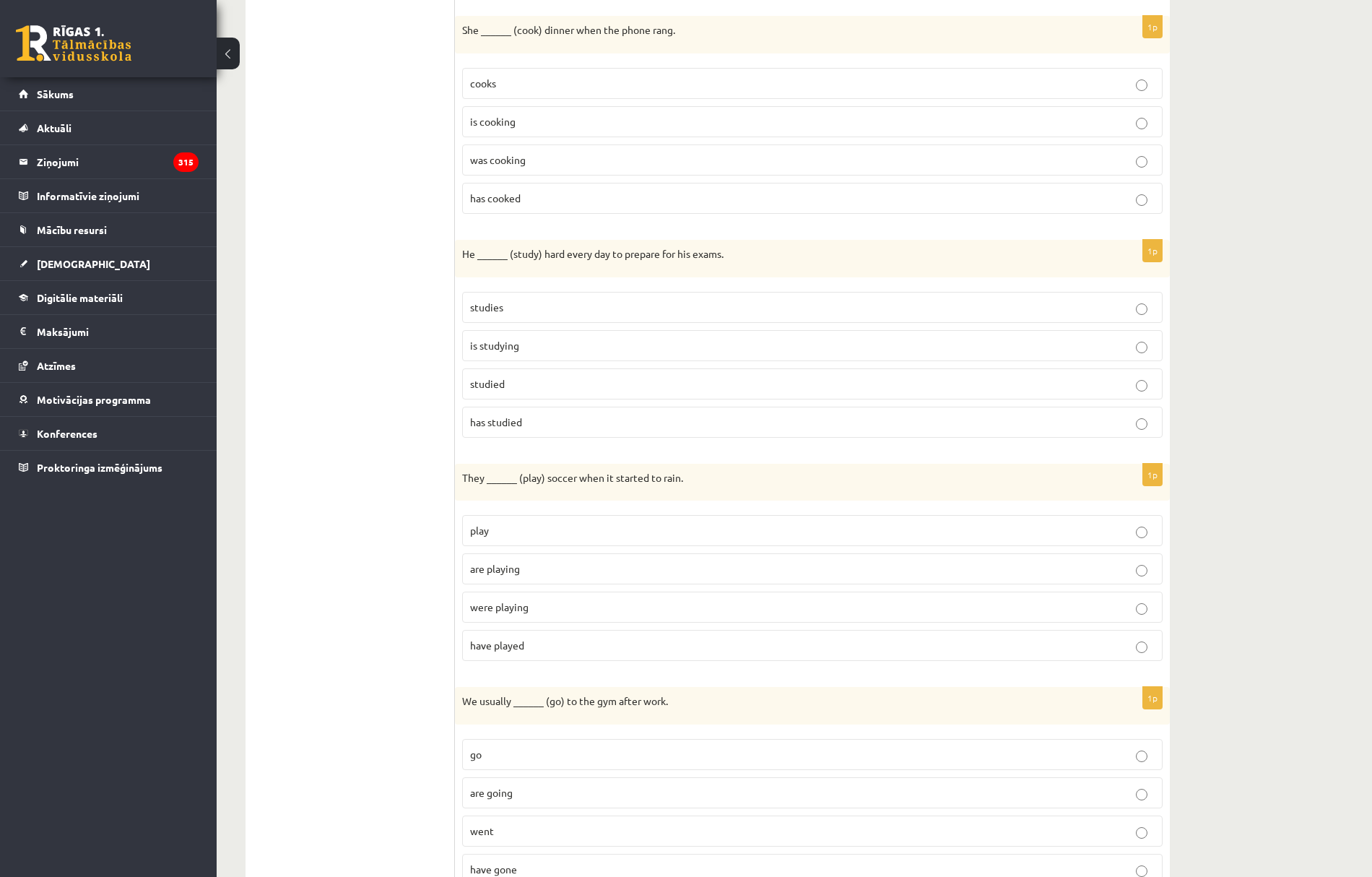
click at [596, 315] on p "studies" at bounding box center [812, 307] width 684 height 15
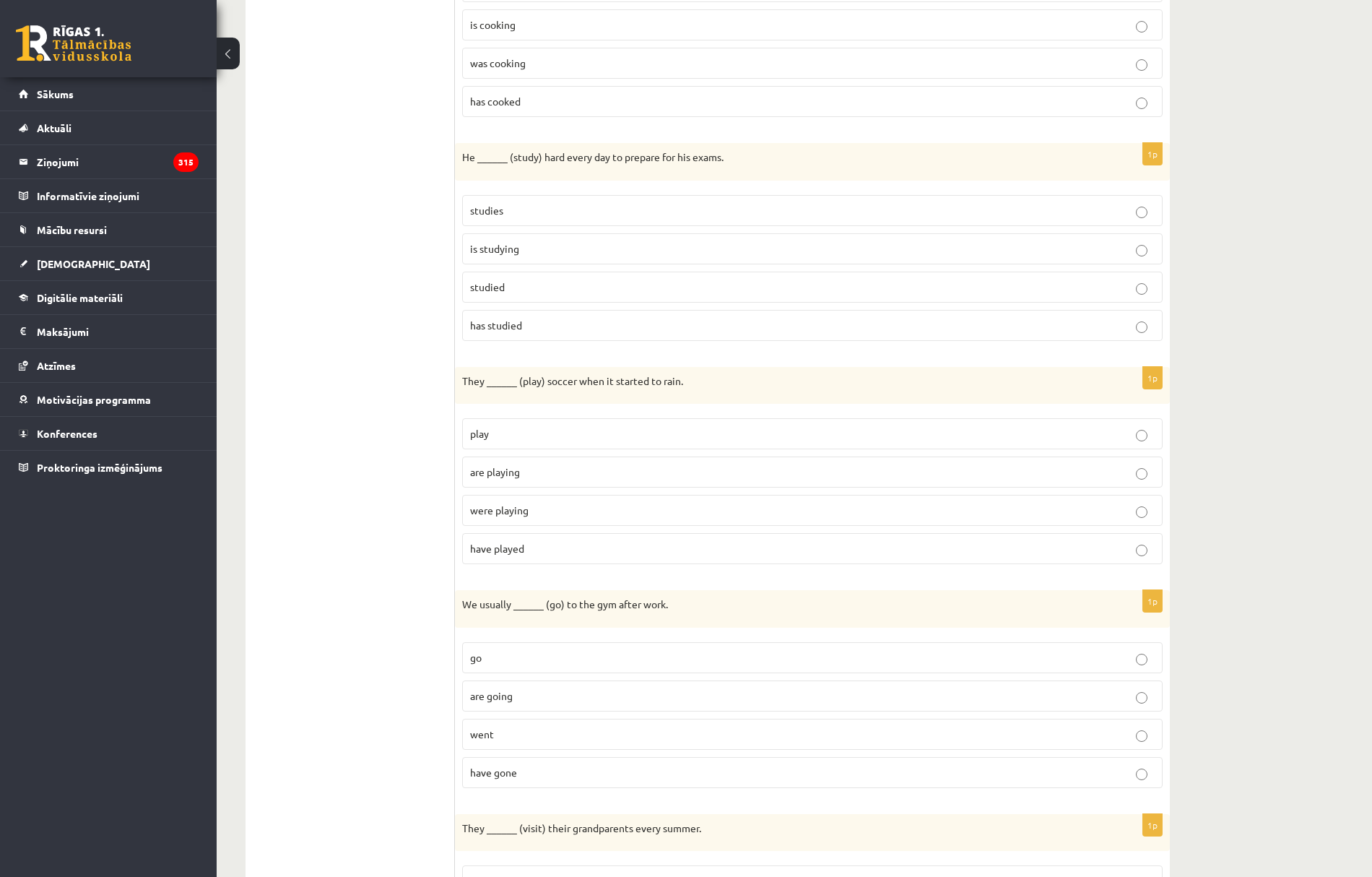
scroll to position [674, 0]
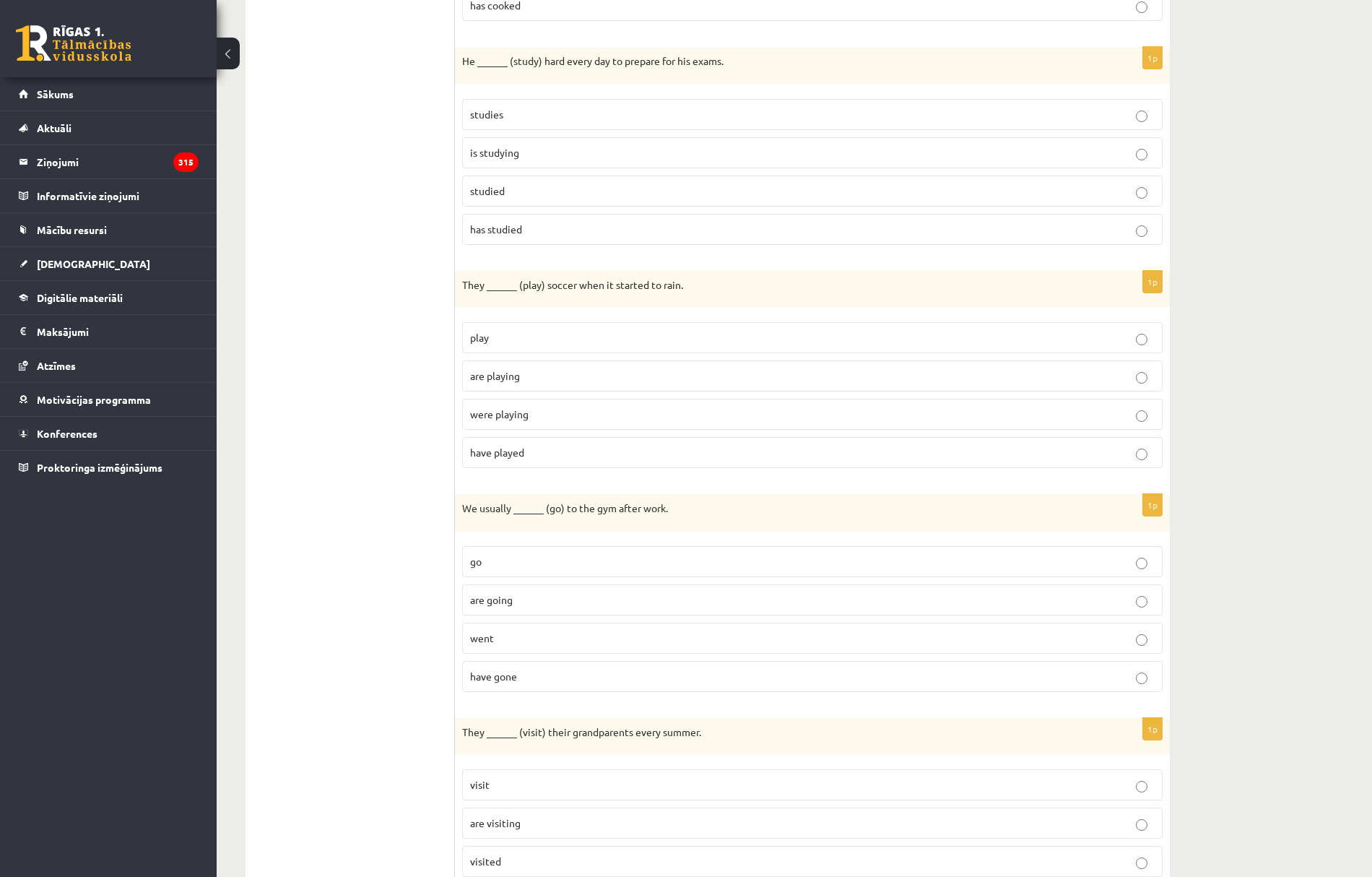
click at [565, 422] on p "were playing" at bounding box center [812, 414] width 684 height 15
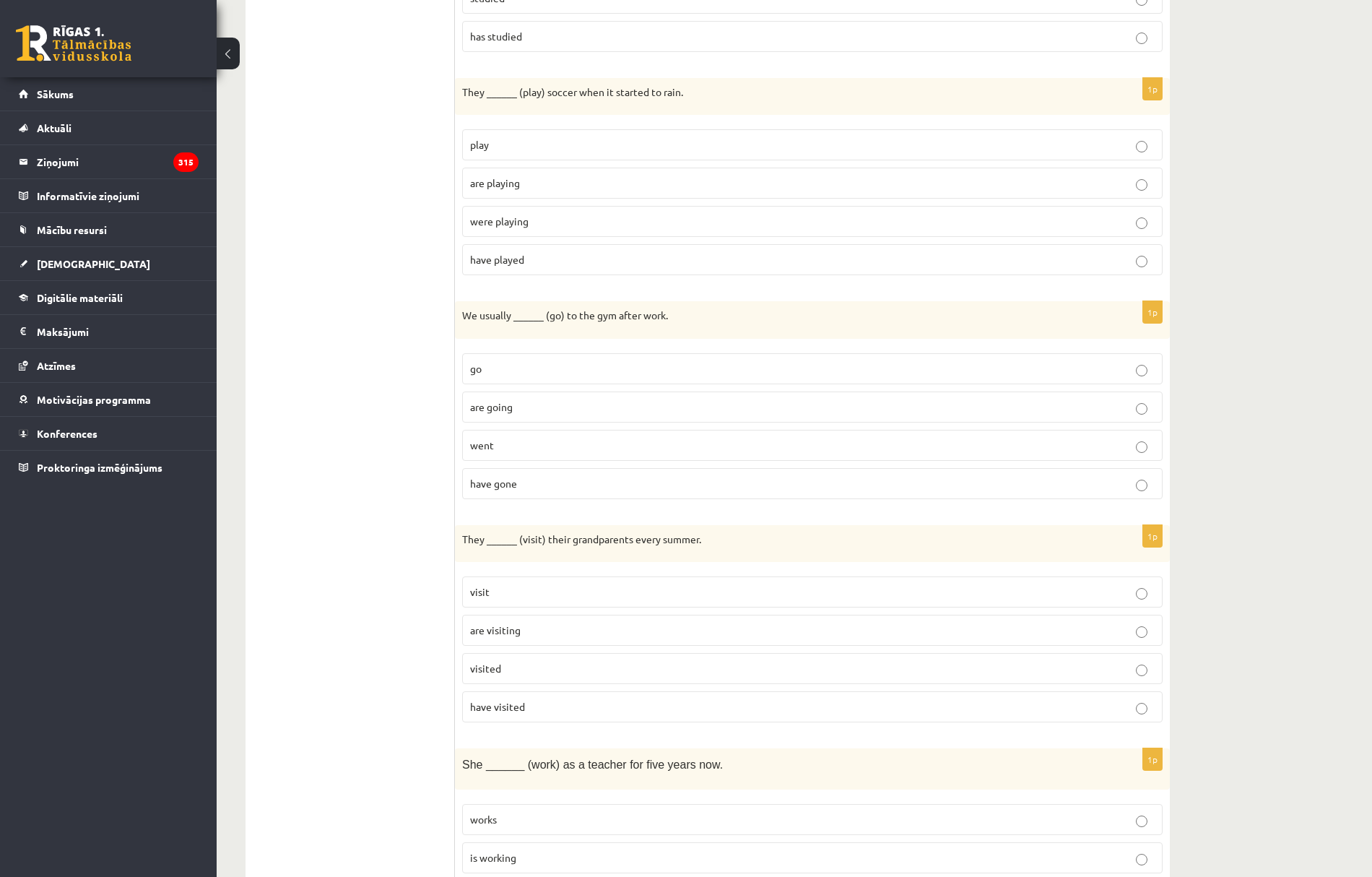
click at [503, 376] on p "go" at bounding box center [812, 369] width 684 height 15
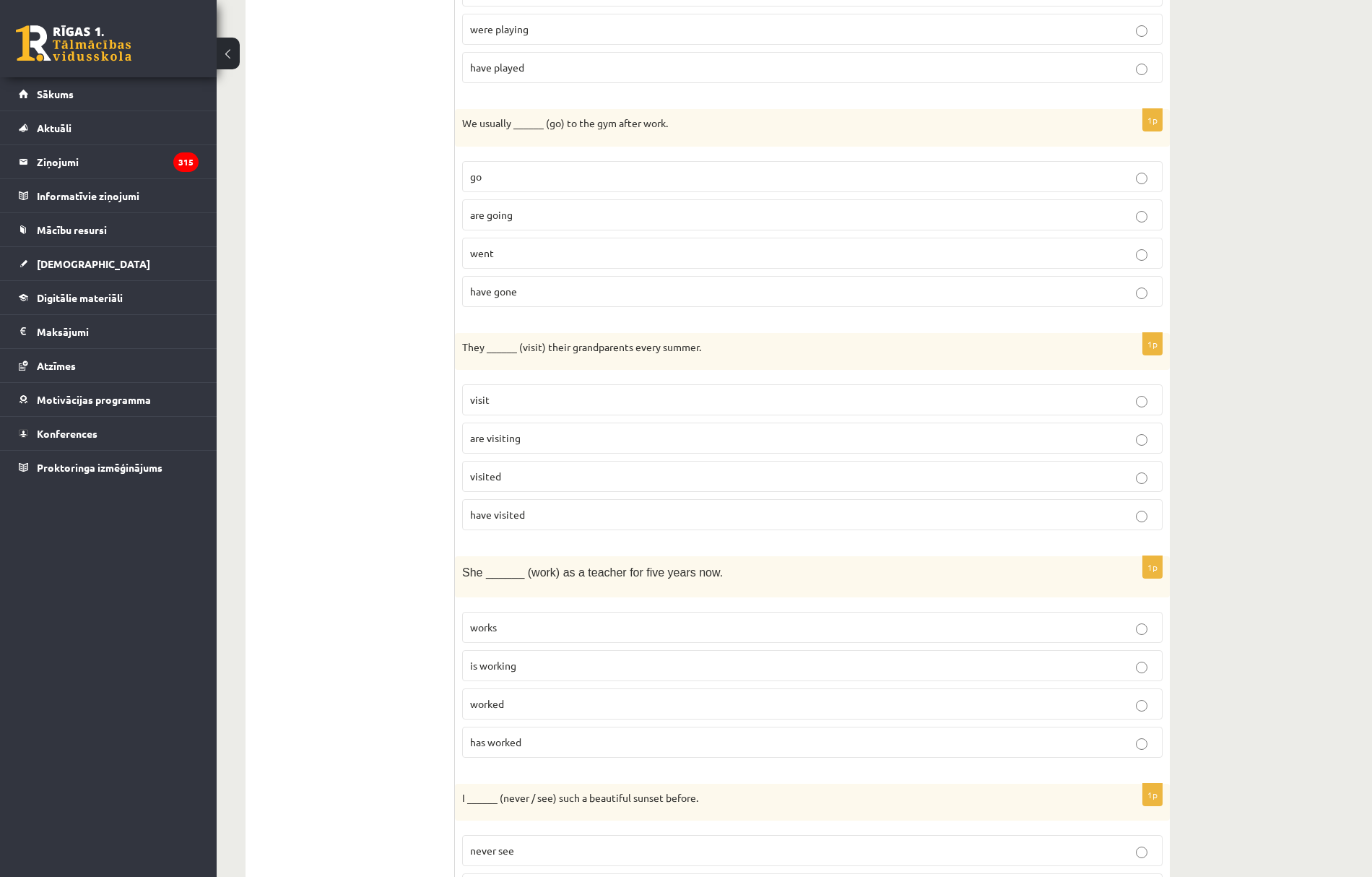
click at [495, 407] on p "visit" at bounding box center [812, 400] width 684 height 15
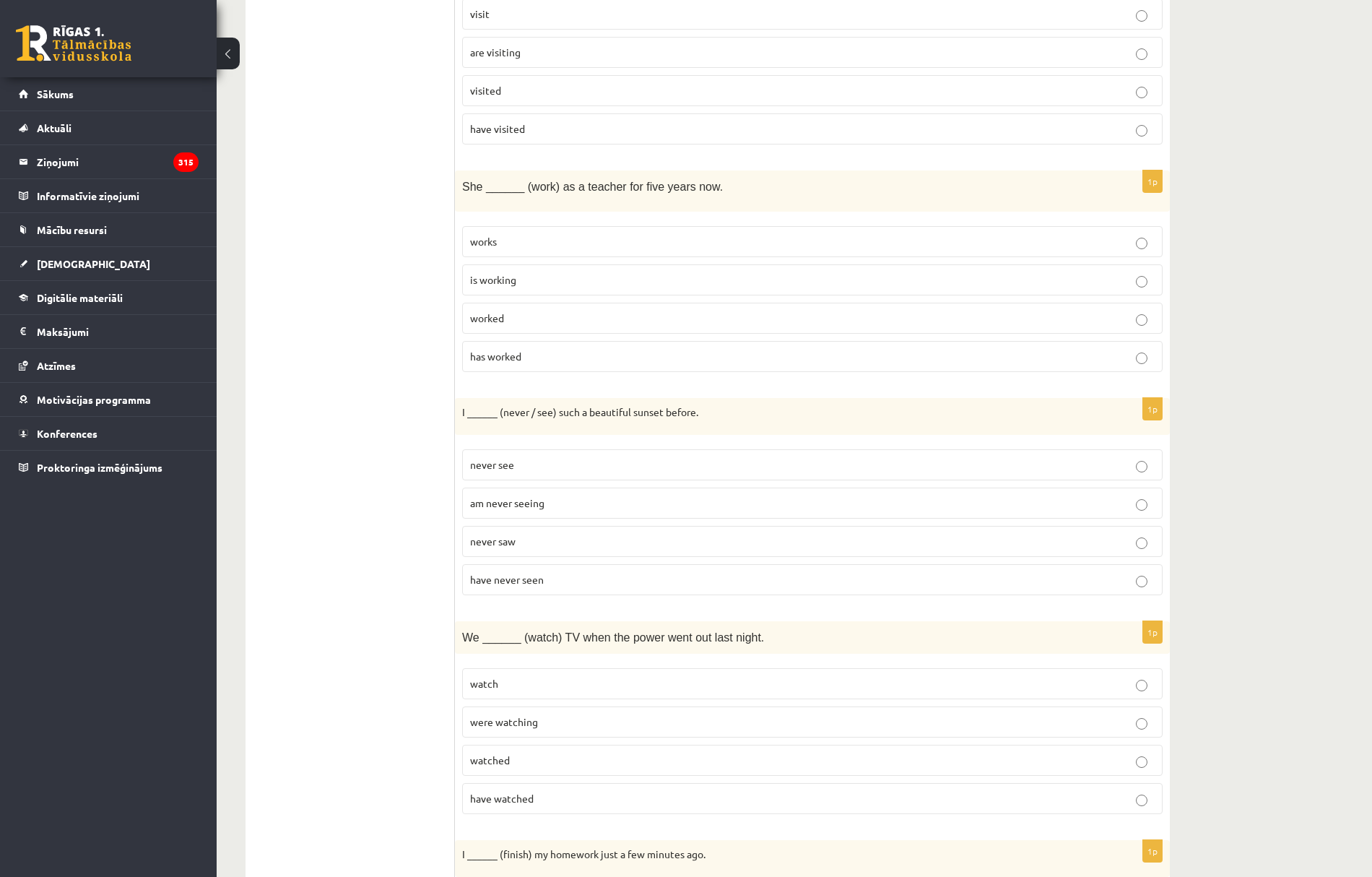
click at [570, 363] on p "has worked" at bounding box center [812, 356] width 684 height 15
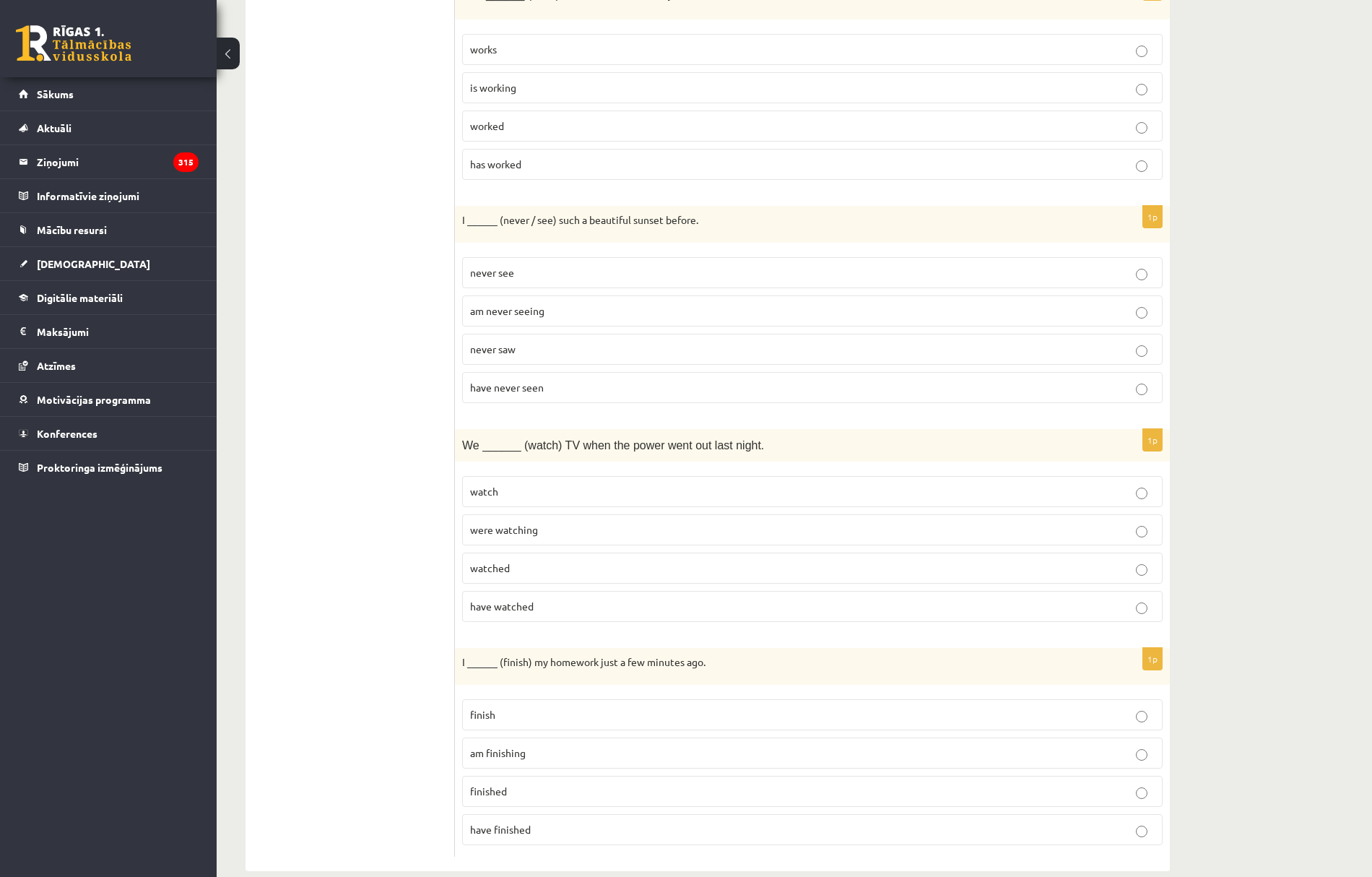
click at [611, 395] on p "have never seen" at bounding box center [812, 387] width 684 height 15
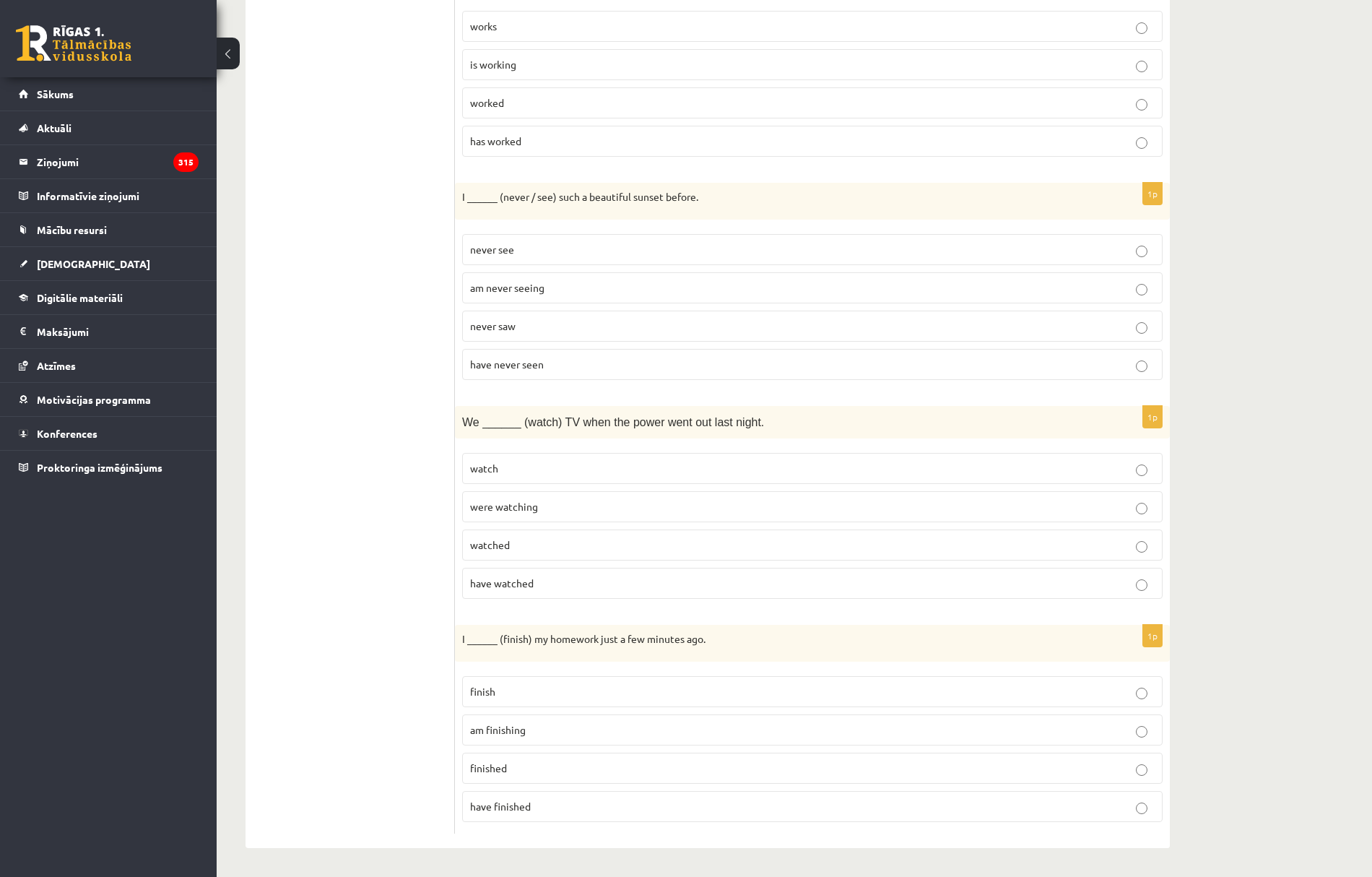
click at [561, 504] on p "were watching" at bounding box center [812, 507] width 684 height 15
click at [526, 766] on p "finished" at bounding box center [812, 768] width 684 height 15
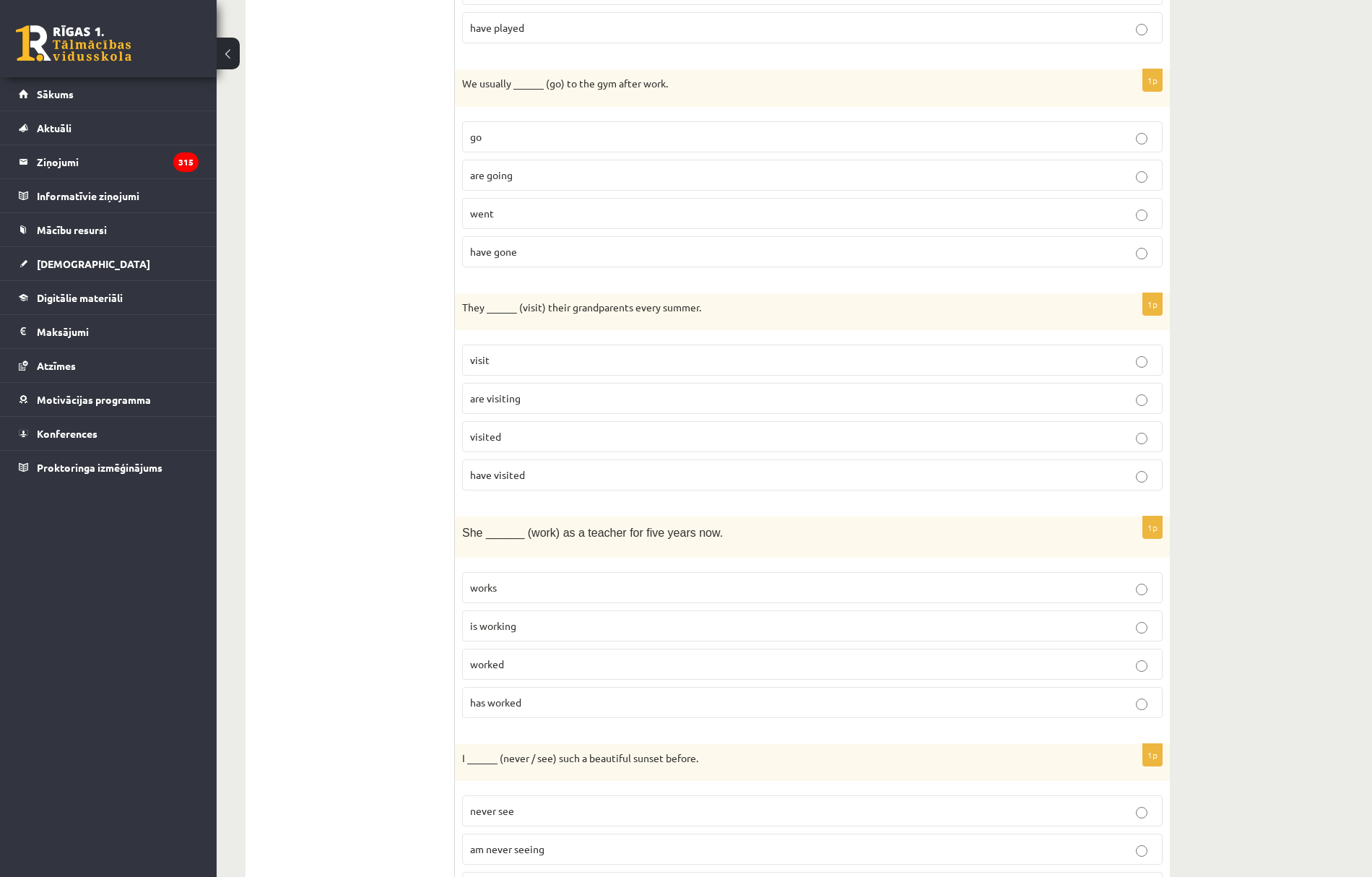
scroll to position [425, 0]
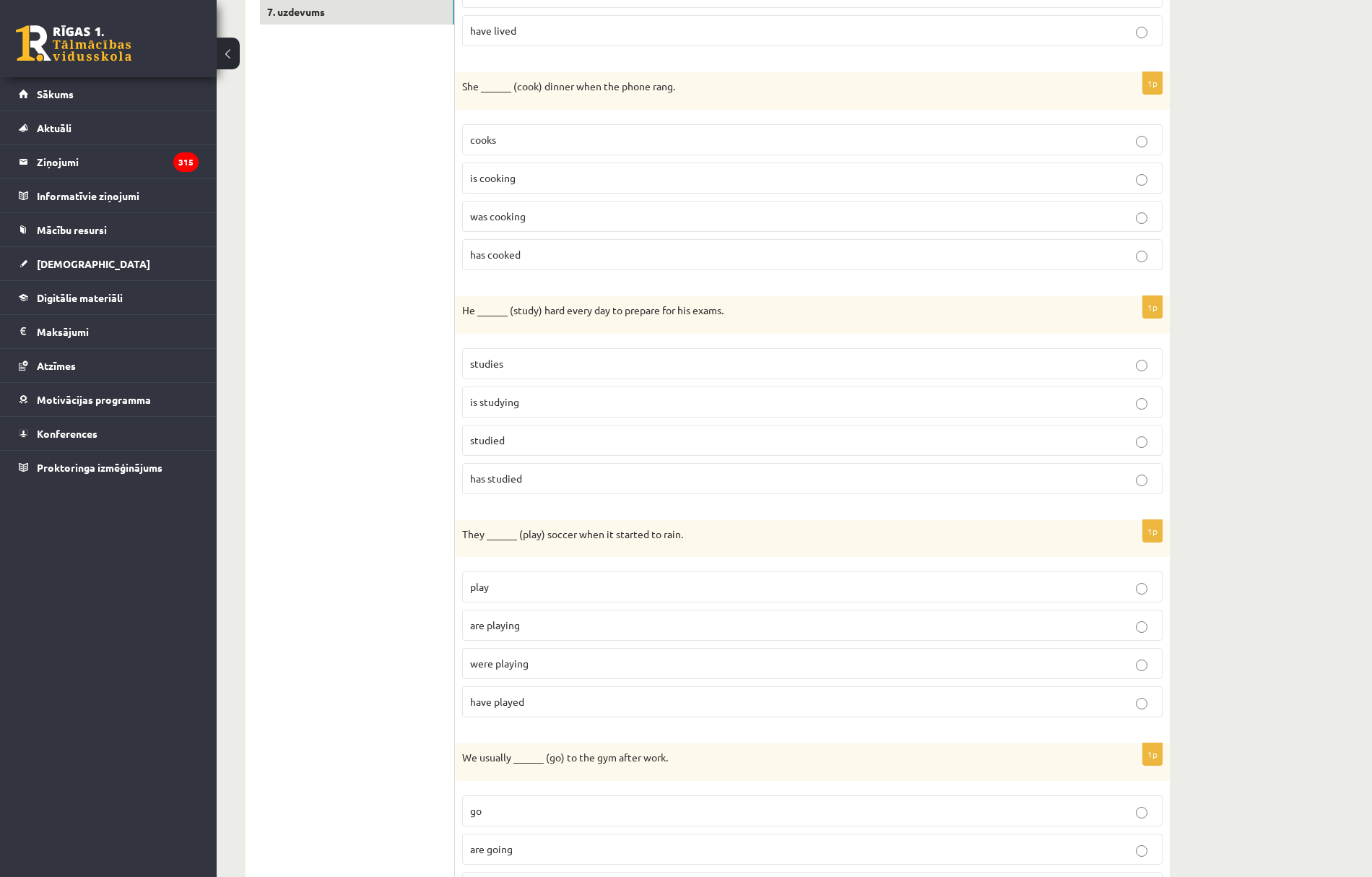
drag, startPoint x: 549, startPoint y: 631, endPoint x: 520, endPoint y: 608, distance: 37.0
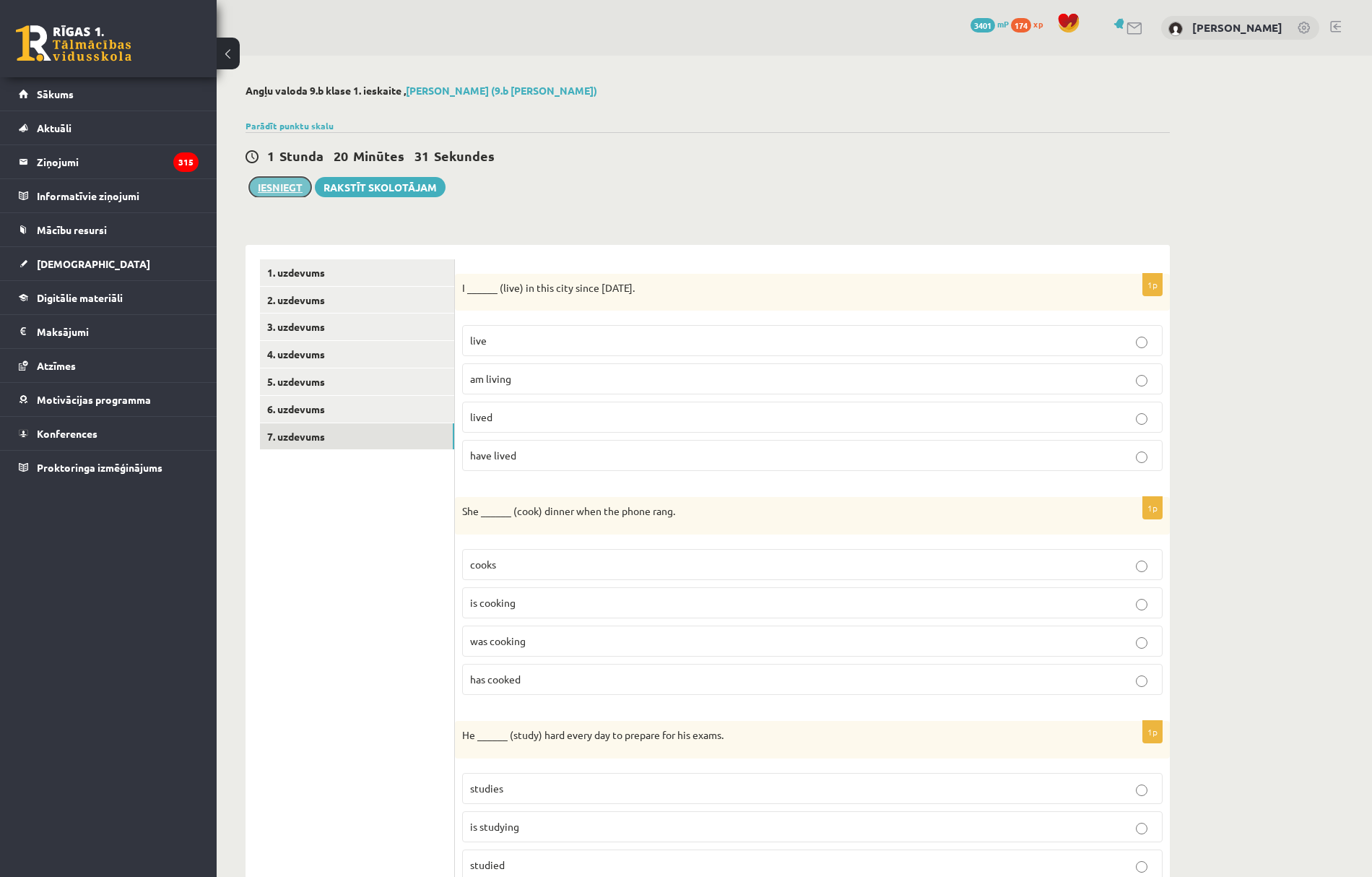
drag, startPoint x: 520, startPoint y: 608, endPoint x: 292, endPoint y: 190, distance: 476.1
click at [292, 190] on button "Iesniegt" at bounding box center [280, 187] width 62 height 20
